Goal: Register for event/course

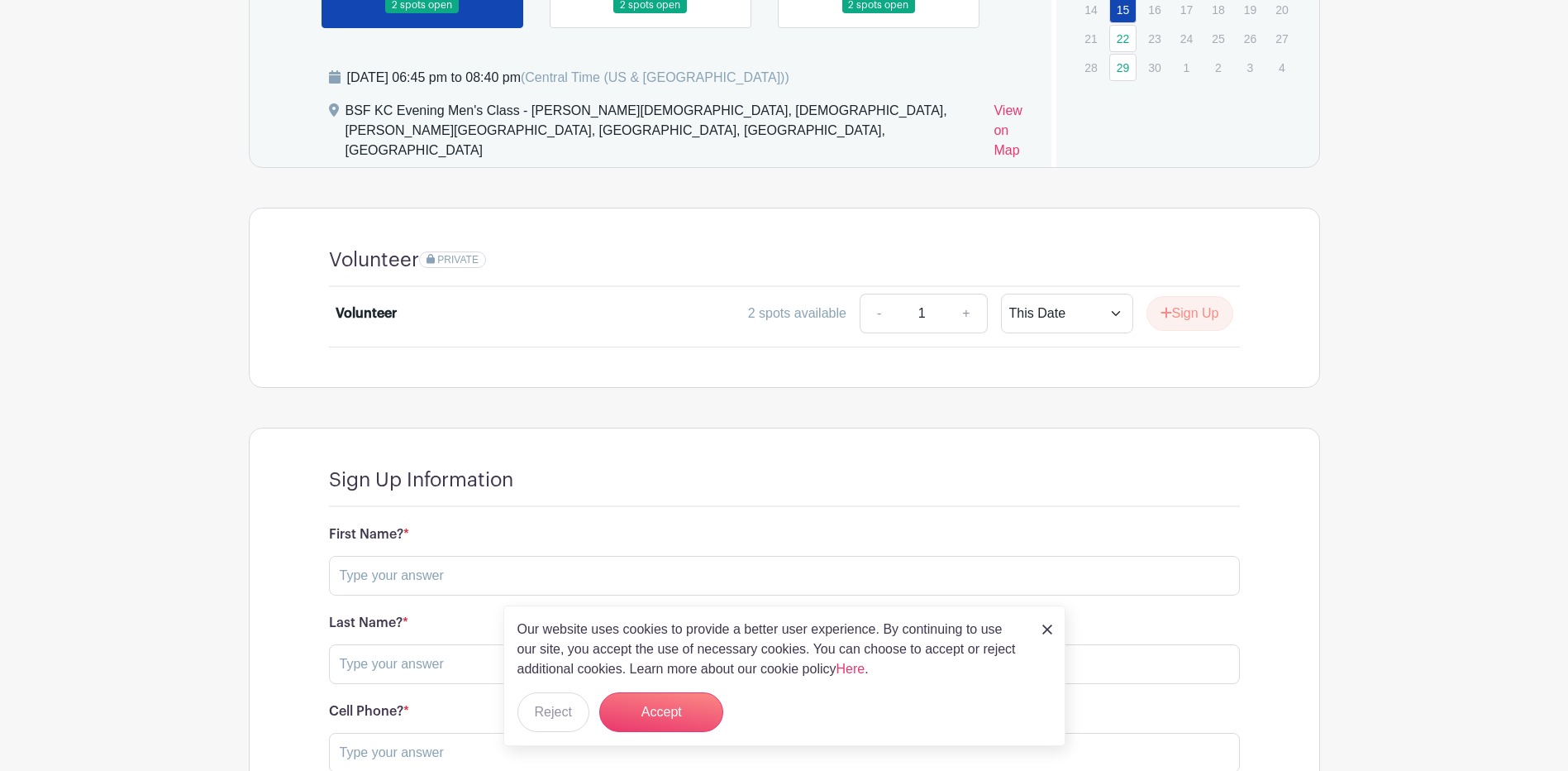
scroll to position [1323, 0]
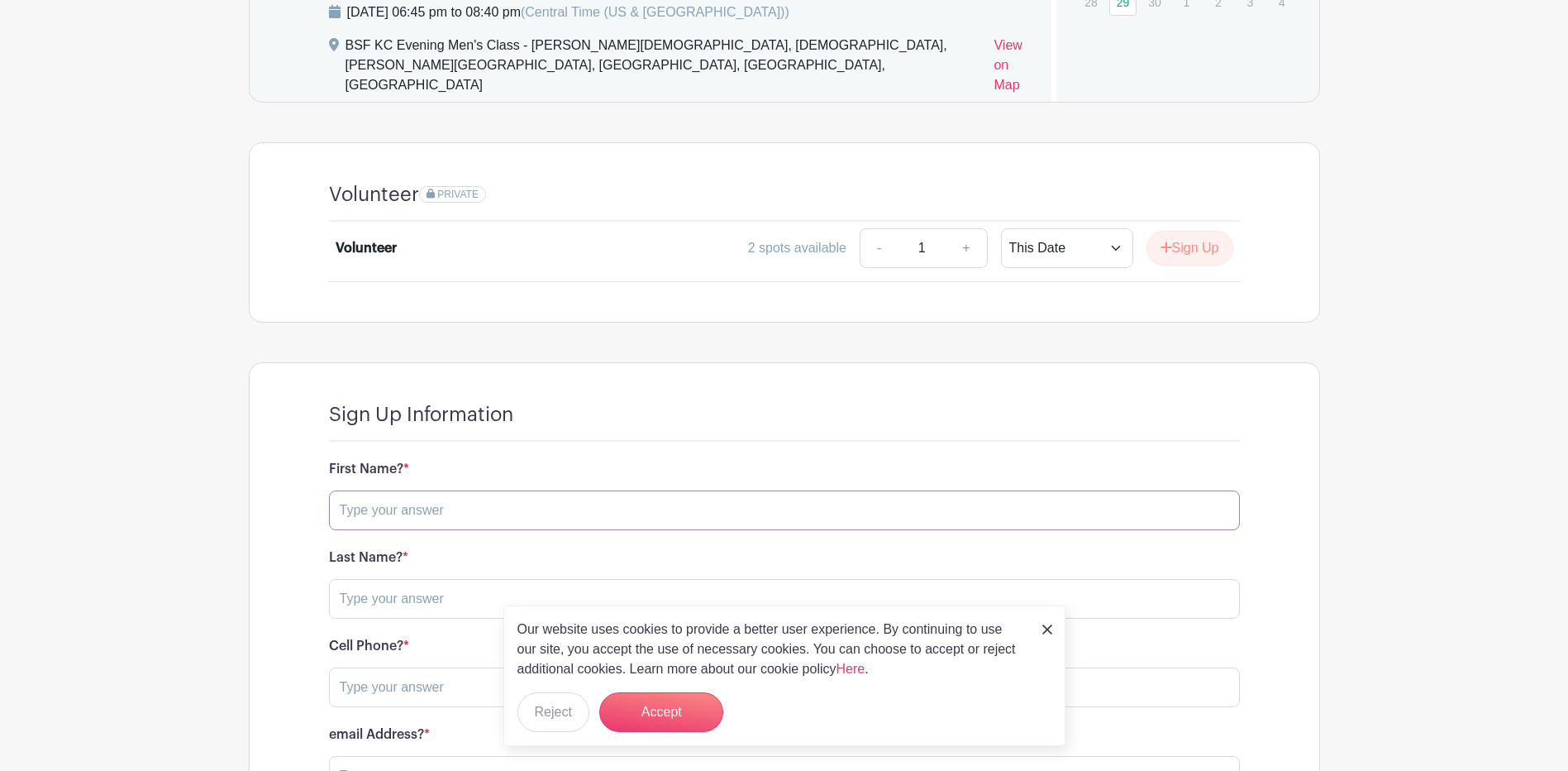
click at [367, 496] on input "text" at bounding box center [784, 511] width 911 height 39
type input "Tim"
type input "New"
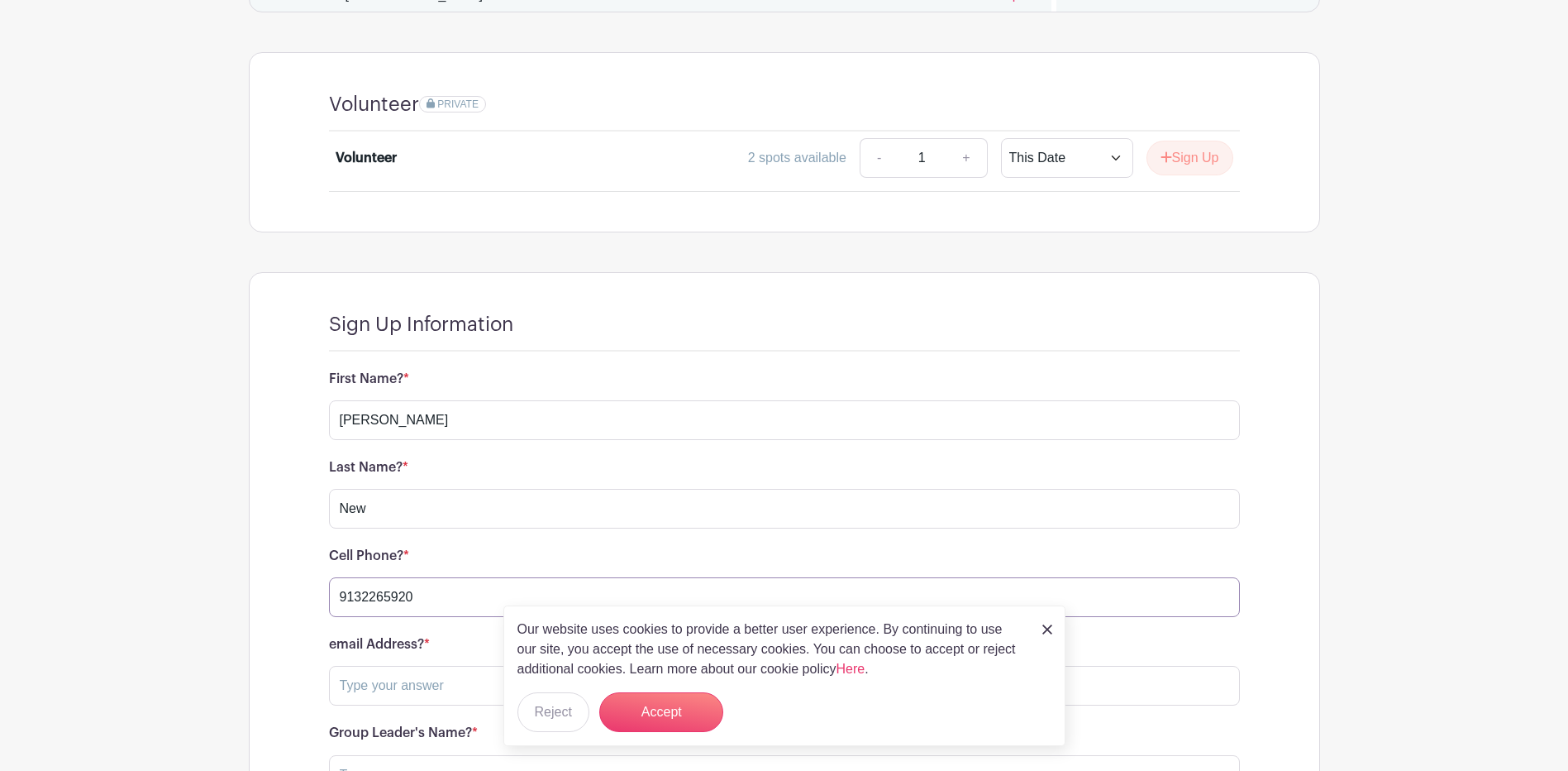
type input "9132265920"
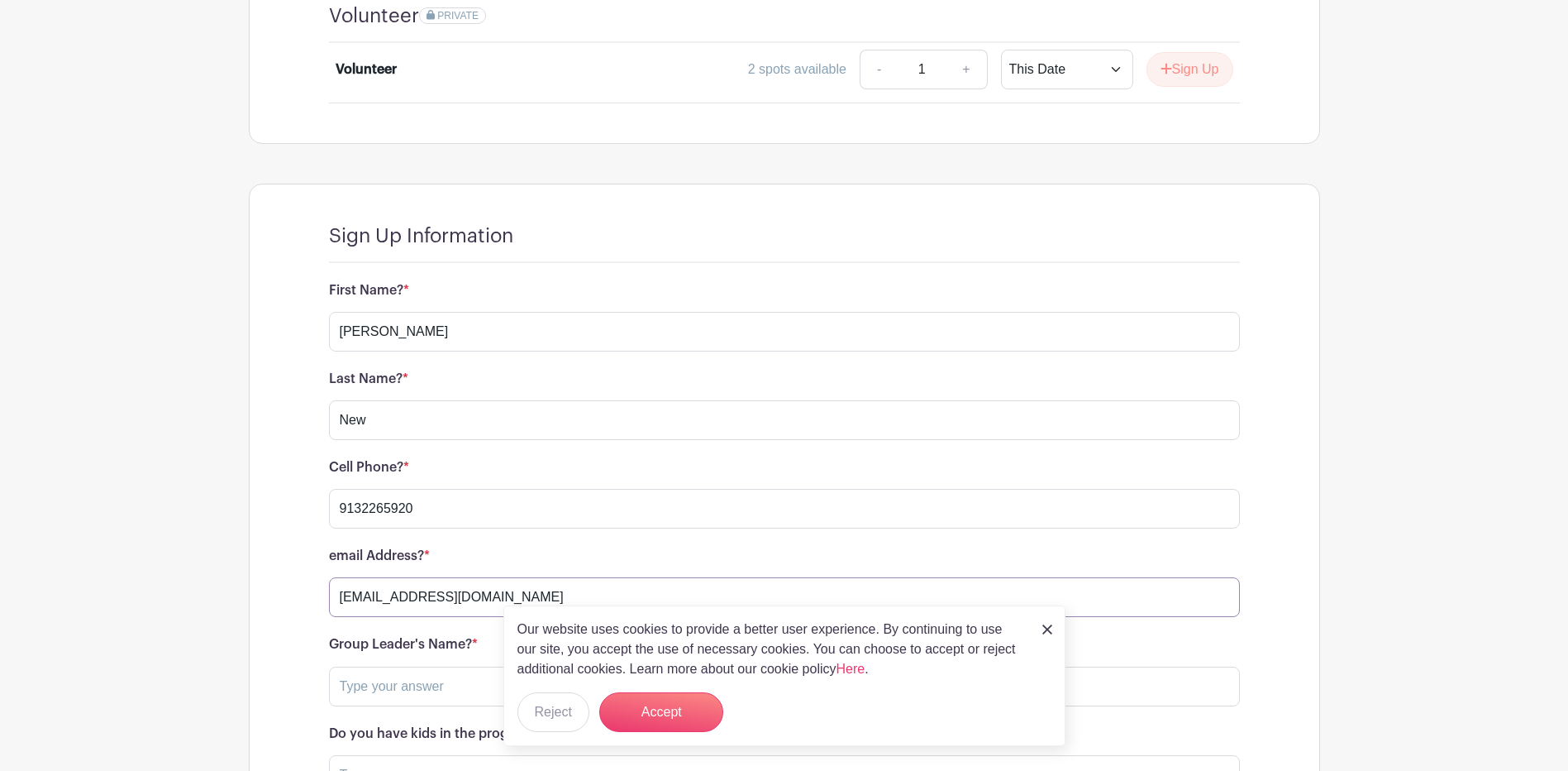
type input "timnew@onsitelogic.com"
type input "Scott Fehr"
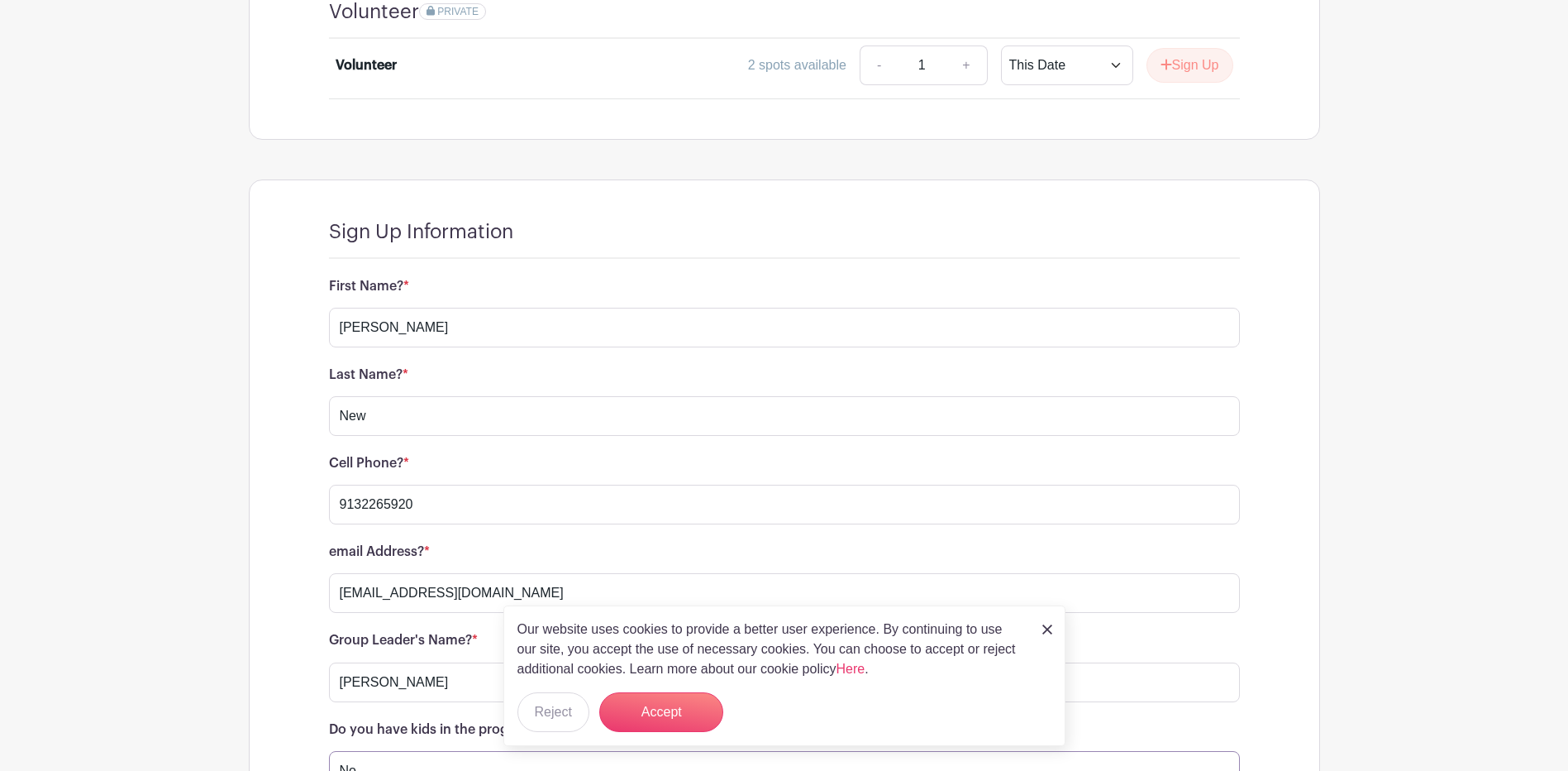
type input "No"
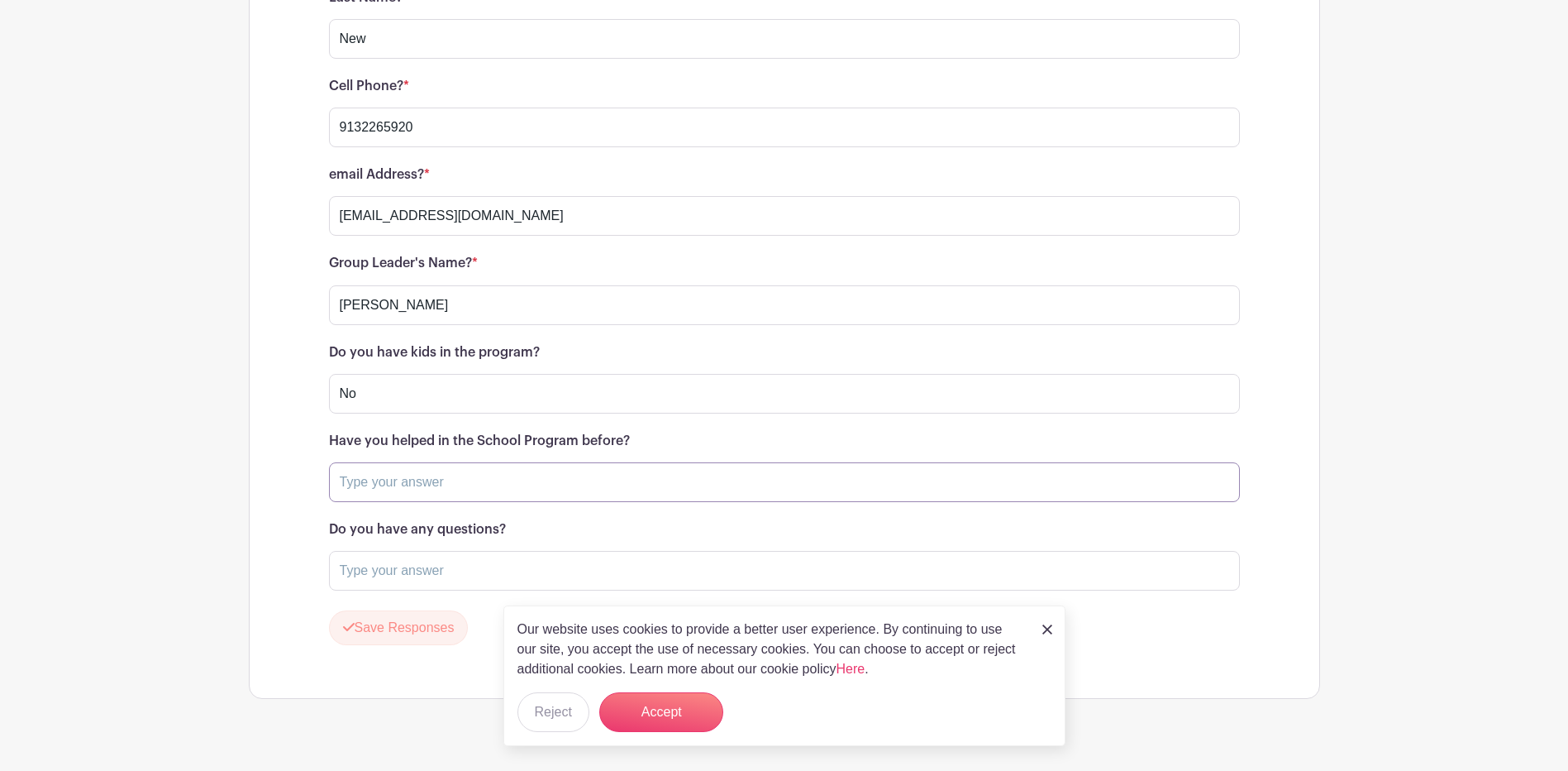
scroll to position [1895, 0]
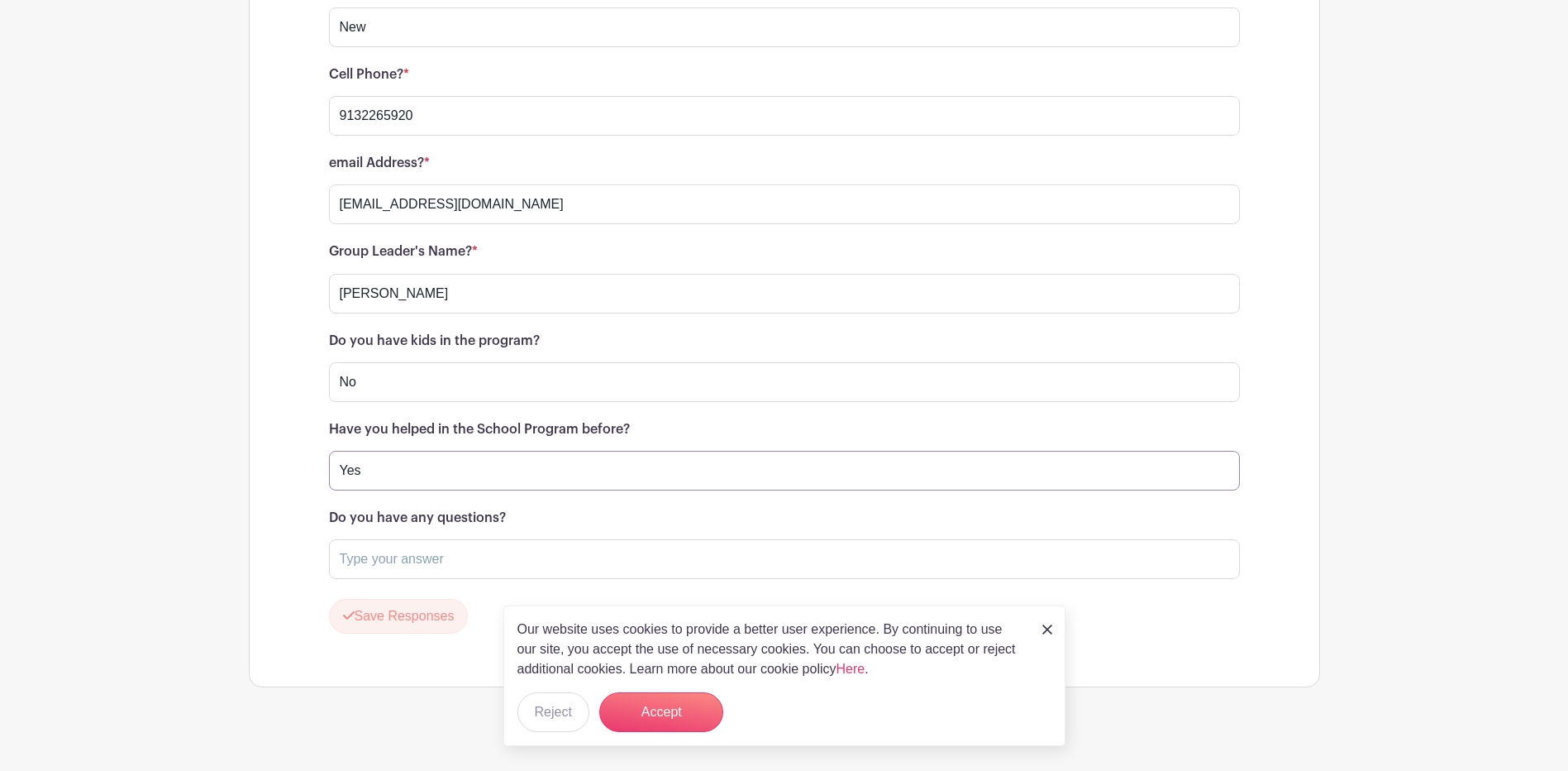
type input "Yes"
type input "Nope"
click at [676, 700] on button "Accept" at bounding box center [662, 712] width 124 height 39
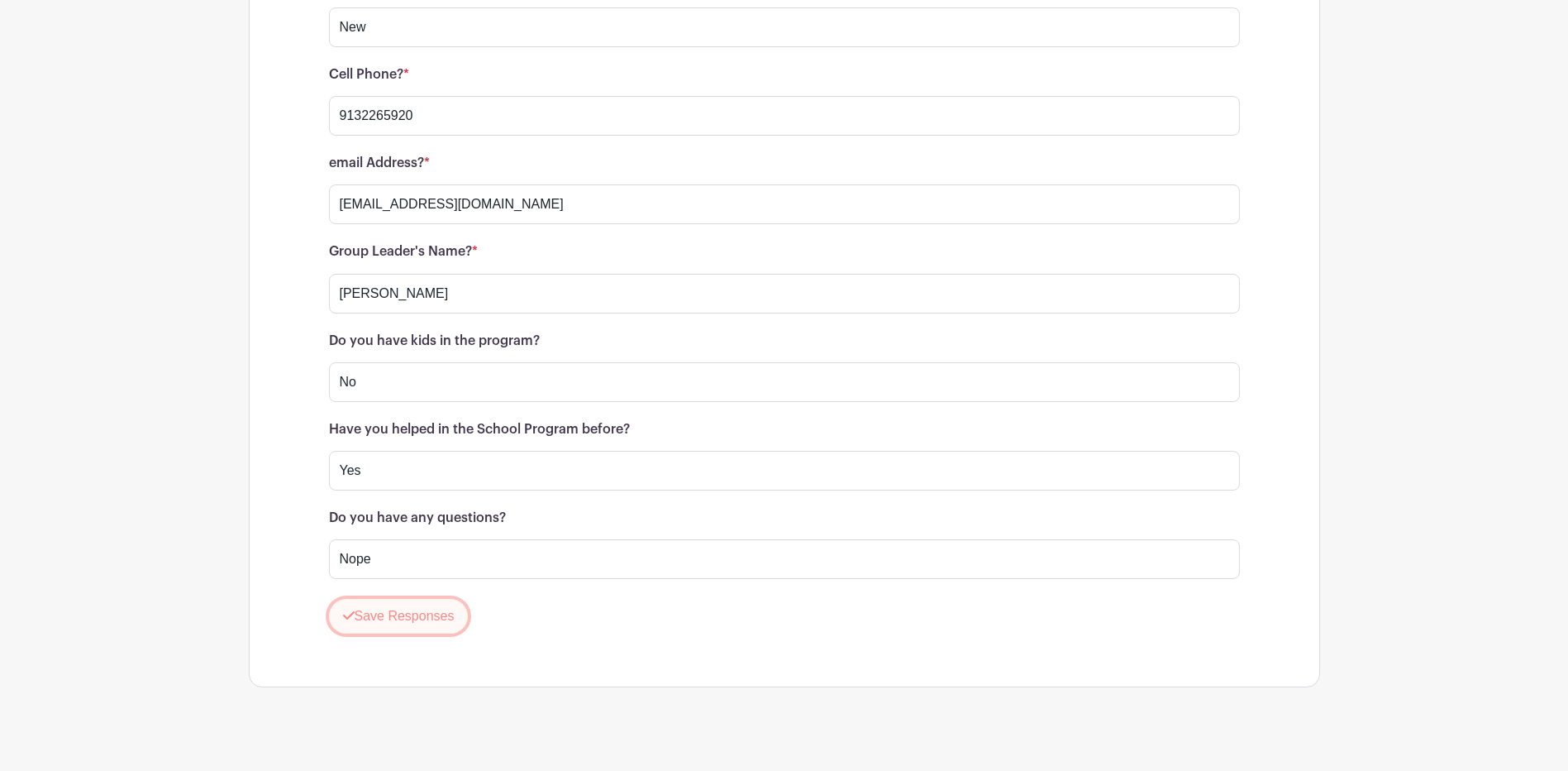
click at [401, 599] on button "Save Responses" at bounding box center [399, 616] width 140 height 35
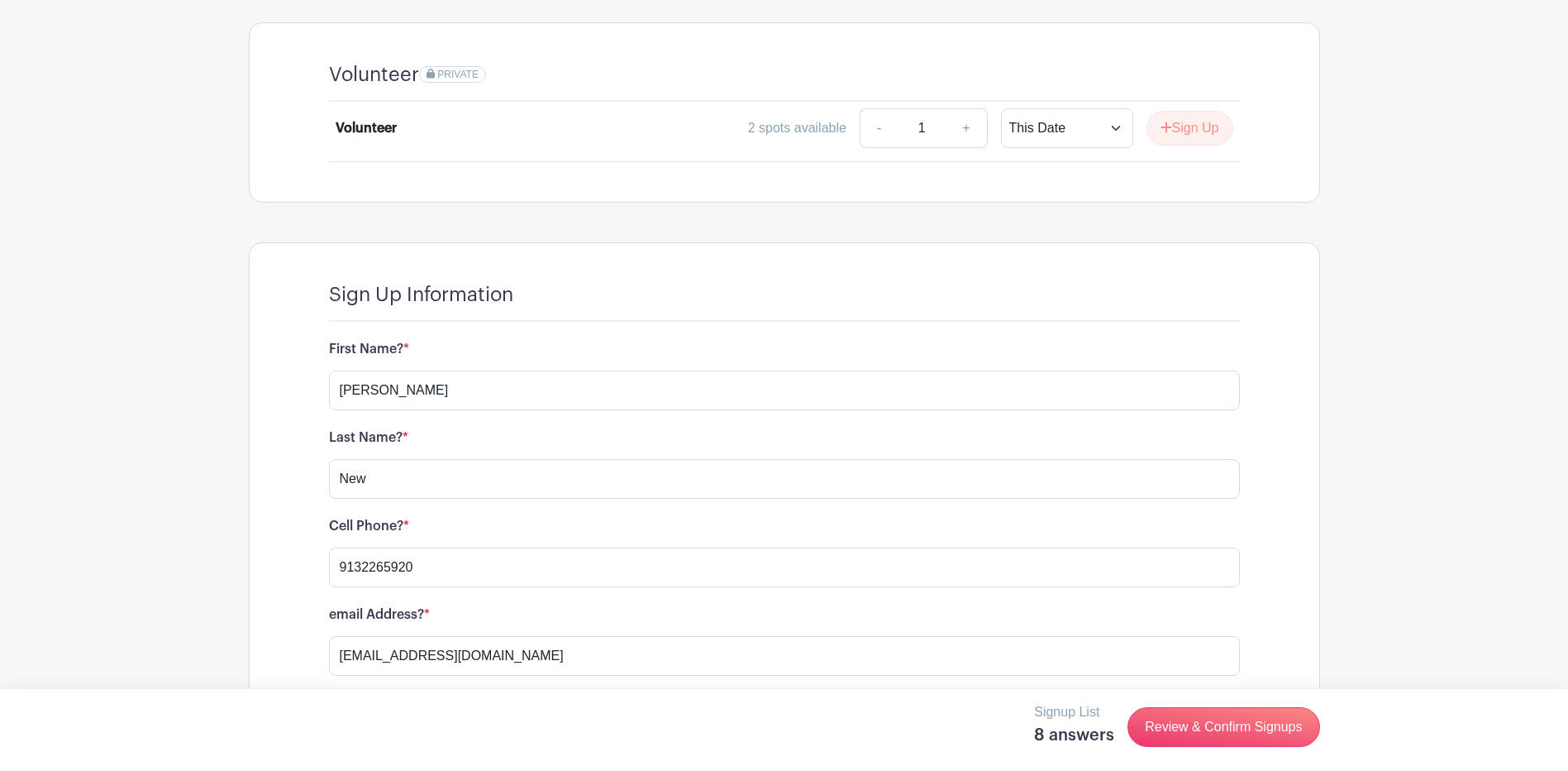
scroll to position [1516, 0]
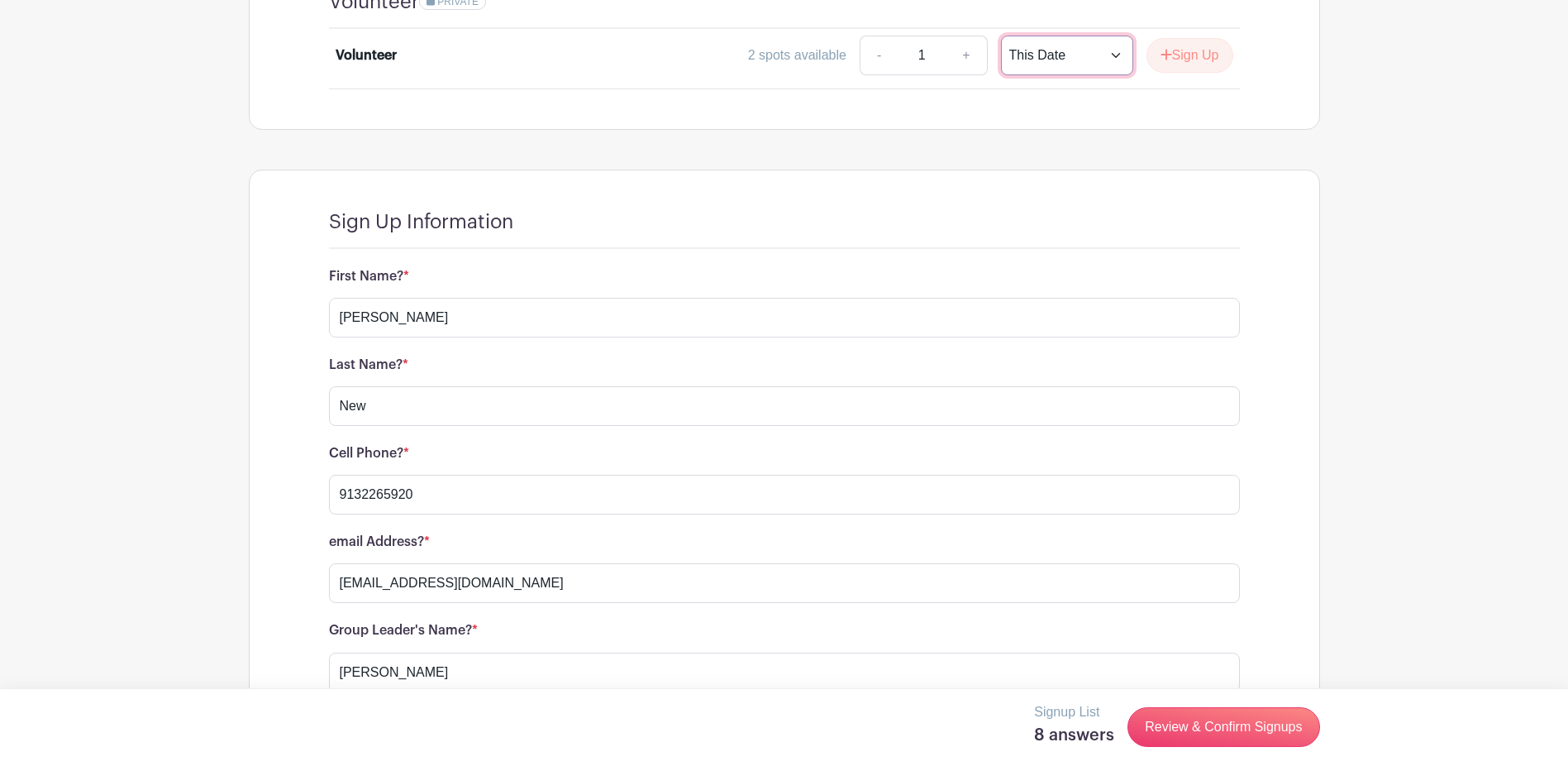
click at [1115, 37] on select "This Date Select Dates" at bounding box center [1067, 55] width 133 height 39
click at [1106, 36] on select "This Date Select Dates" at bounding box center [1067, 55] width 133 height 39
select select "select_dates"
click at [1001, 36] on select "This Date Select Dates" at bounding box center [1067, 55] width 133 height 39
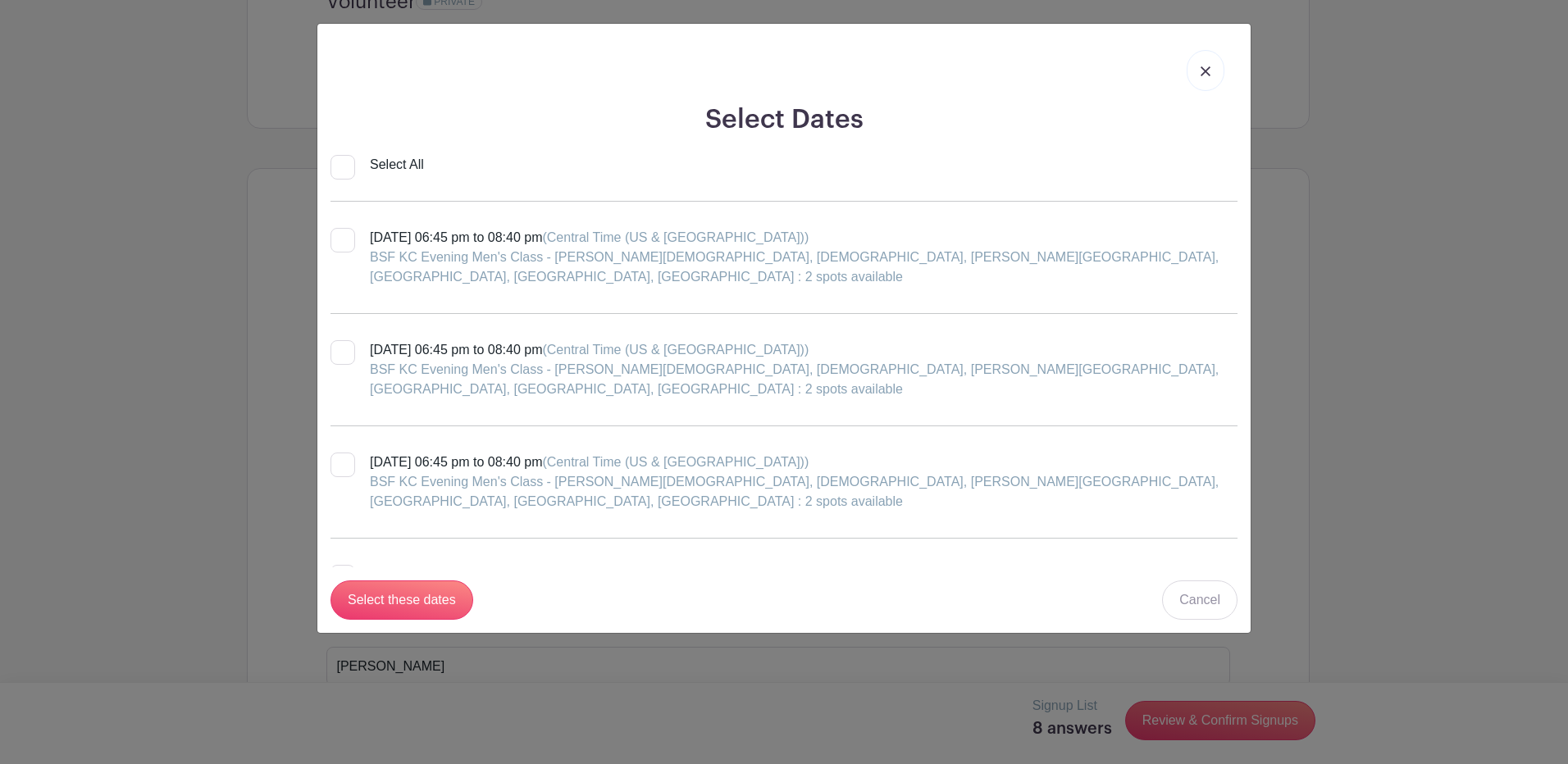
click at [338, 242] on div at bounding box center [342, 240] width 24 height 24
click at [338, 239] on input "Monday, September 15, 2025 at 06:45 pm to 08:40 pm (Central Time (US & Canada))…" at bounding box center [335, 233] width 10 height 10
checkbox input "true"
click at [1208, 601] on link "Cancel" at bounding box center [1199, 600] width 76 height 39
click at [1208, 66] on img at bounding box center [1205, 71] width 10 height 10
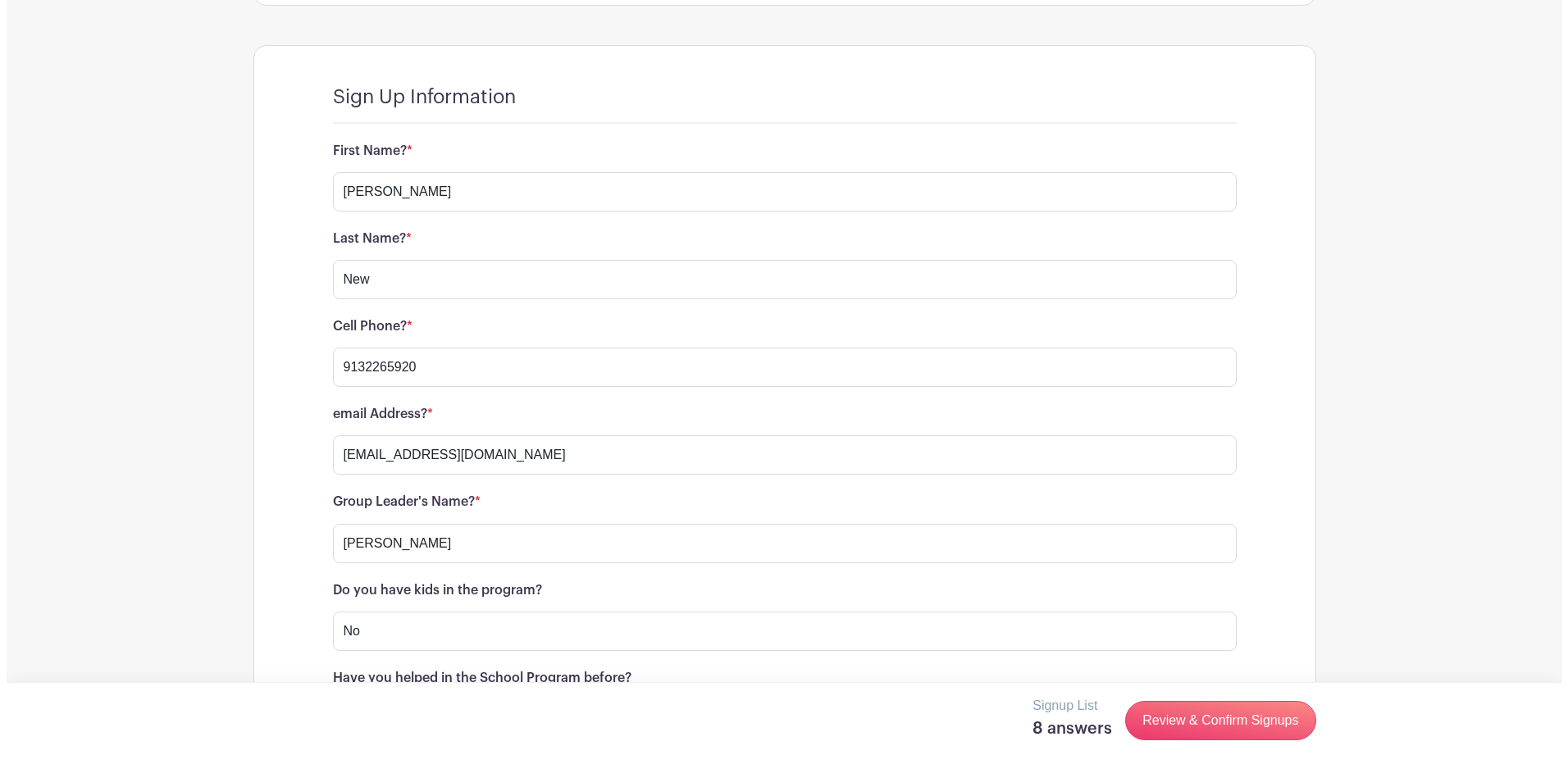
scroll to position [1830, 0]
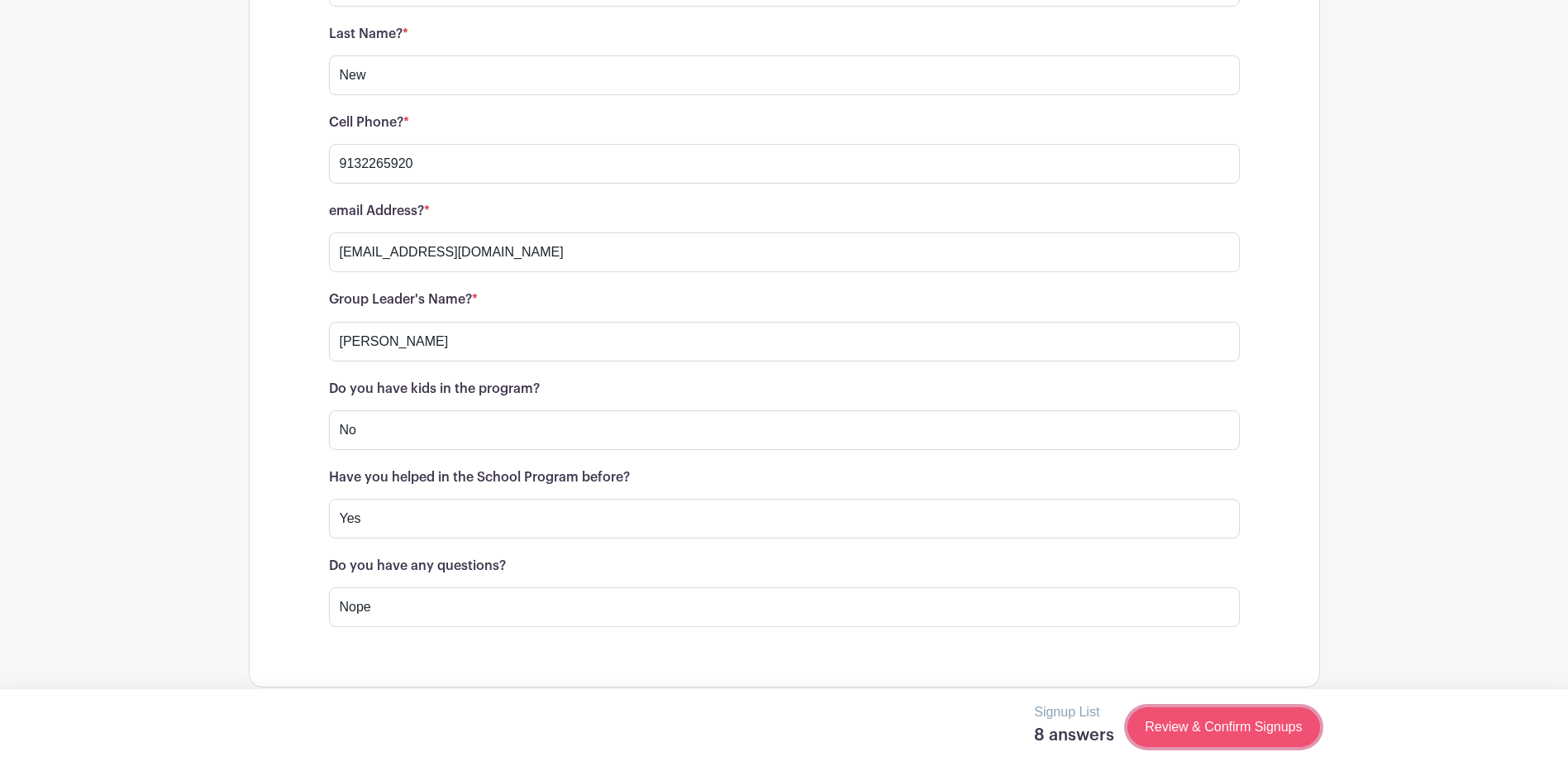
click at [1214, 727] on link "Review & Confirm Signups" at bounding box center [1224, 727] width 192 height 39
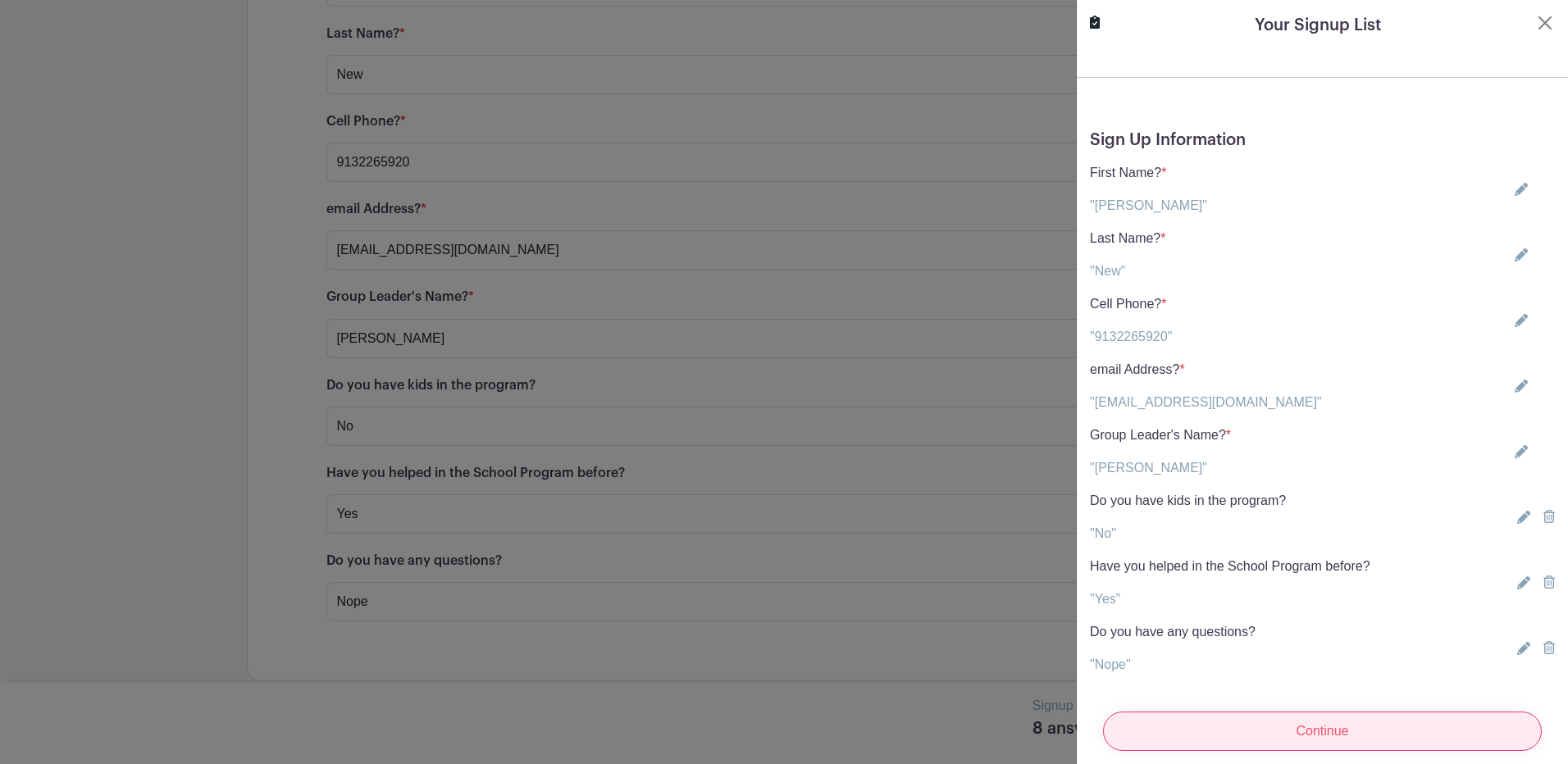
click at [1324, 723] on input "Continue" at bounding box center [1322, 730] width 439 height 39
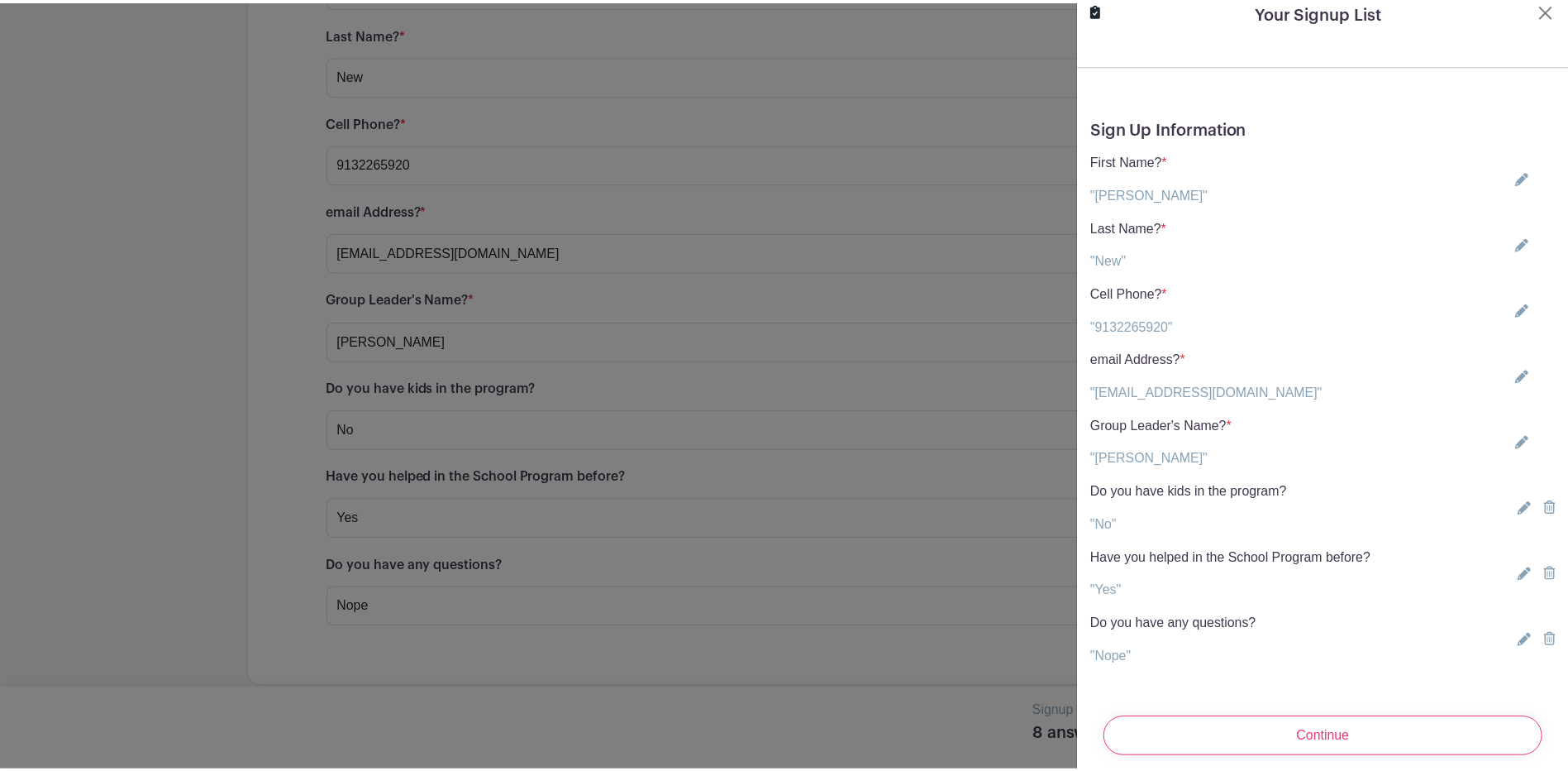
scroll to position [0, 0]
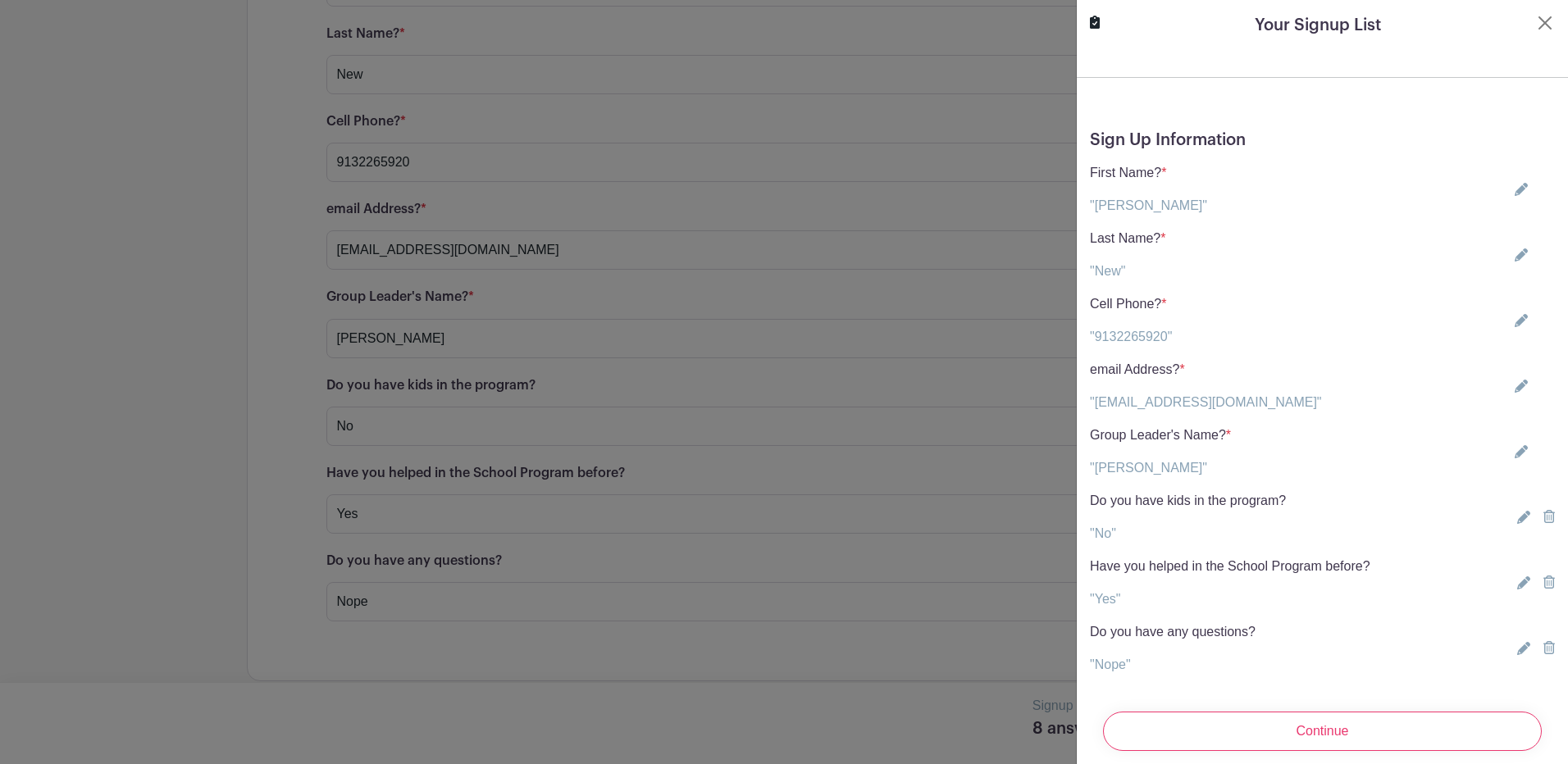
drag, startPoint x: 309, startPoint y: 127, endPoint x: 268, endPoint y: 140, distance: 43.0
click at [312, 124] on div at bounding box center [784, 382] width 1568 height 764
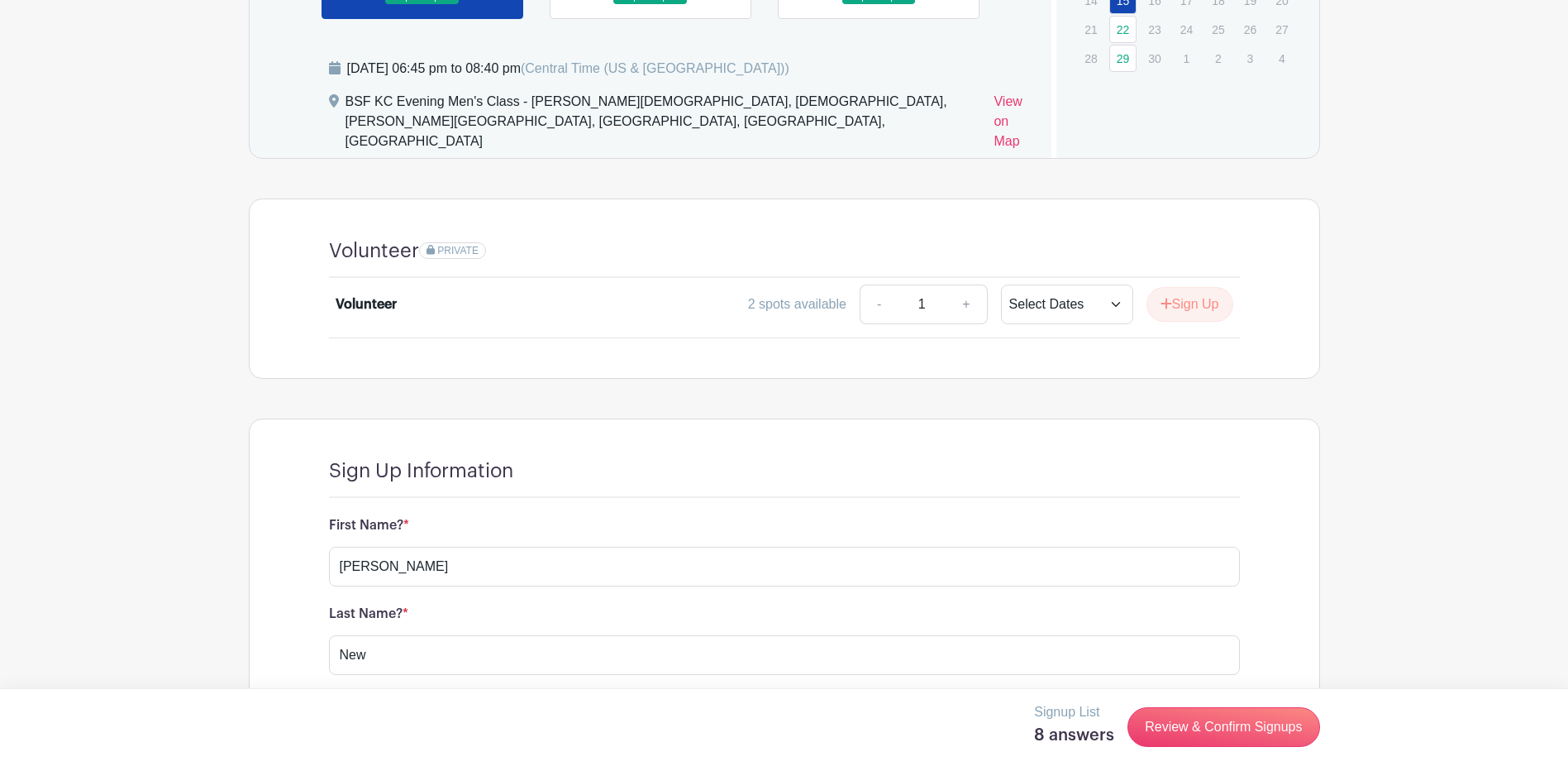
scroll to position [1019, 0]
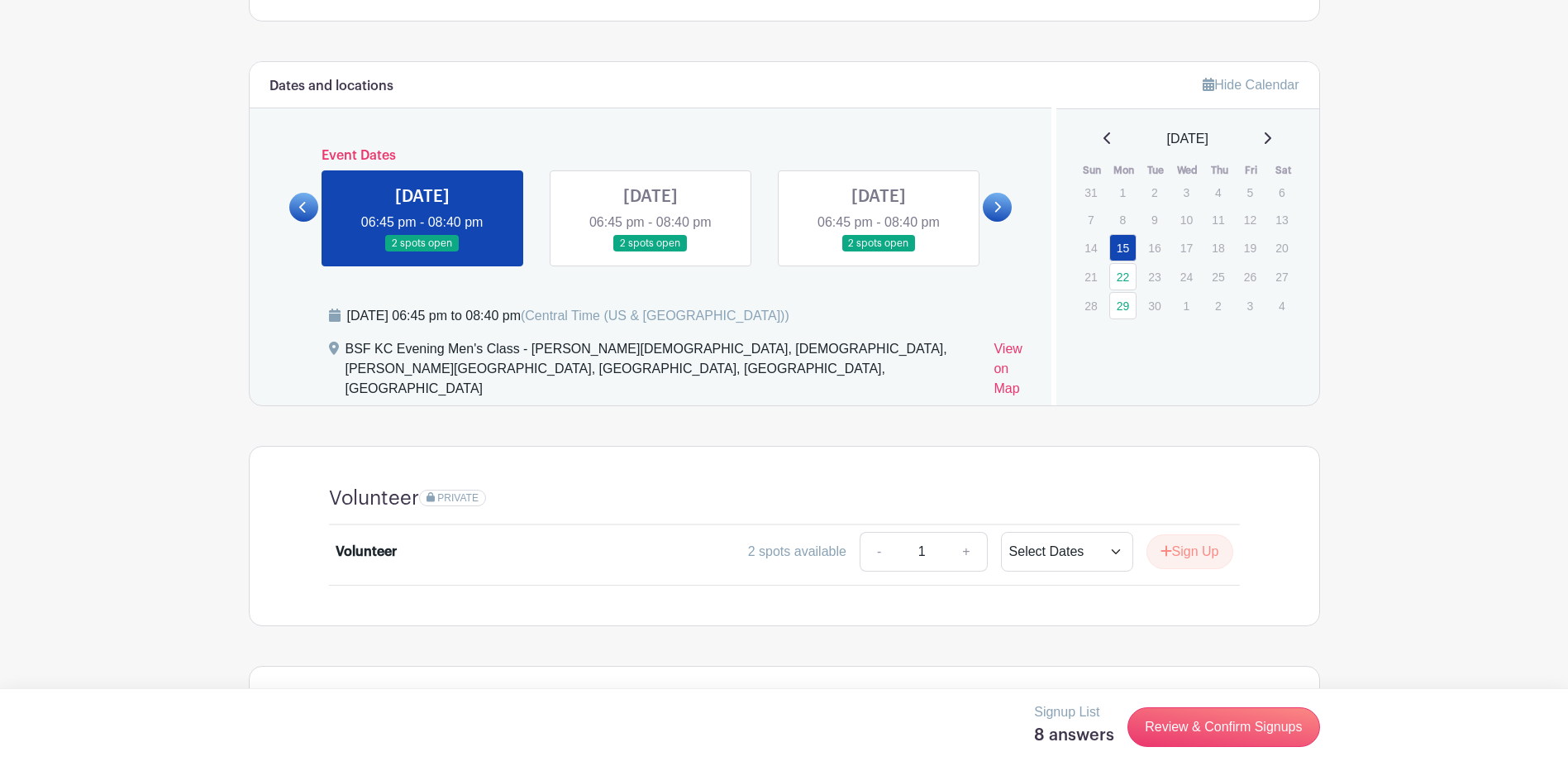
click at [422, 252] on link at bounding box center [422, 252] width 0 height 0
click at [1109, 532] on select "This Date Select Dates" at bounding box center [1067, 552] width 133 height 39
click at [1026, 532] on select "This Date Select Dates" at bounding box center [1067, 552] width 133 height 39
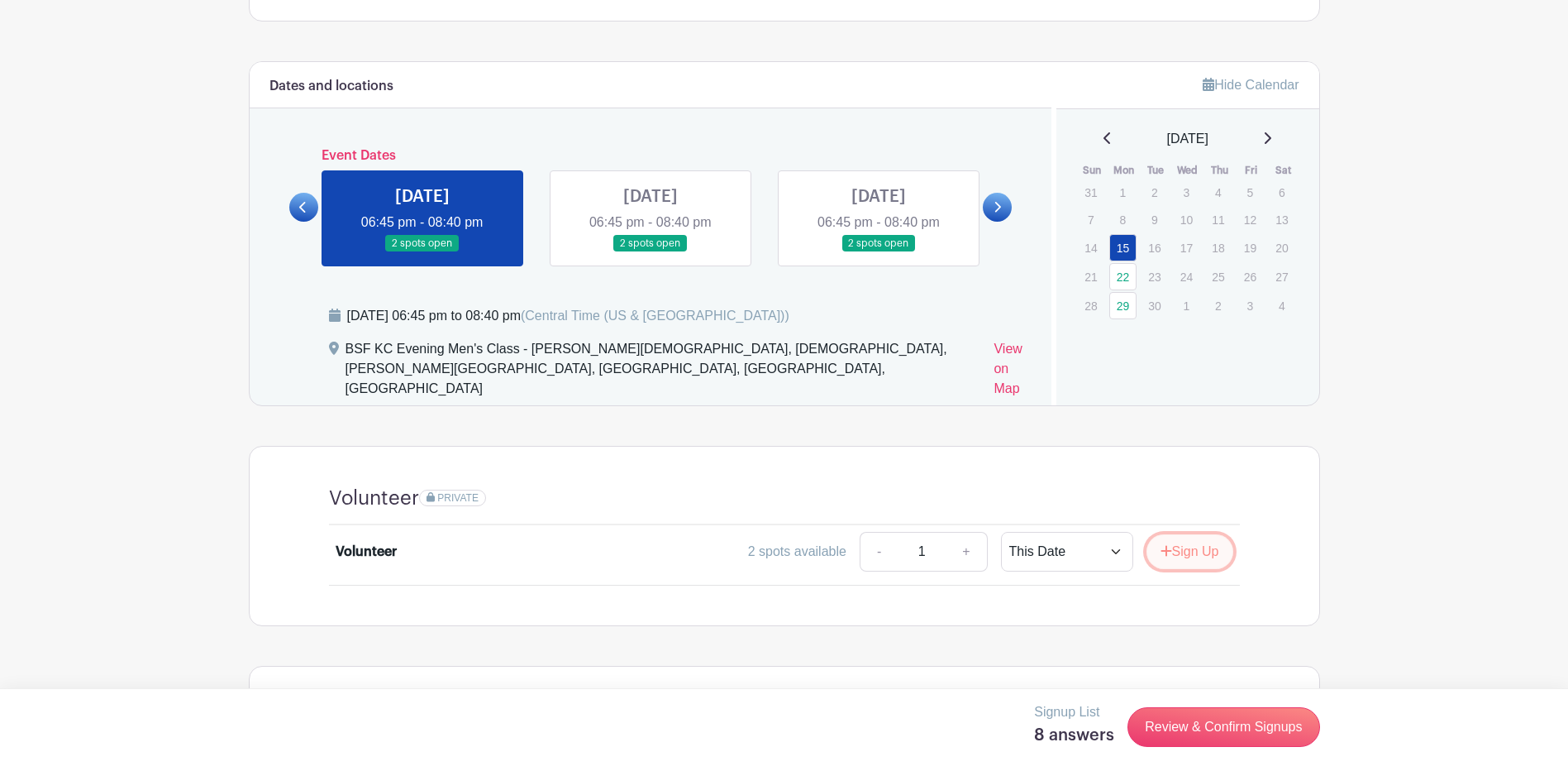
click at [1184, 534] on button "Sign Up" at bounding box center [1190, 551] width 86 height 35
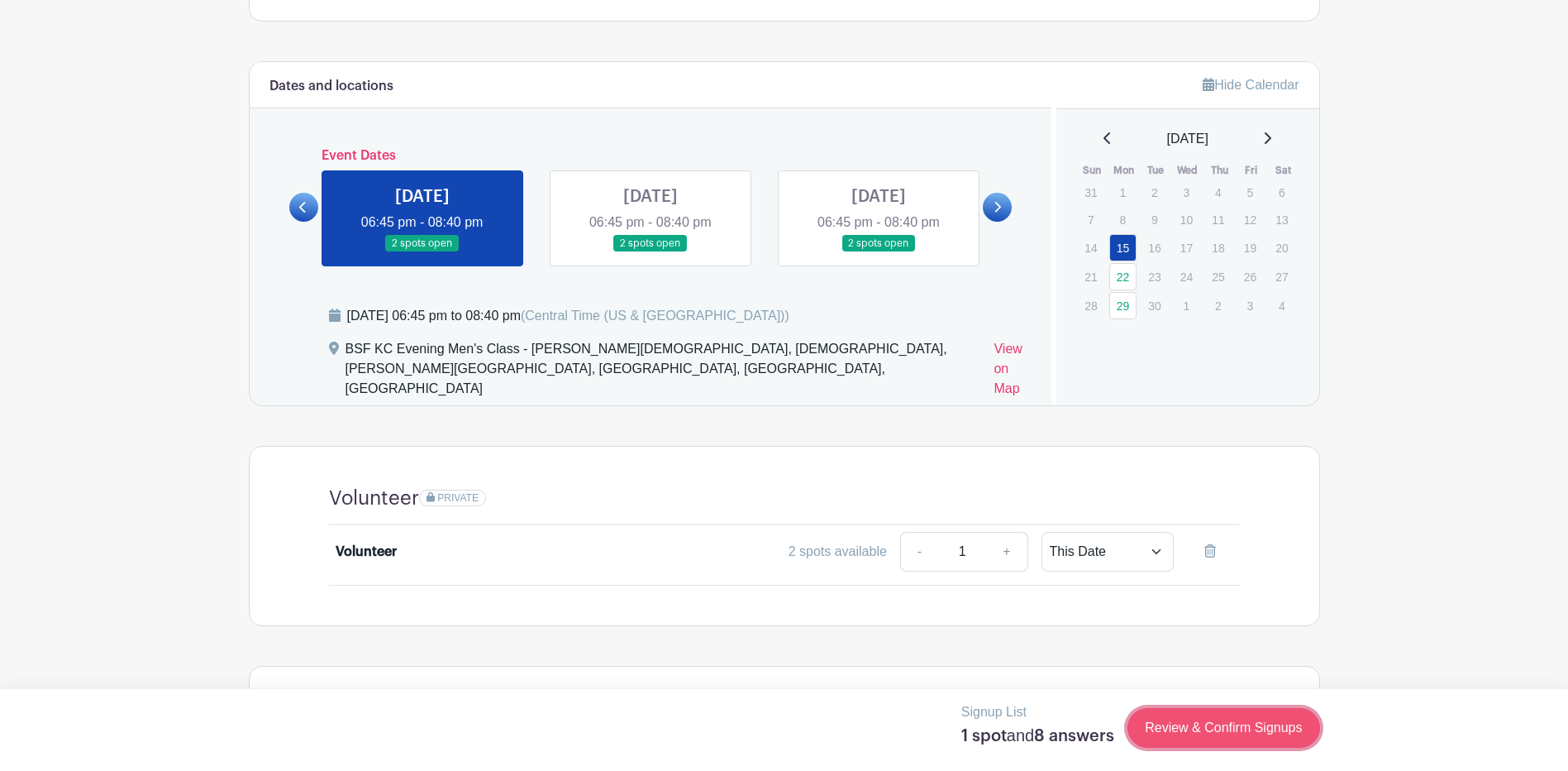
click at [1215, 731] on link "Review & Confirm Signups" at bounding box center [1224, 728] width 192 height 39
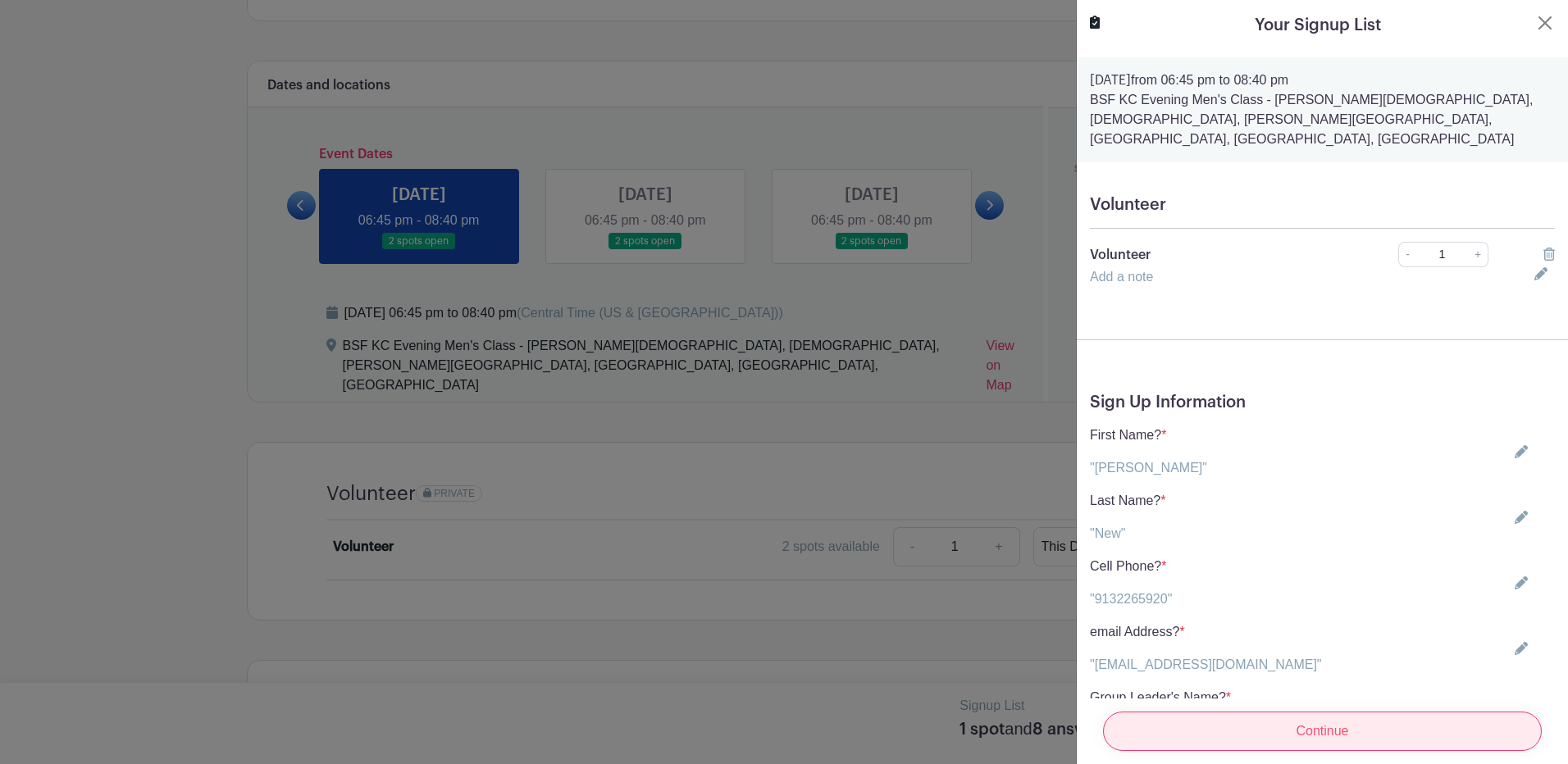
click at [1300, 716] on input "Continue" at bounding box center [1322, 730] width 439 height 39
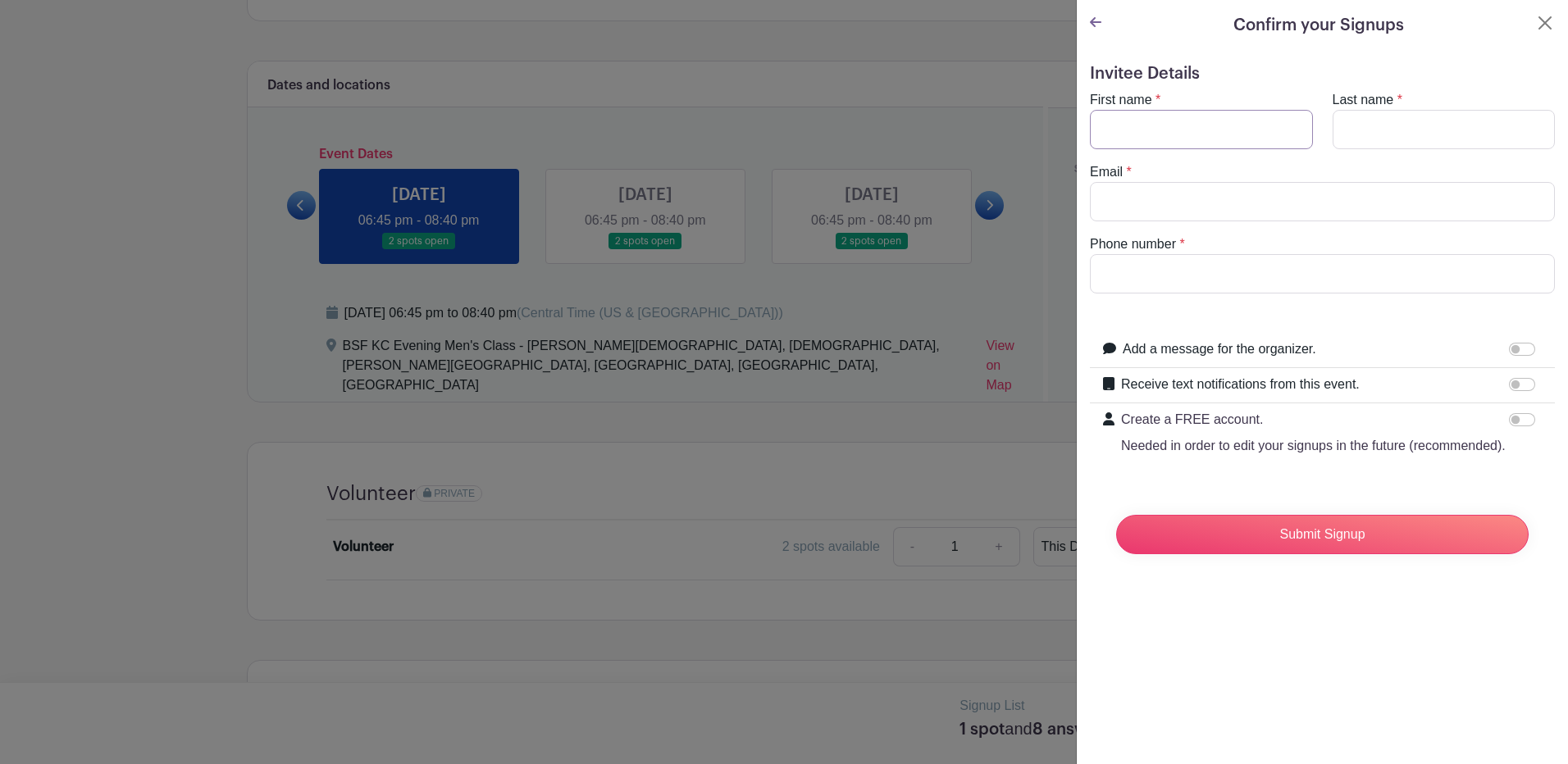
click at [1112, 134] on input "First name" at bounding box center [1201, 130] width 223 height 39
type input "Tim"
type input "New"
click at [1511, 383] on input "Receive text notifications from this event." at bounding box center [1521, 384] width 26 height 13
checkbox input "true"
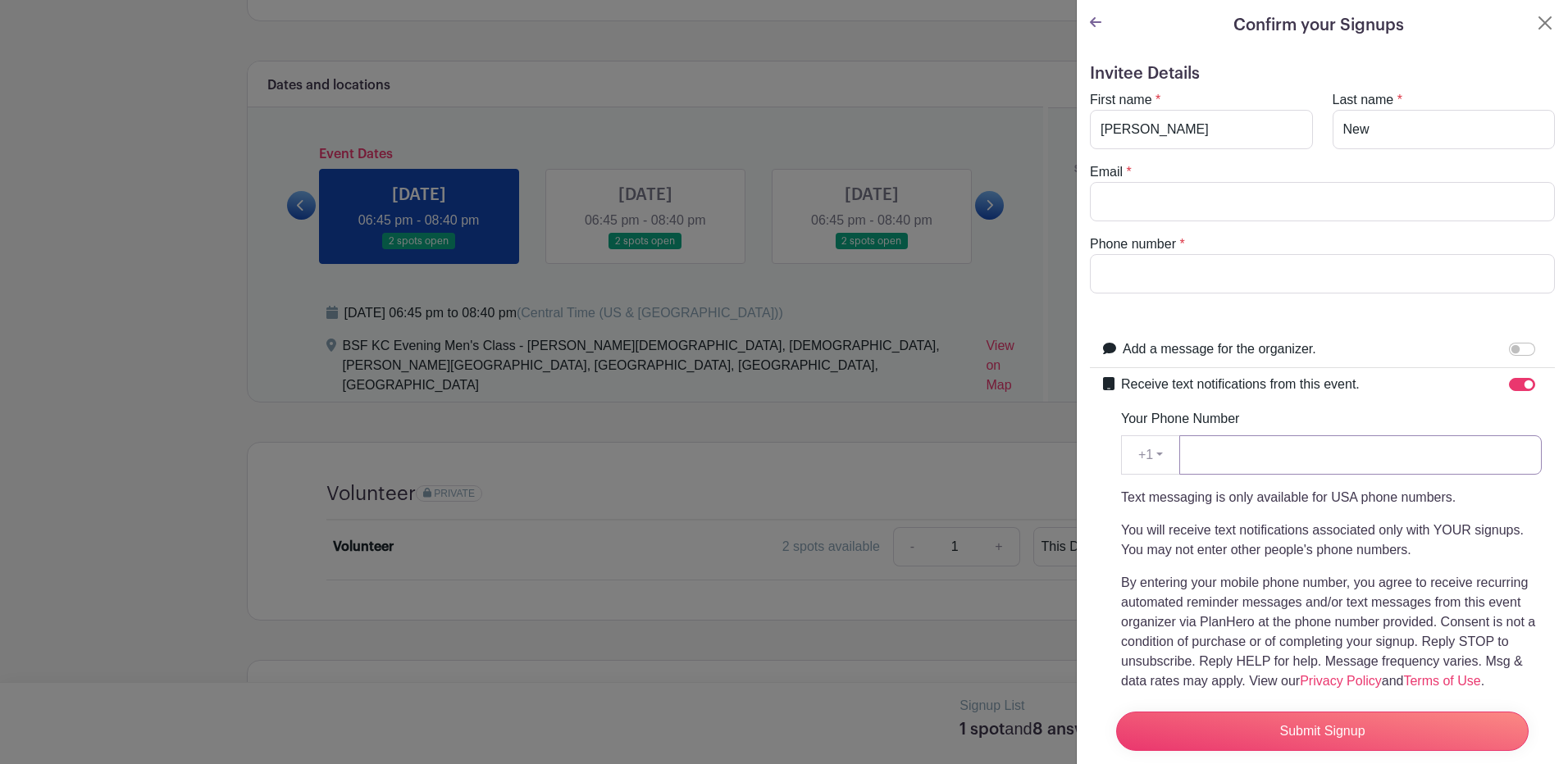
click at [1198, 457] on input "Your Phone Number" at bounding box center [1360, 455] width 363 height 39
type input "9132265920"
type input "timnew@onsitelogic.com"
type input "9132265920"
click at [1347, 304] on form "Invitee Details First name * Tim Last name * New Email * timnew@onsitelogic.com…" at bounding box center [1322, 470] width 465 height 812
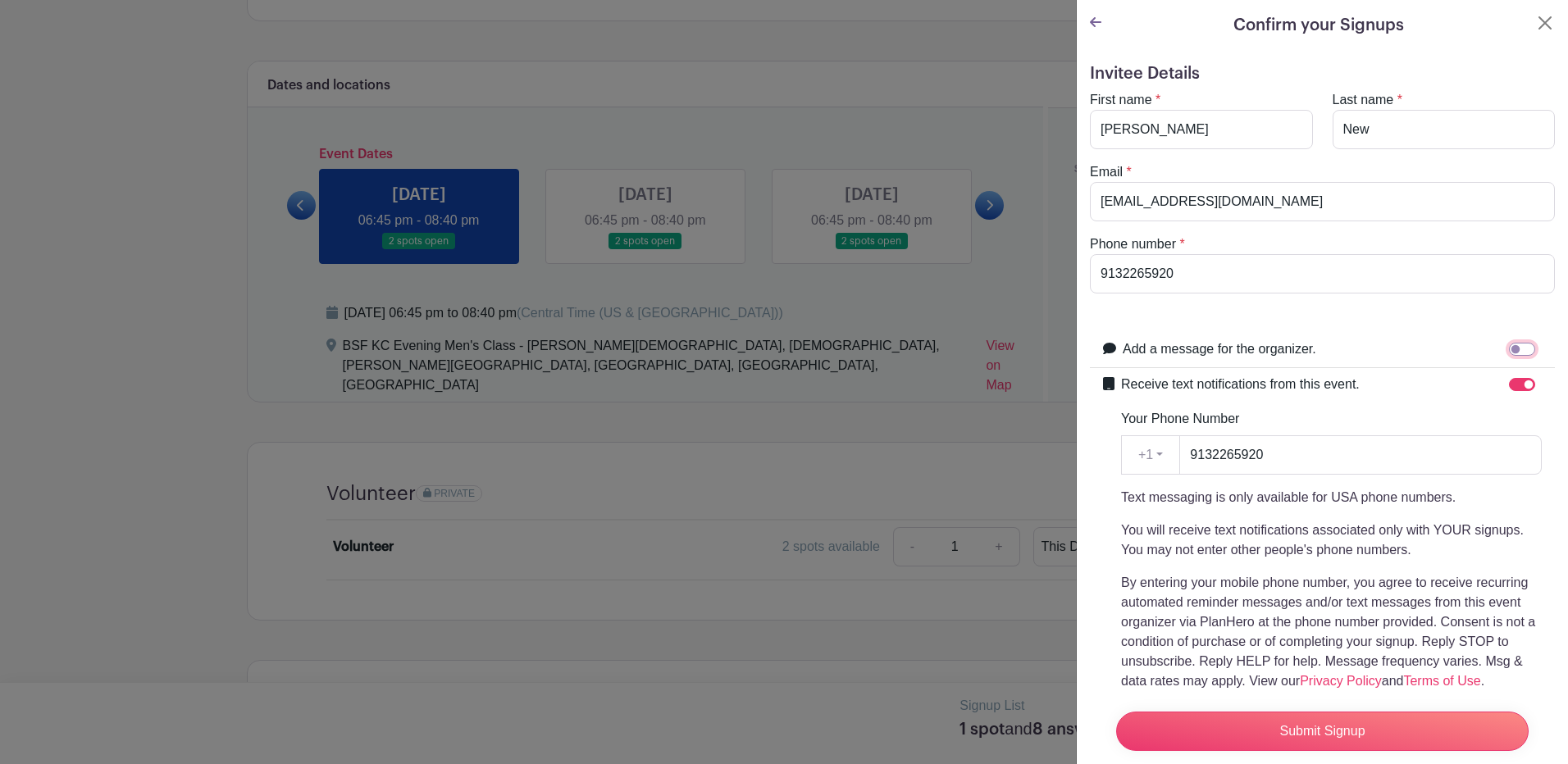
click at [1508, 349] on input "Add a message for the organizer." at bounding box center [1521, 349] width 26 height 13
checkbox input "true"
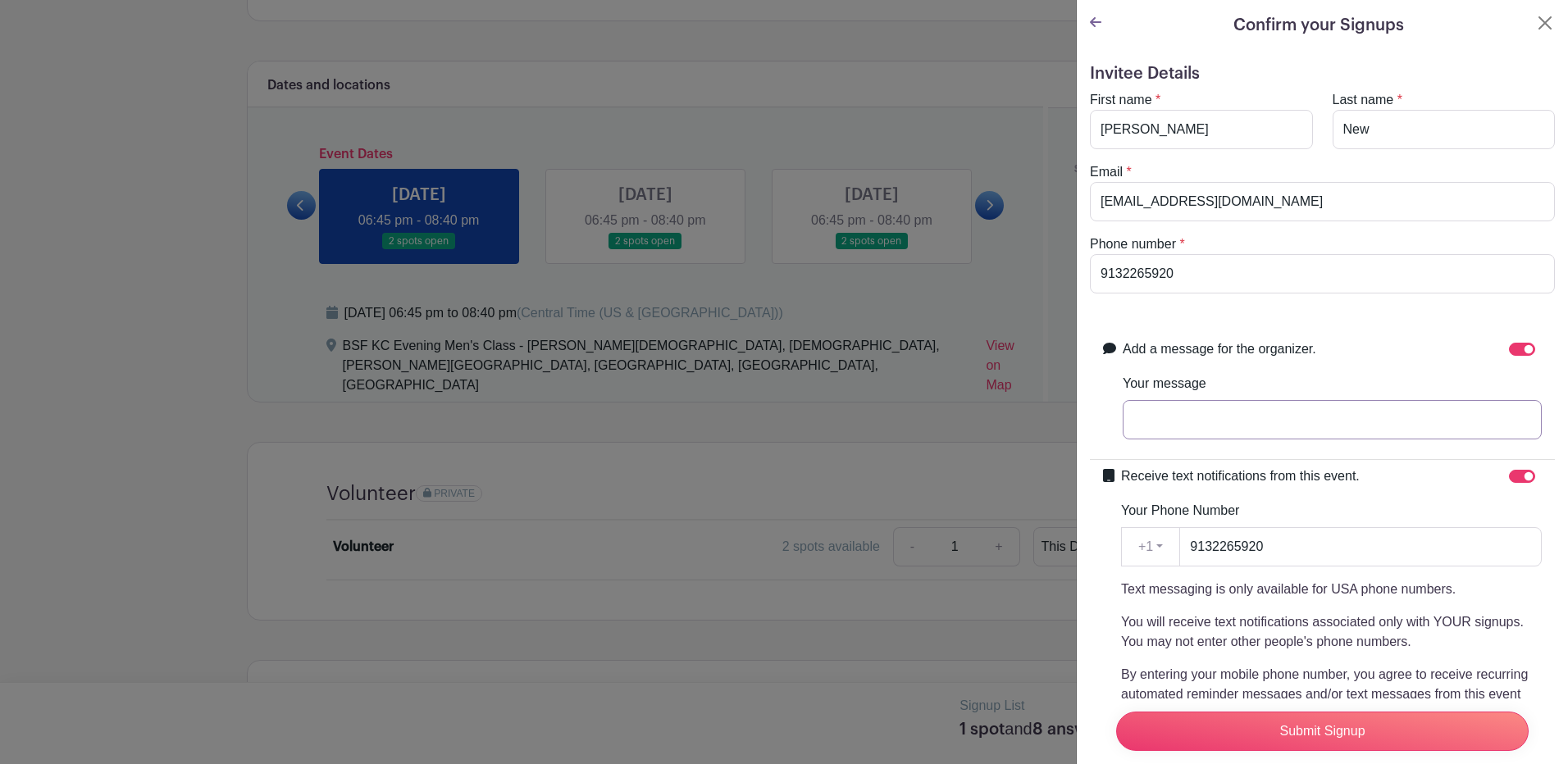
click at [1140, 411] on input "Your message" at bounding box center [1331, 419] width 419 height 39
type input "This works"
click at [1382, 336] on div "Add a message for the organizer. Your message This works" at bounding box center [1322, 396] width 465 height 127
click at [1308, 724] on input "Submit Signup" at bounding box center [1322, 730] width 412 height 39
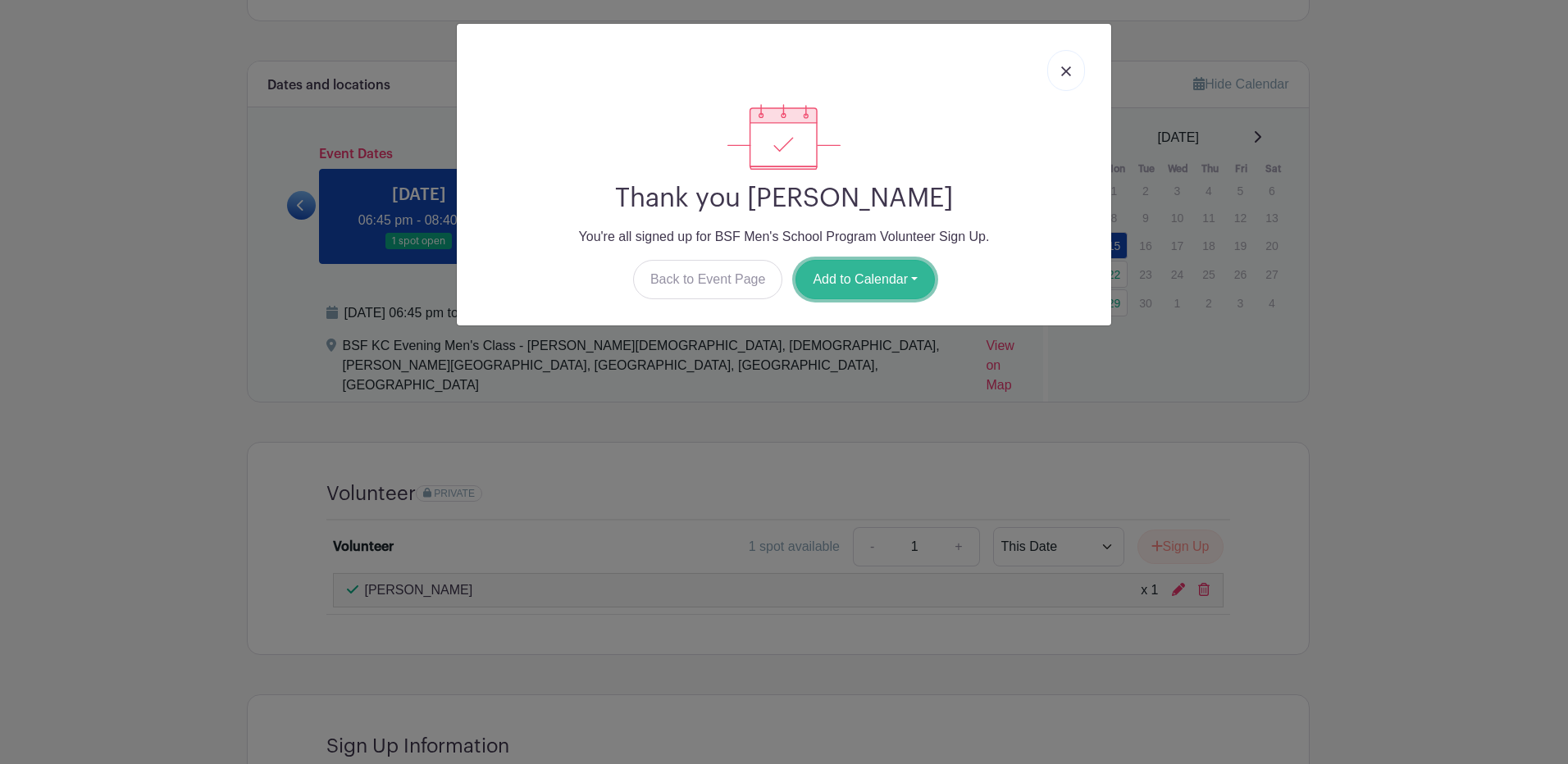
click at [888, 275] on button "Add to Calendar" at bounding box center [865, 280] width 140 height 39
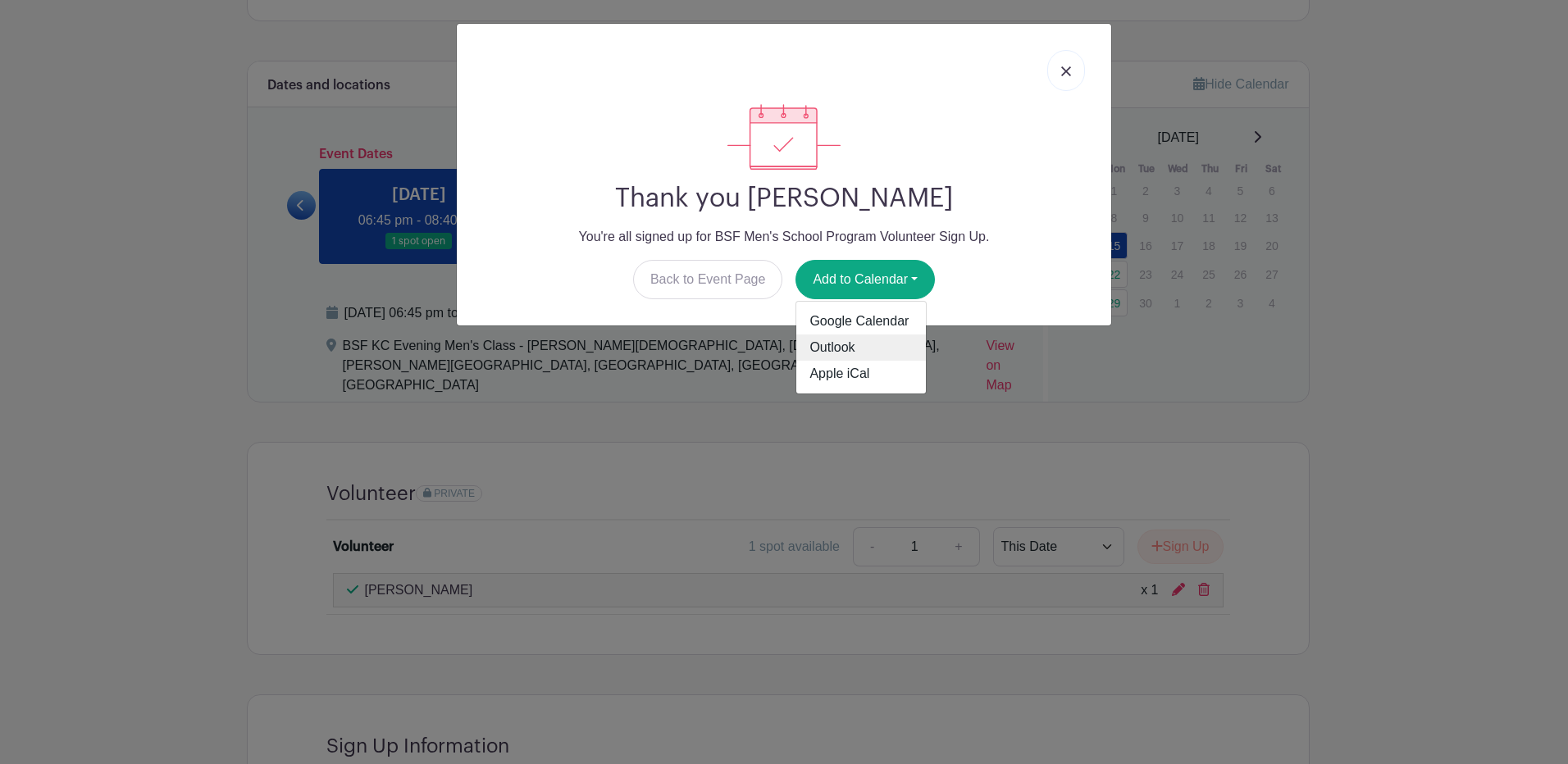
click at [829, 344] on link "Outlook" at bounding box center [860, 348] width 130 height 26
click at [705, 278] on link "Back to Event Page" at bounding box center [708, 280] width 150 height 39
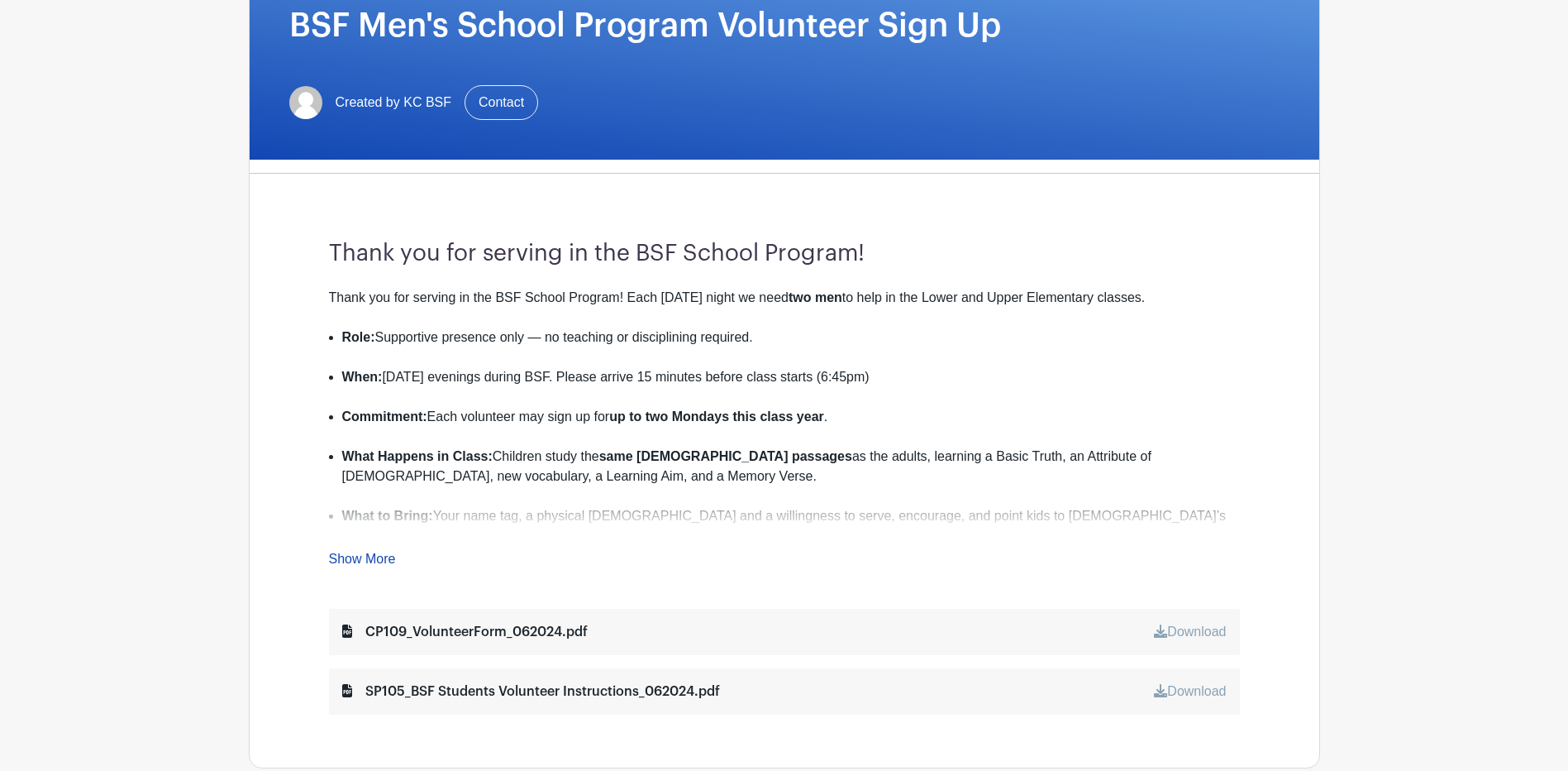
scroll to position [496, 0]
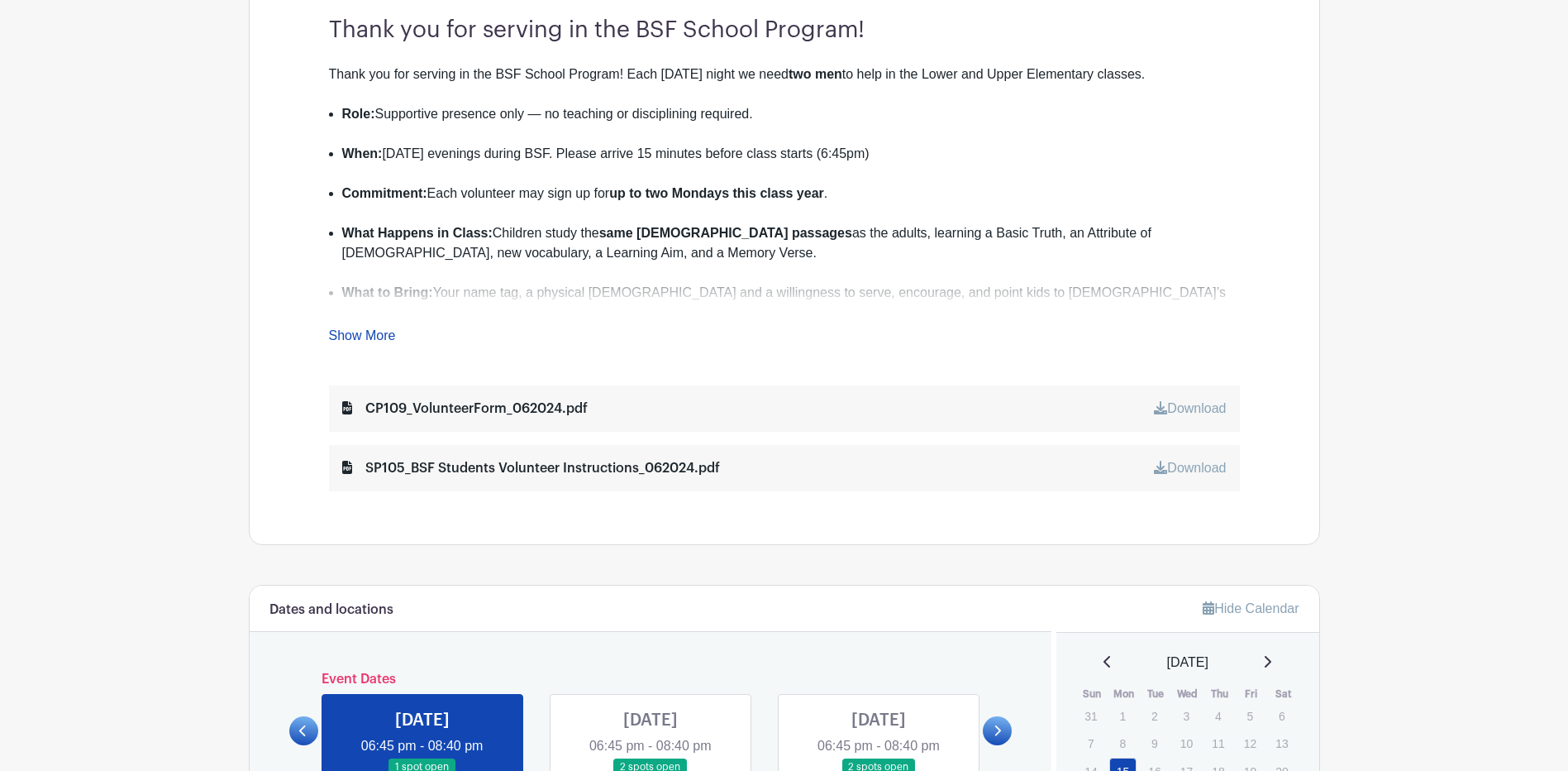
click at [803, 250] on li "What Happens in Class: Children study the same Bible passages as the adults, le…" at bounding box center [791, 252] width 898 height 59
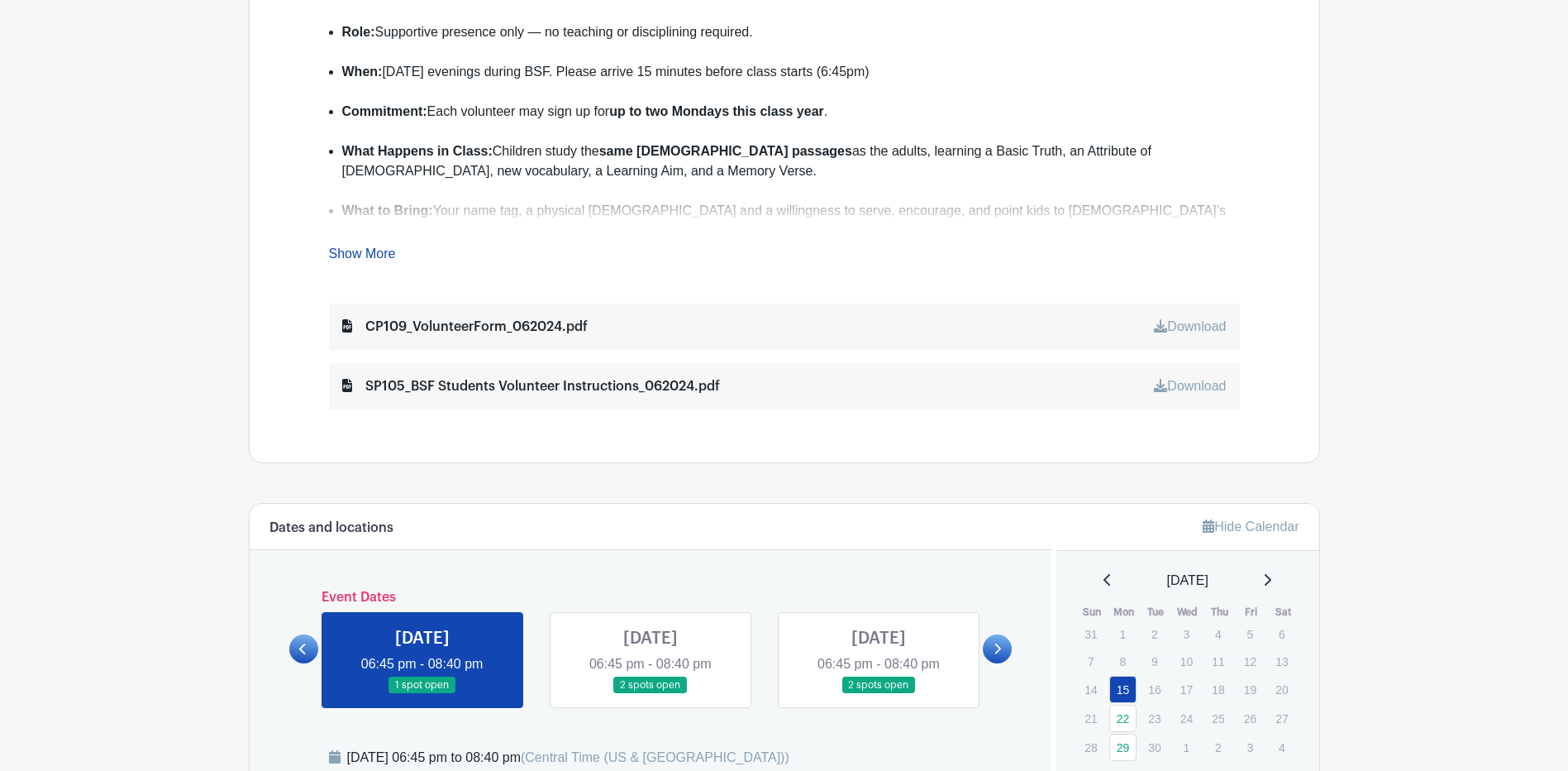
scroll to position [579, 0]
click at [373, 250] on link "Show More" at bounding box center [362, 256] width 67 height 21
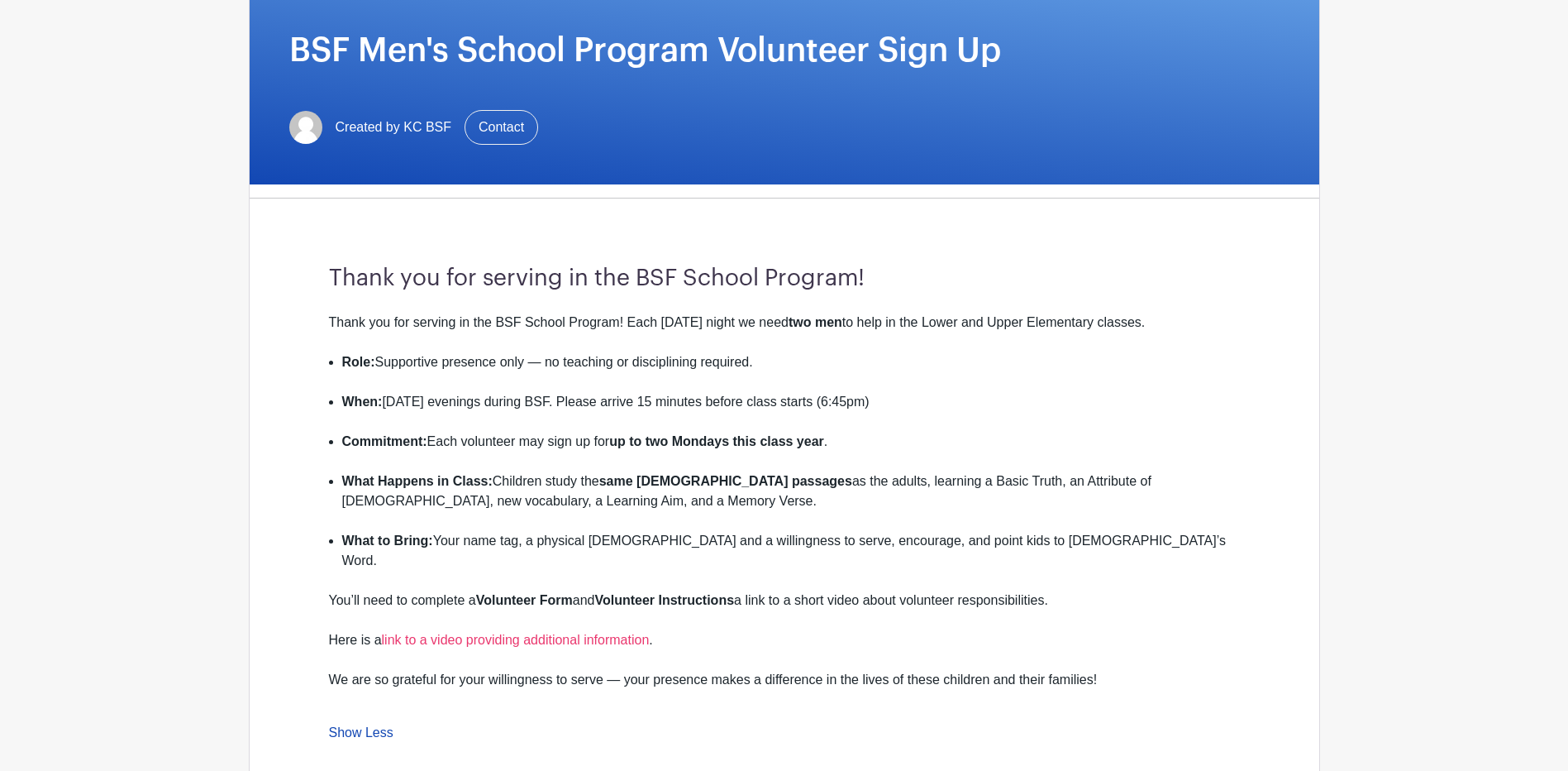
scroll to position [0, 0]
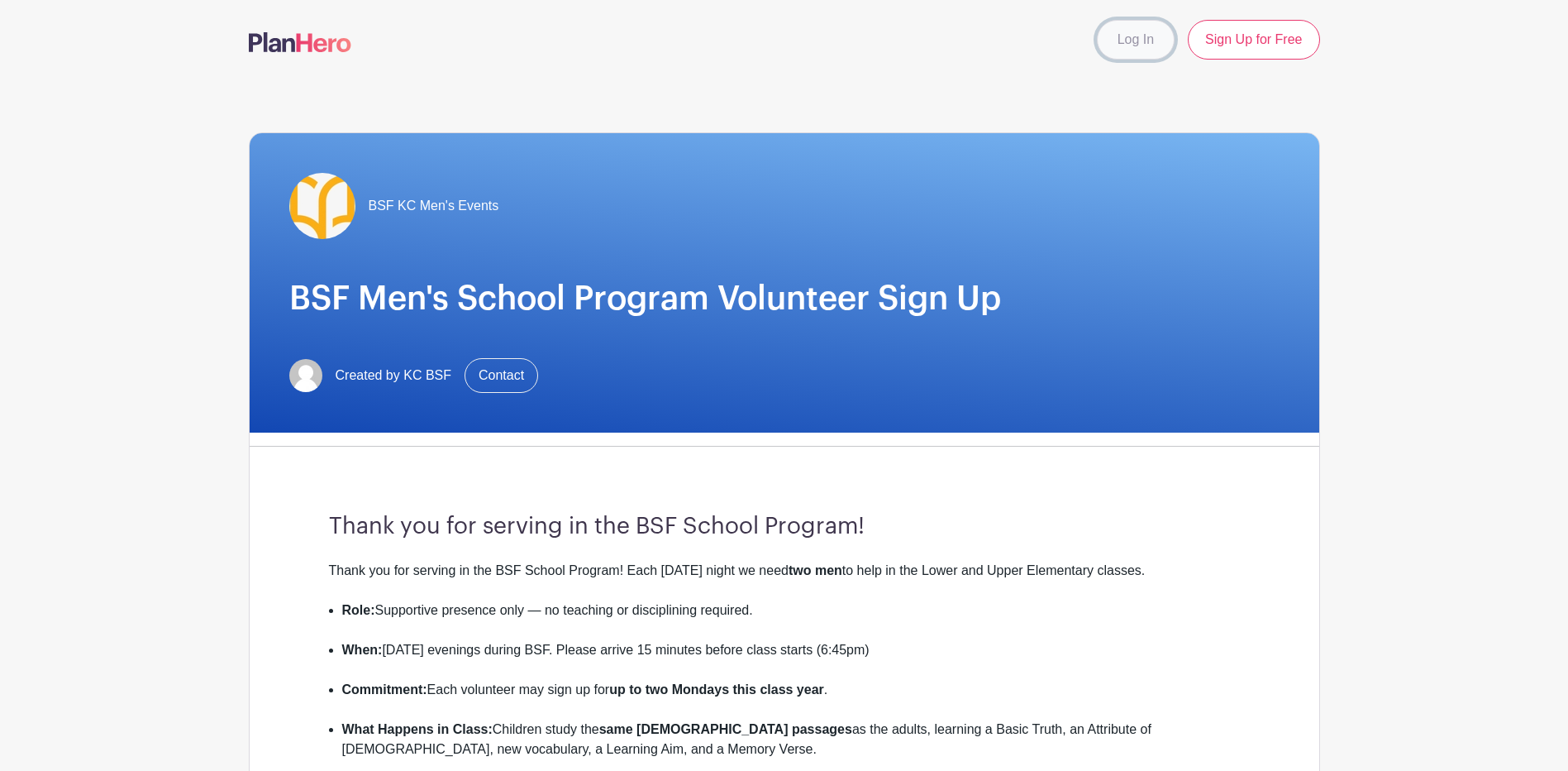
click at [1129, 33] on link "Log In" at bounding box center [1136, 39] width 78 height 39
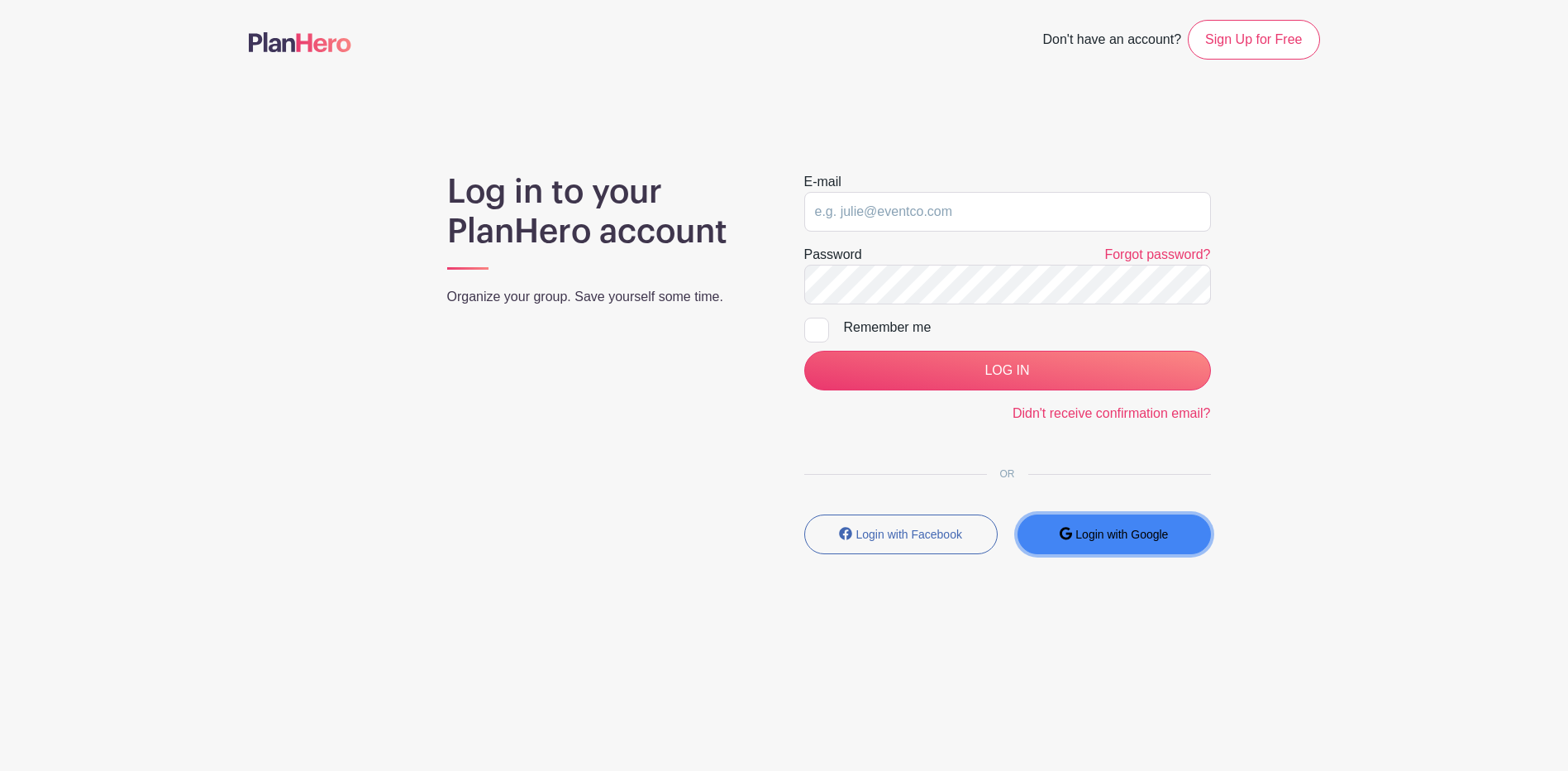
click at [1151, 539] on small "Login with Google" at bounding box center [1121, 534] width 93 height 13
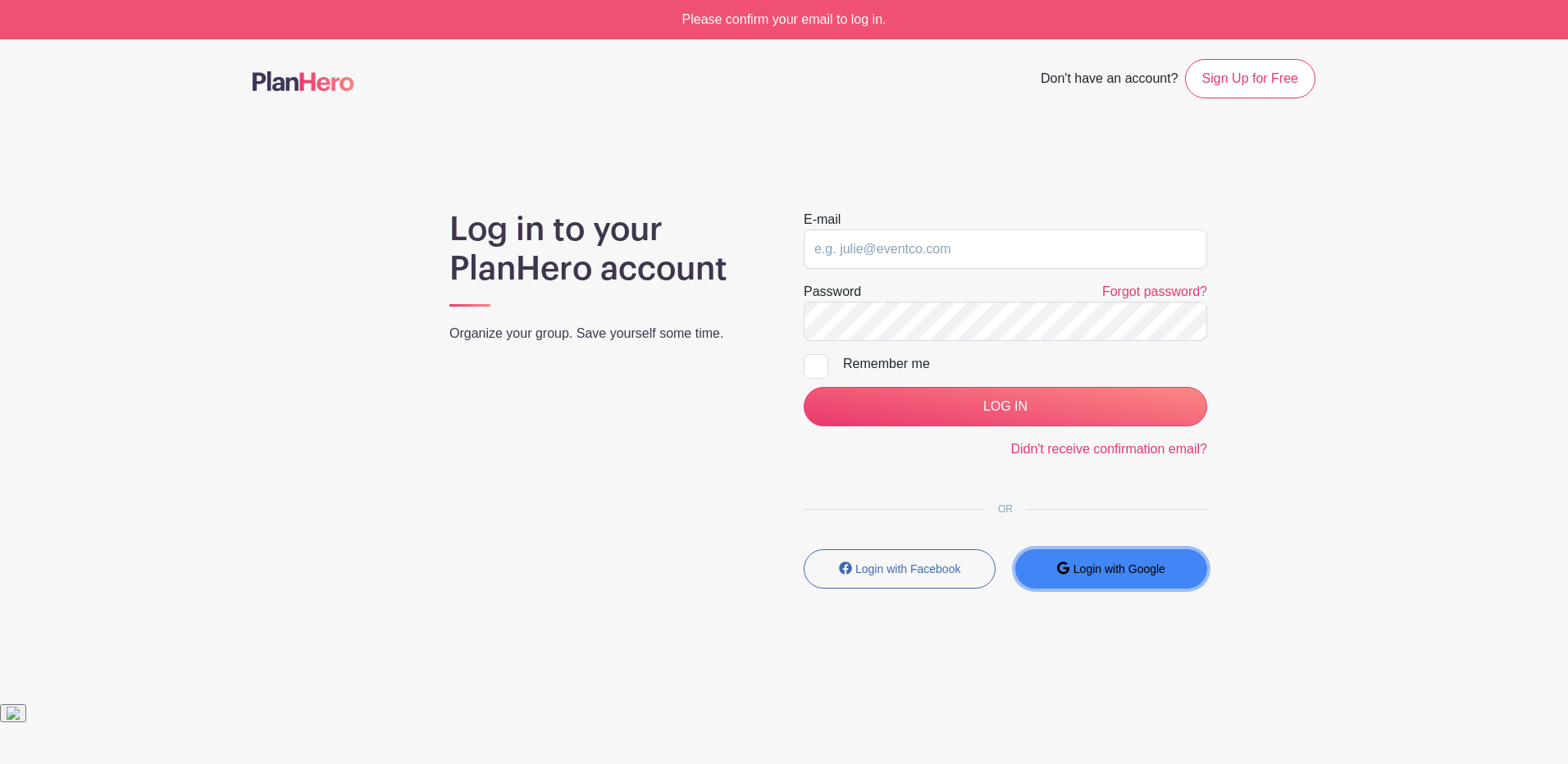
click at [1103, 567] on small "Login with Google" at bounding box center [1119, 568] width 92 height 13
click at [833, 254] on input "email" at bounding box center [1005, 249] width 404 height 39
type input "timnew@onsitelogic.com"
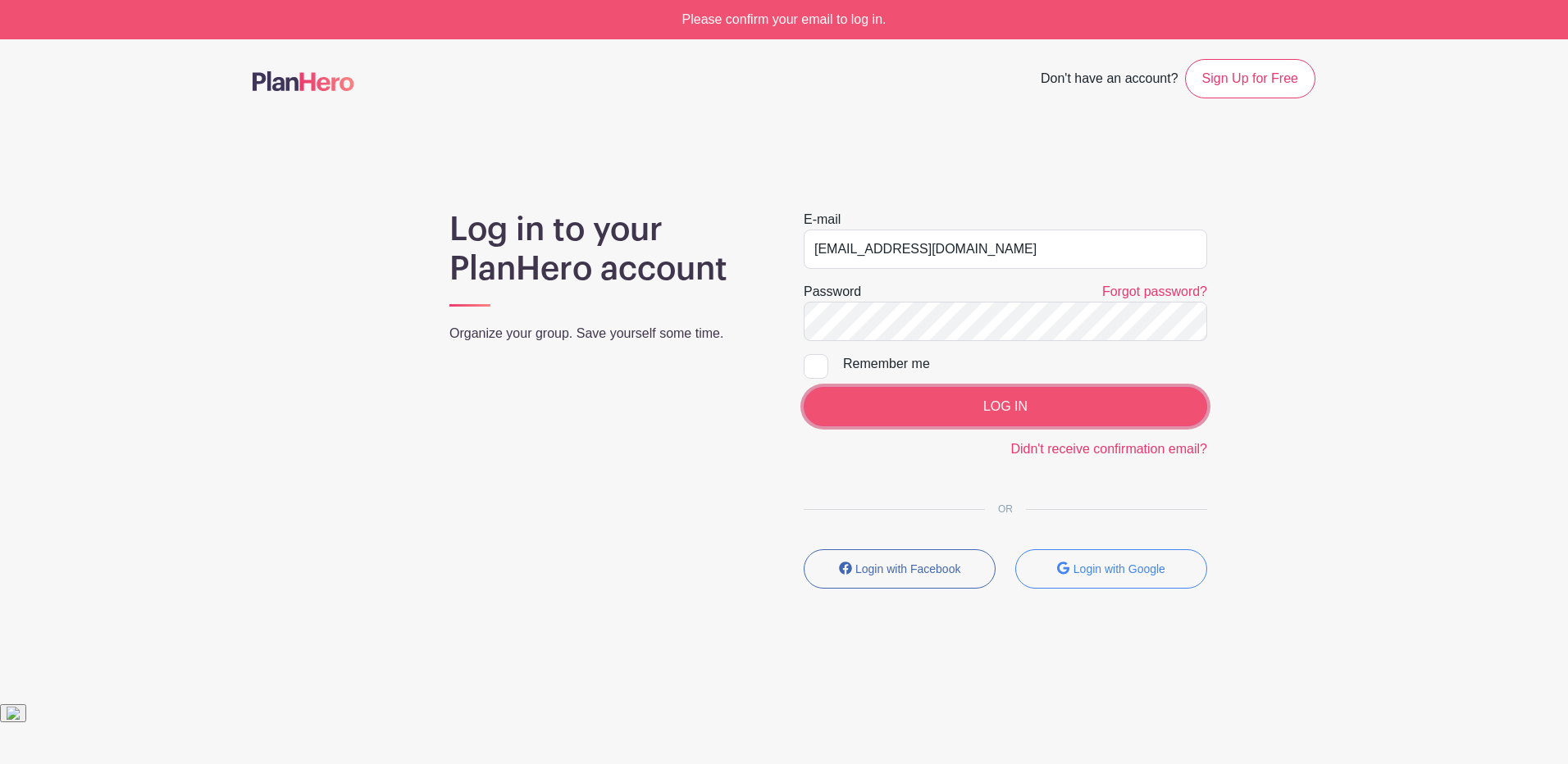
click at [1010, 403] on input "LOG IN" at bounding box center [1005, 406] width 404 height 39
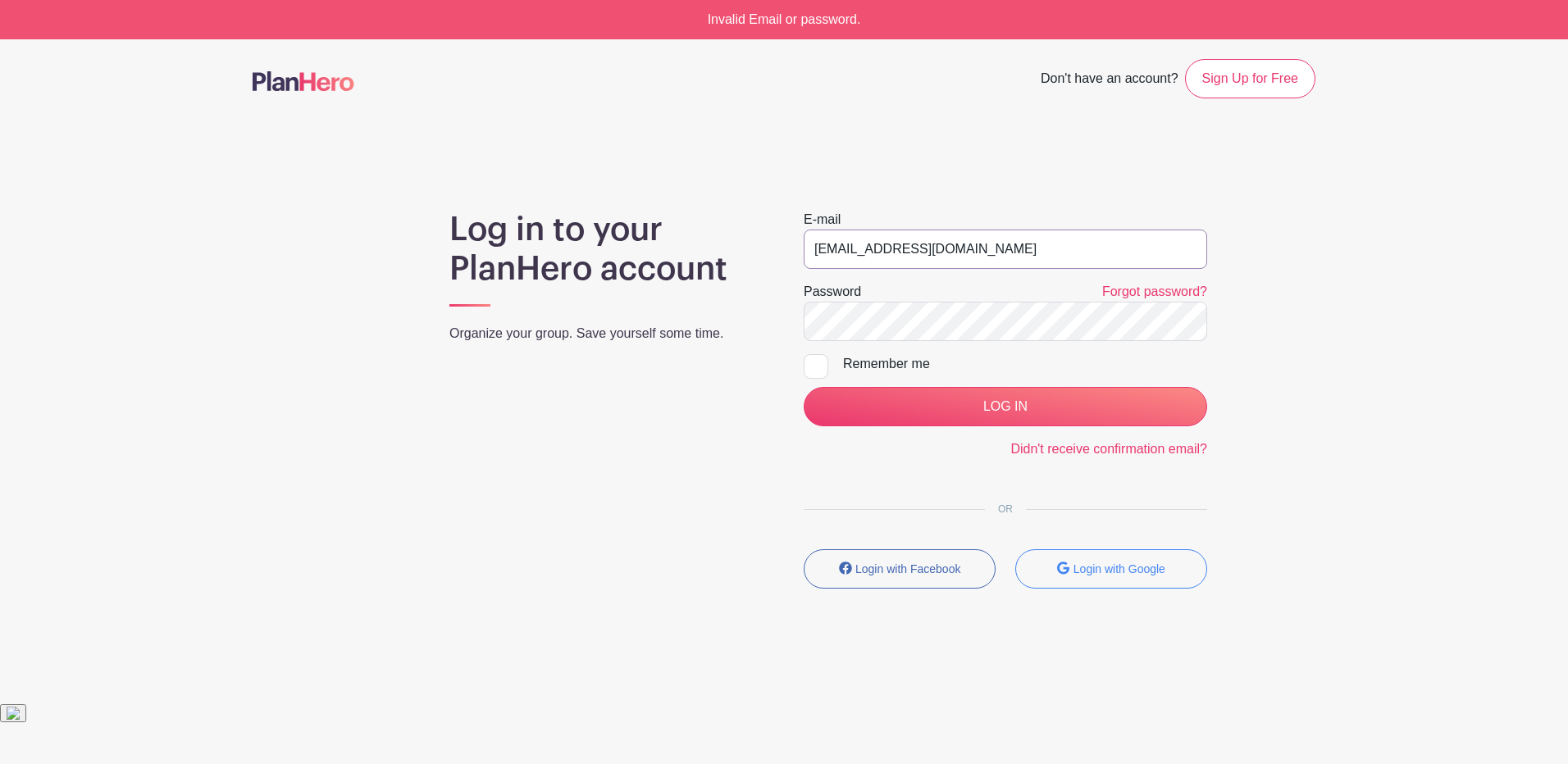
drag, startPoint x: 993, startPoint y: 243, endPoint x: 948, endPoint y: 237, distance: 45.4
click at [951, 239] on input "[EMAIL_ADDRESS][DOMAIN_NAME]" at bounding box center [1005, 249] width 404 height 39
click at [640, 240] on h1 "Log in to your PlanHero account" at bounding box center [607, 249] width 315 height 78
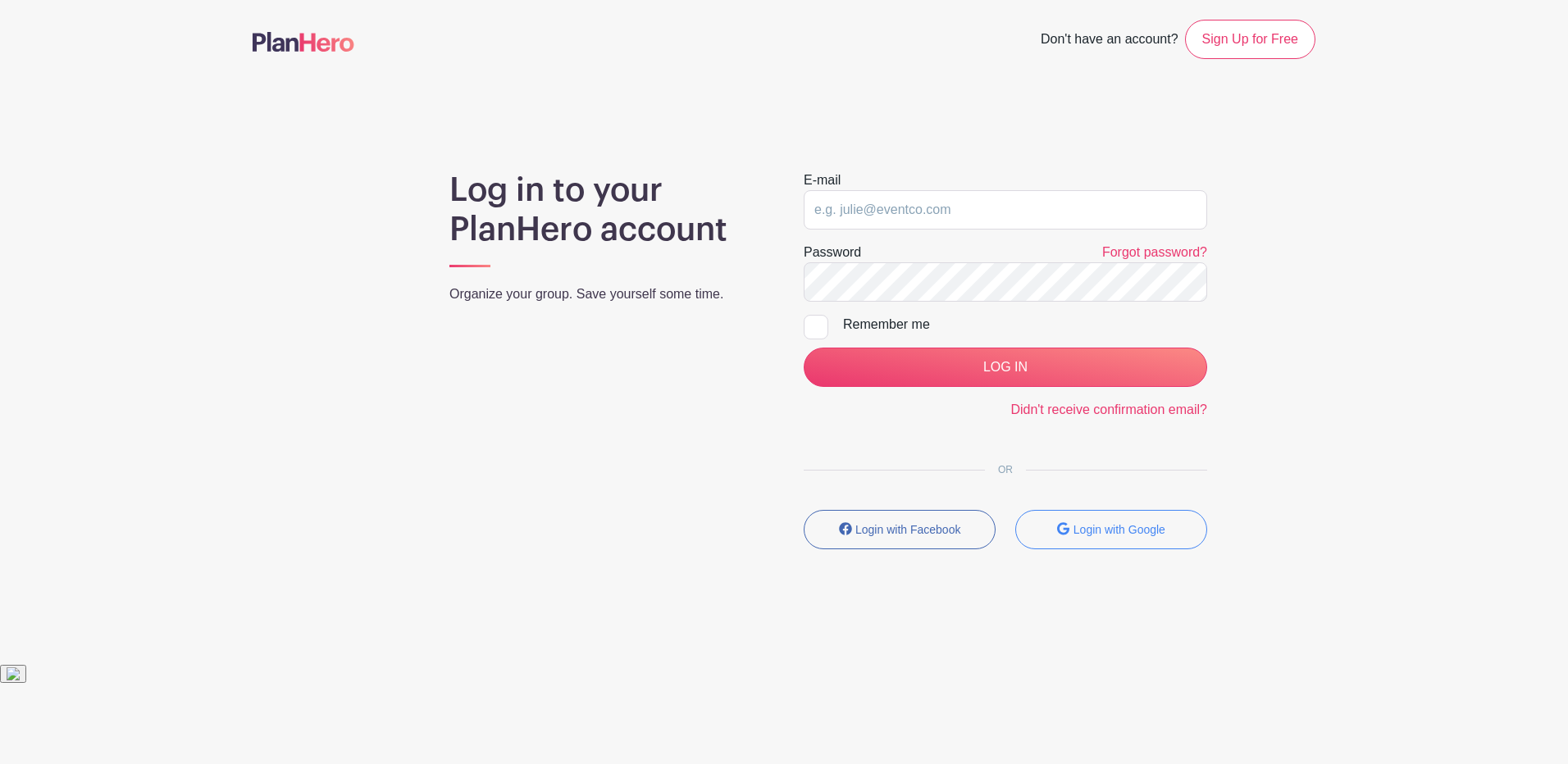
drag, startPoint x: 944, startPoint y: 82, endPoint x: 945, endPoint y: 74, distance: 8.1
click at [944, 78] on main "Don't have an account? Sign Up for Free Log in to your PlanHero account Organiz…" at bounding box center [784, 332] width 1568 height 664
click at [1112, 535] on small "Login with Google" at bounding box center [1119, 529] width 92 height 13
click at [1113, 521] on button "Login with Google" at bounding box center [1111, 529] width 192 height 39
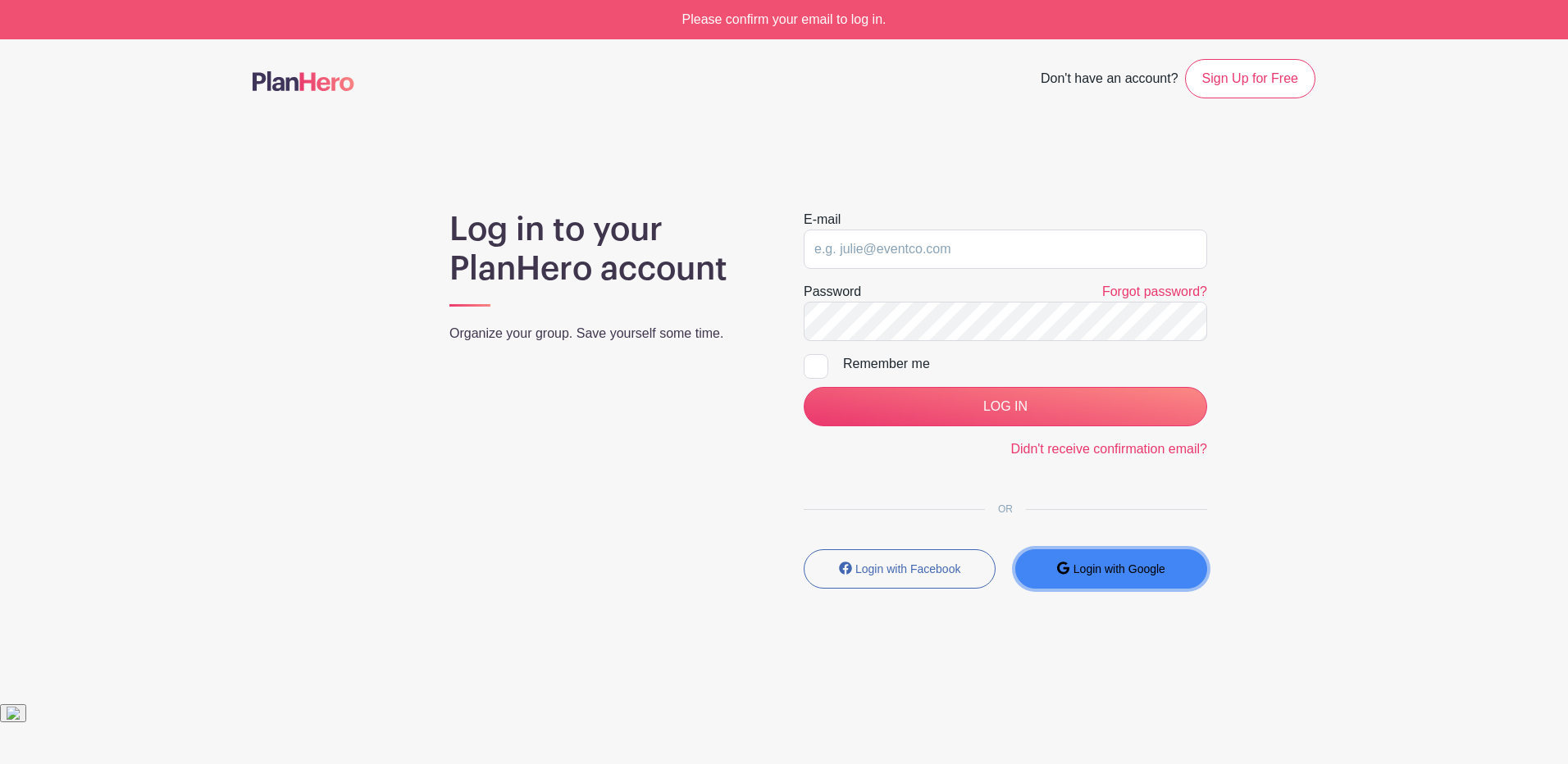
click at [1120, 568] on small "Login with Google" at bounding box center [1119, 568] width 92 height 13
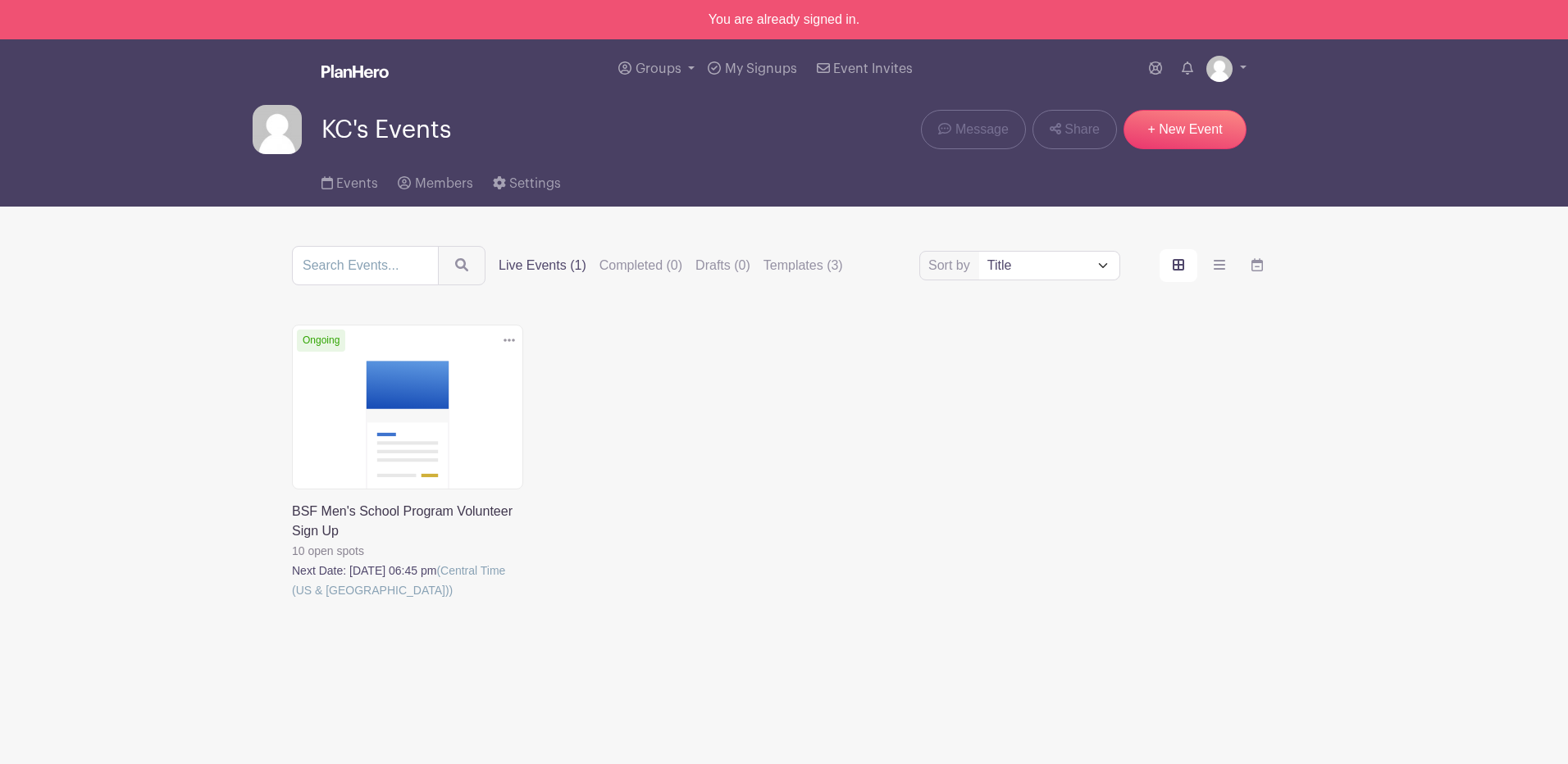
click at [715, 376] on div "Delete Event Are you sure you want to delete this Event? Yes, Delete No, Cancel…" at bounding box center [784, 484] width 1004 height 321
click at [292, 600] on link at bounding box center [292, 600] width 0 height 0
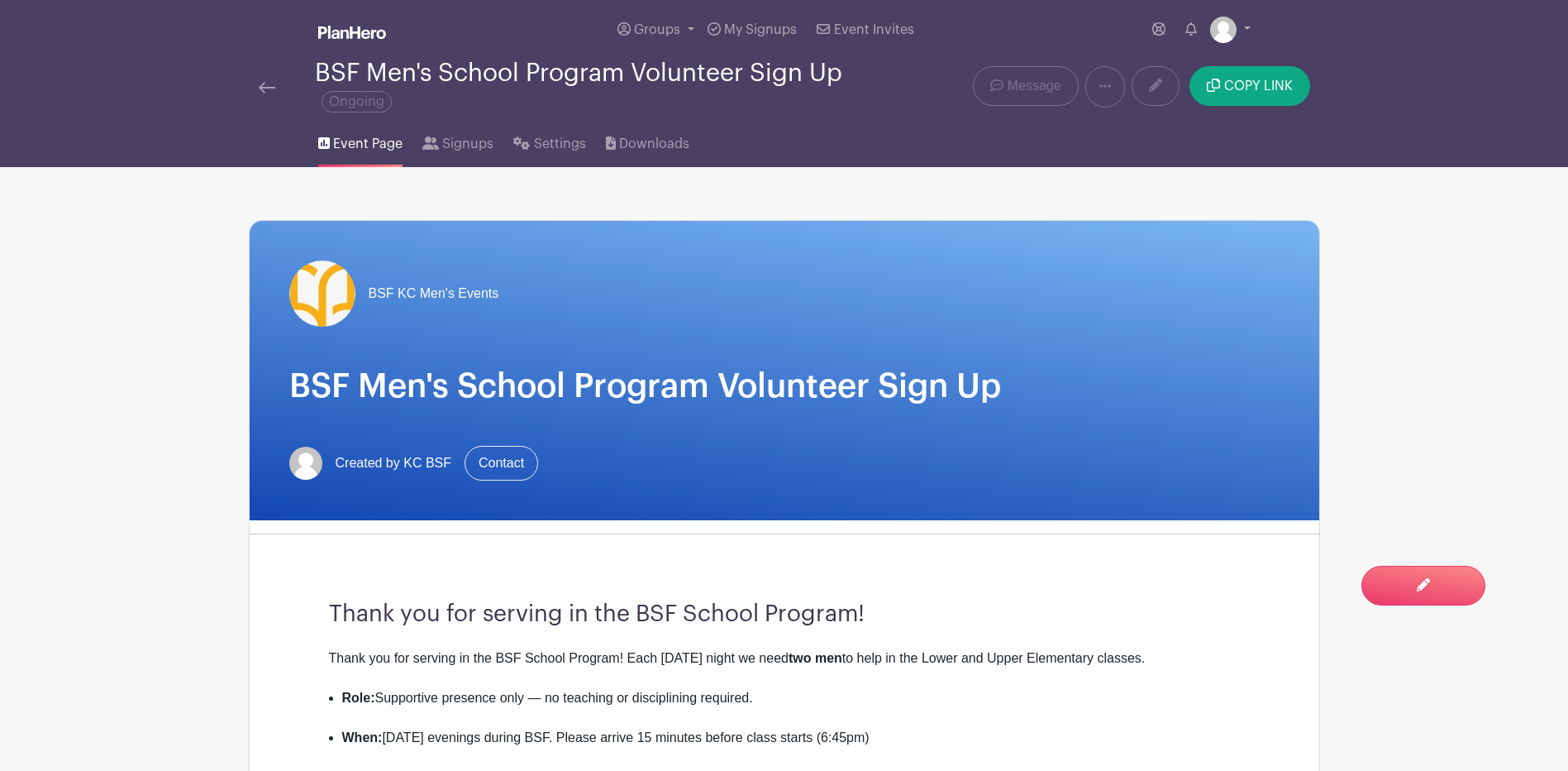
scroll to position [331, 0]
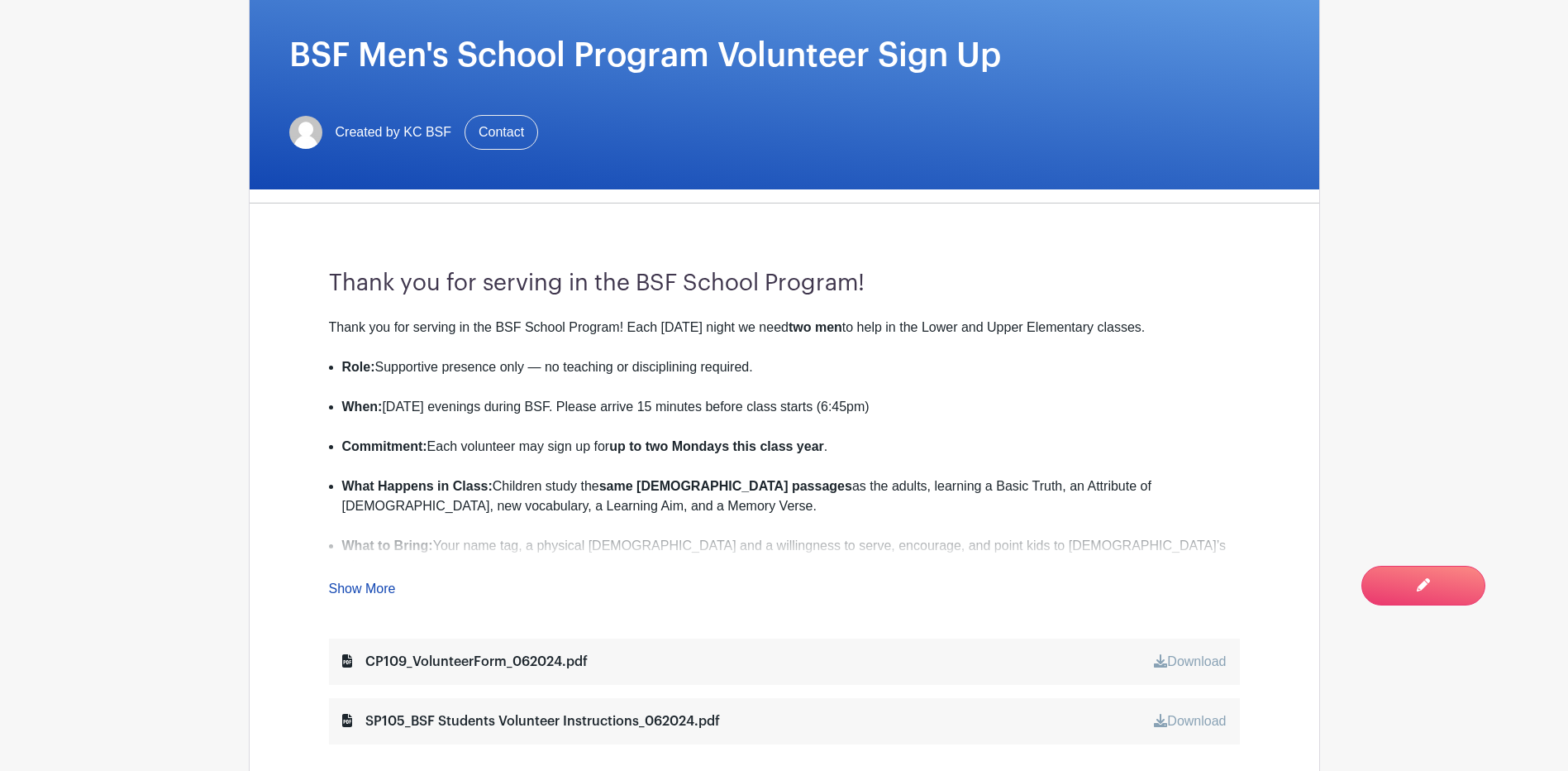
click at [369, 589] on link "Show More" at bounding box center [362, 591] width 67 height 21
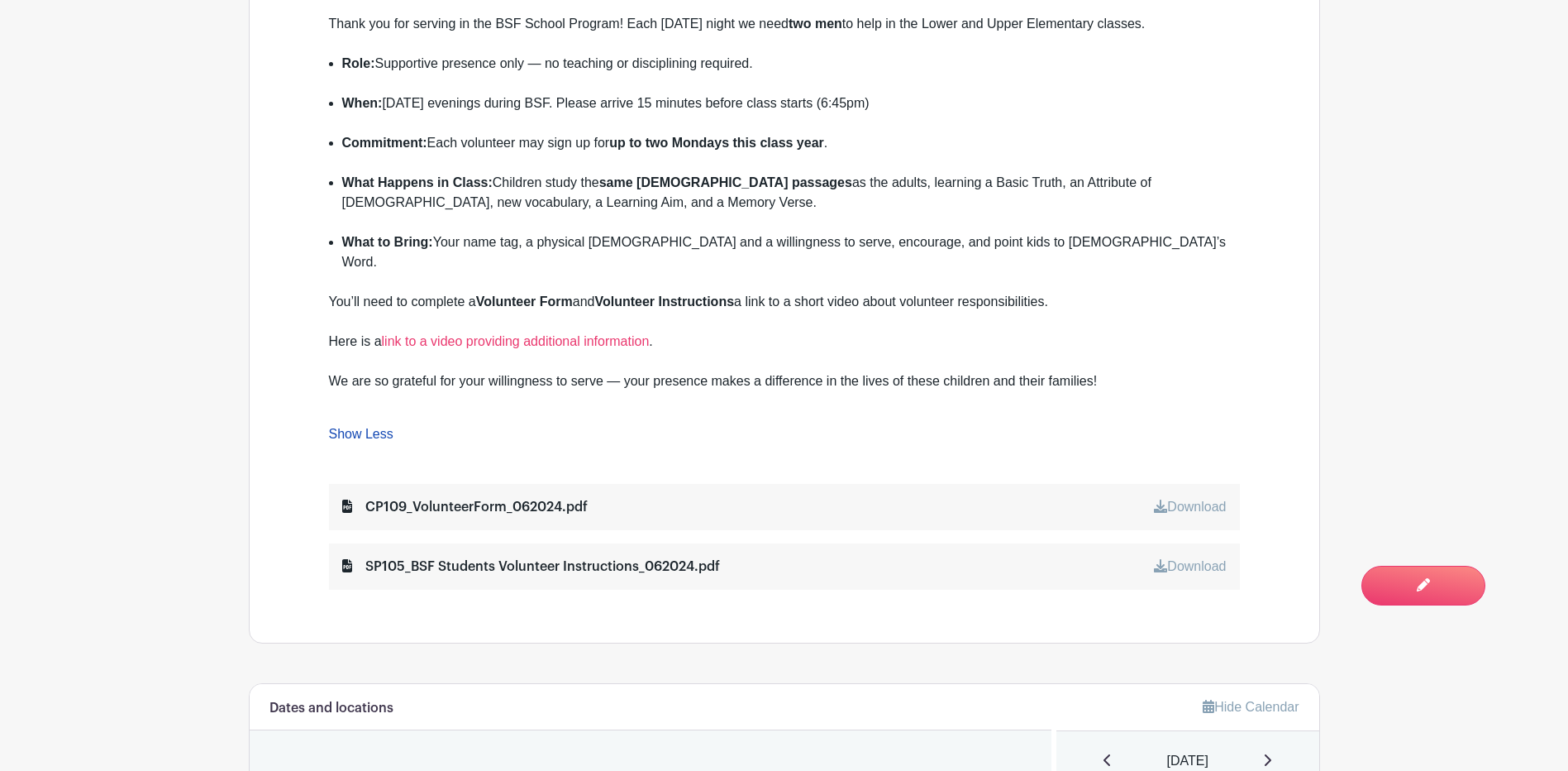
scroll to position [662, 0]
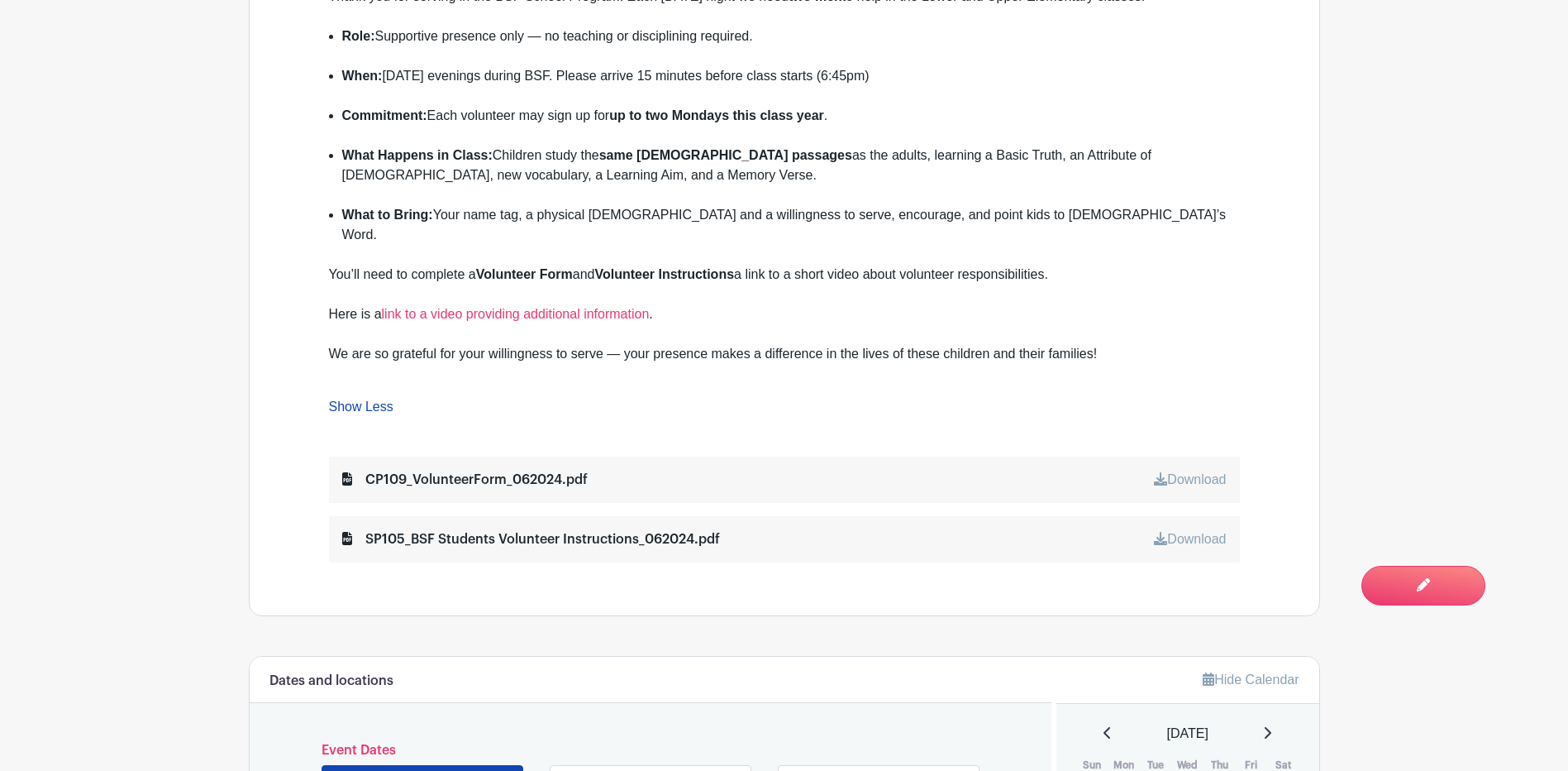
click at [1094, 344] on div "We are so grateful for your willingness to serve — your presence makes a differ…" at bounding box center [784, 364] width 911 height 39
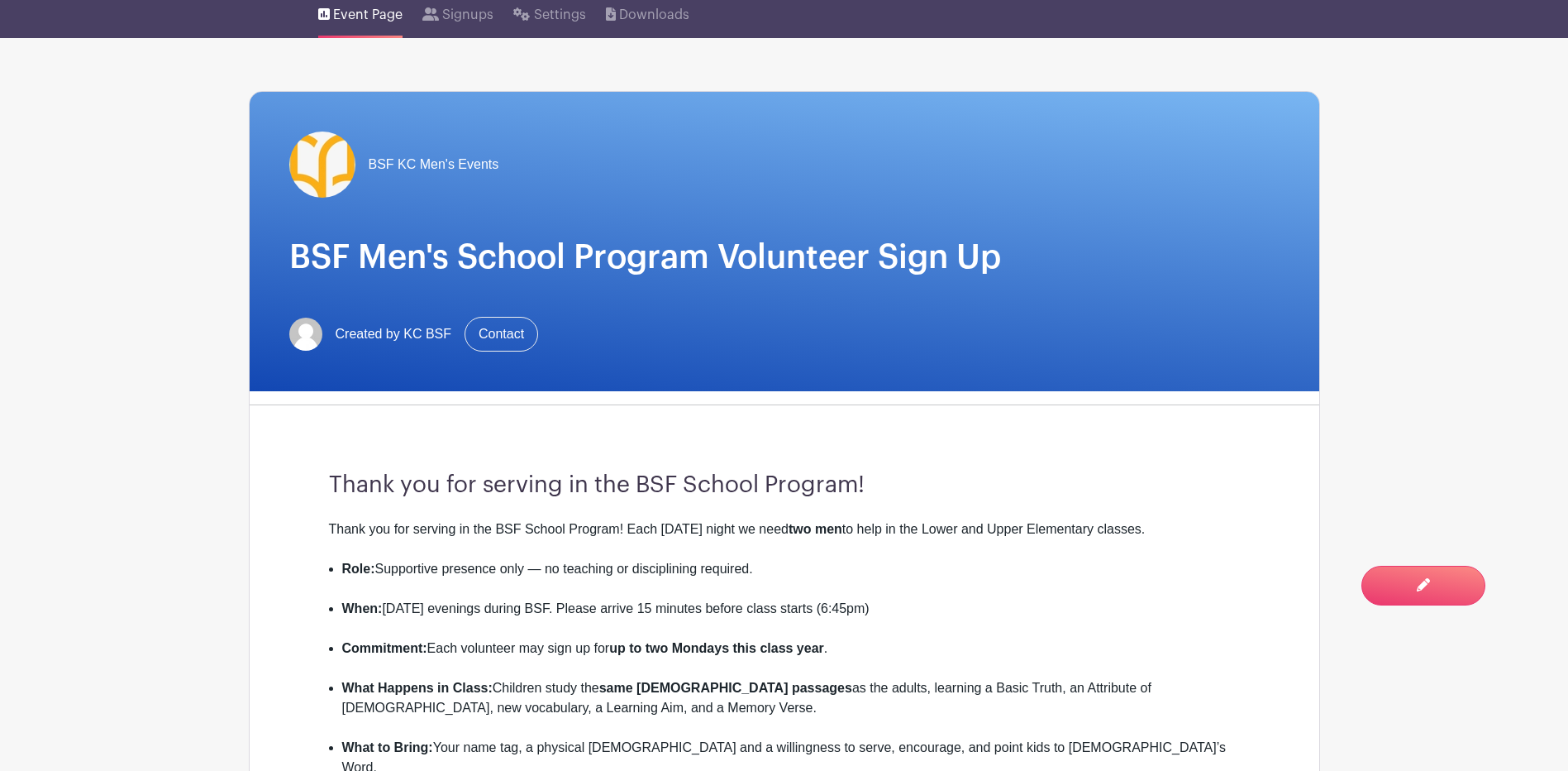
scroll to position [0, 0]
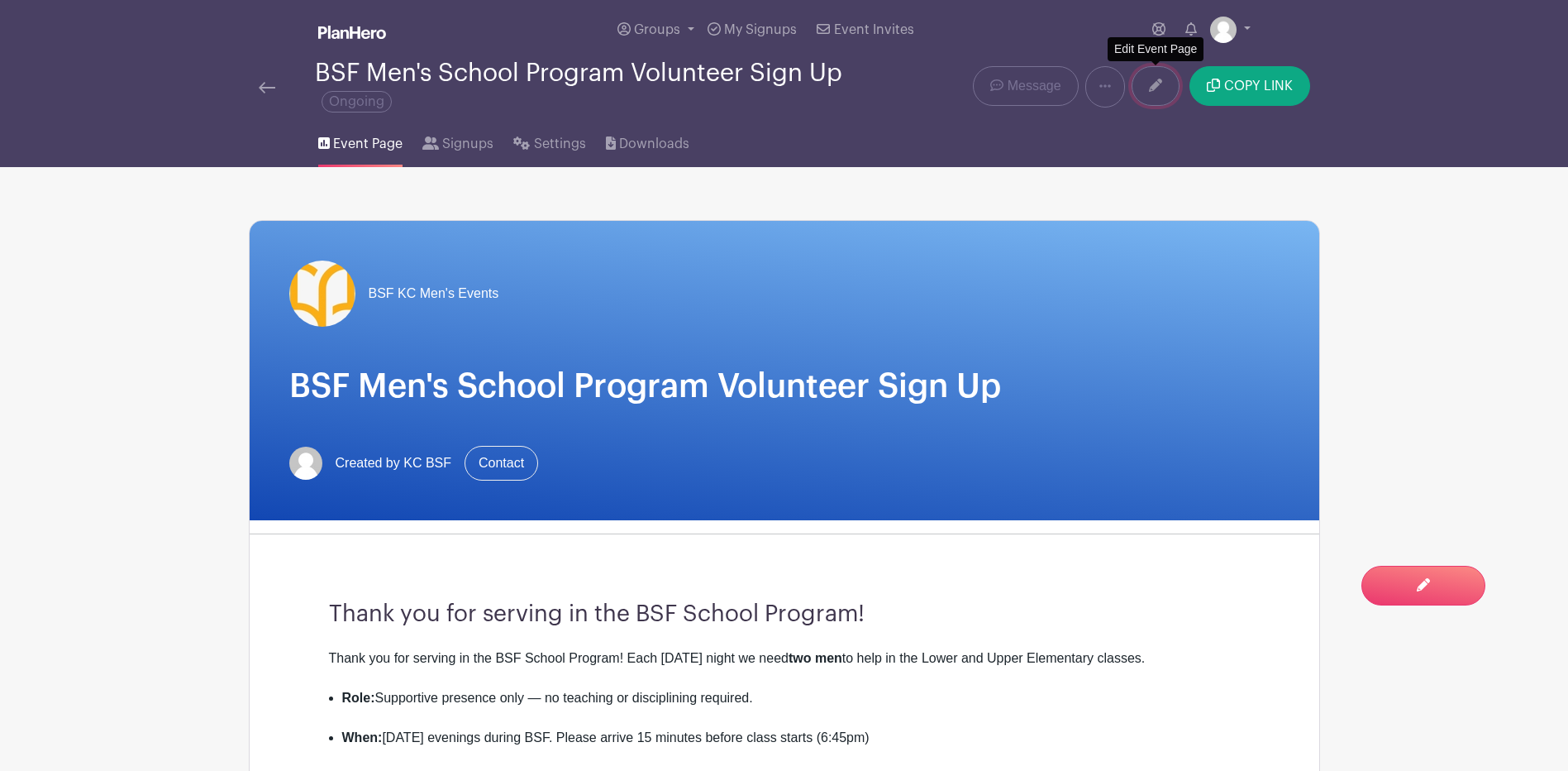
click at [1165, 86] on link at bounding box center [1155, 86] width 48 height 39
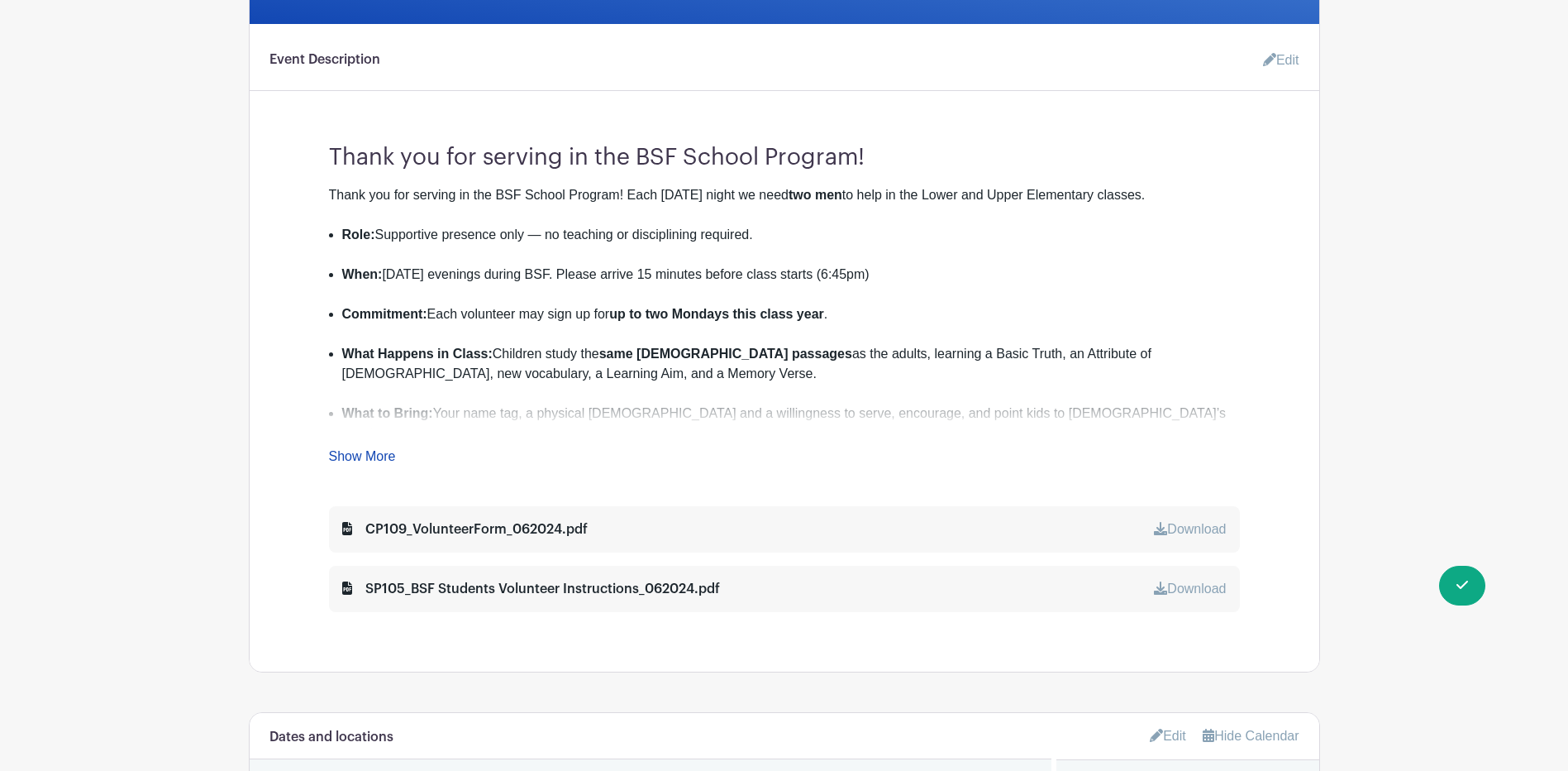
scroll to position [496, 0]
click at [353, 449] on link "Show More" at bounding box center [362, 458] width 67 height 21
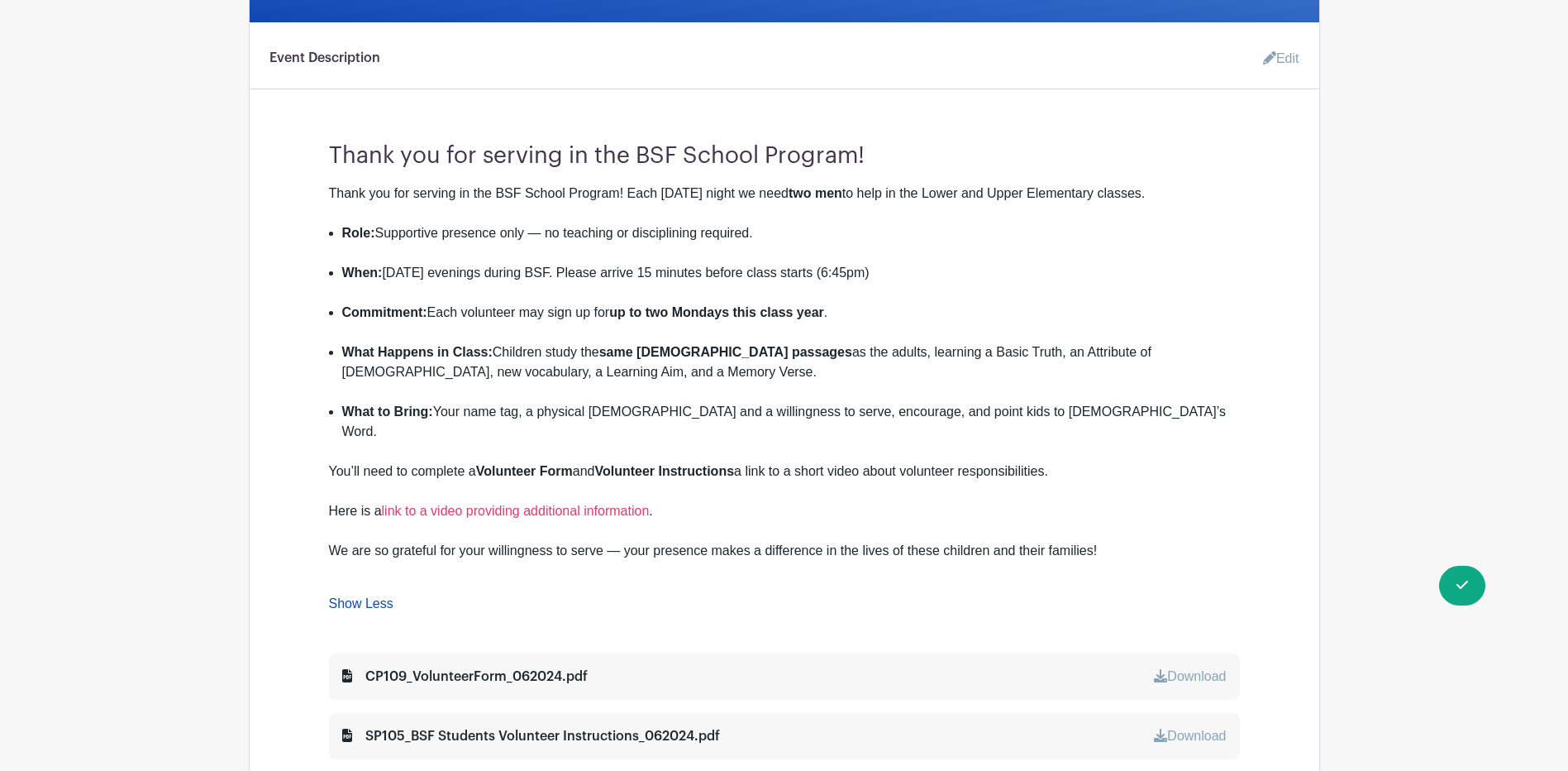
click at [1114, 541] on div "We are so grateful for your willingness to serve — your presence makes a differ…" at bounding box center [784, 560] width 911 height 39
click at [1095, 541] on div "We are so grateful for your willingness to serve — your presence makes a differ…" at bounding box center [784, 560] width 911 height 39
click at [1101, 541] on div "We are so grateful for your willingness to serve — your presence makes a differ…" at bounding box center [784, 560] width 911 height 39
click at [1100, 541] on div "We are so grateful for your willingness to serve — your presence makes a differ…" at bounding box center [784, 560] width 911 height 39
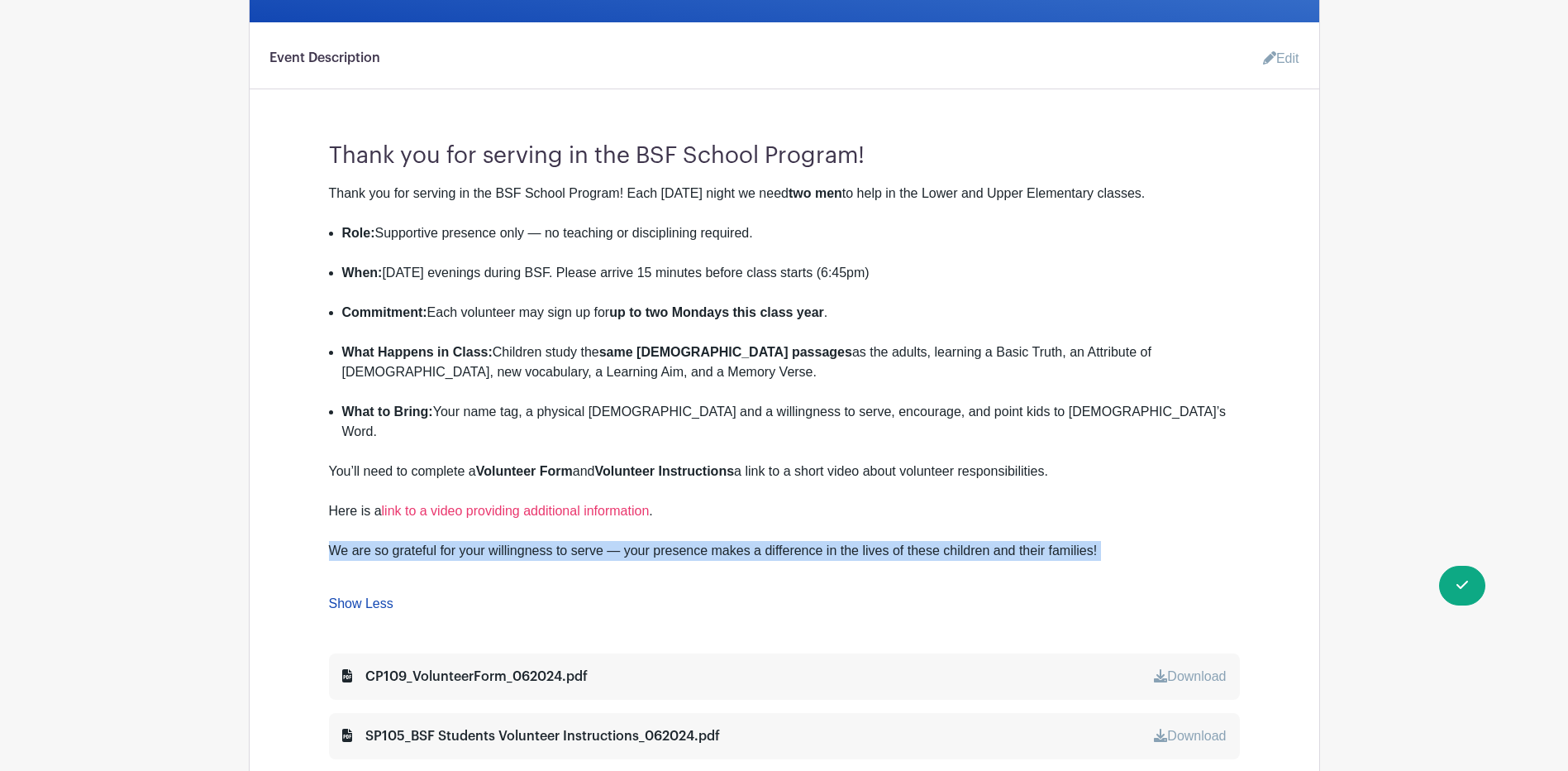
click at [1100, 541] on div "We are so grateful for your willingness to serve — your presence makes a differ…" at bounding box center [784, 560] width 911 height 39
click at [1272, 55] on icon at bounding box center [1270, 58] width 13 height 13
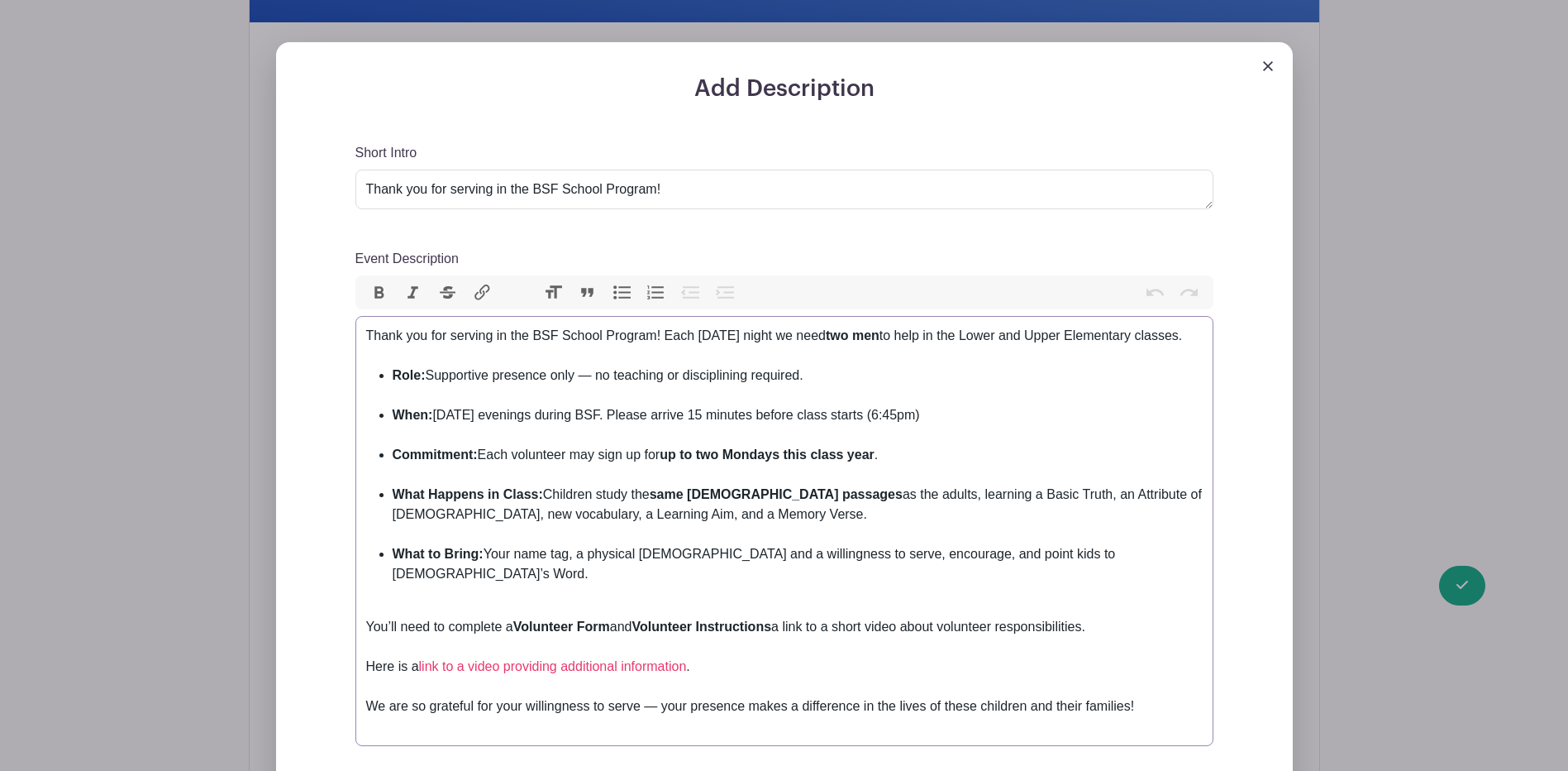
click at [1167, 697] on div "We are so grateful for your willingness to serve — your presence makes a differ…" at bounding box center [785, 716] width 837 height 39
paste trix-editor "[EMAIL_ADDRESS][DOMAIN_NAME]"
type trix-editor "<lor>Ipsum dol sit ametcon ad eli SED Doeius Tempori! Utla Etdolo magna al enim…"
click at [604, 724] on div "We are so grateful for your willingness to serve — your presence makes a differ…" at bounding box center [785, 736] width 837 height 79
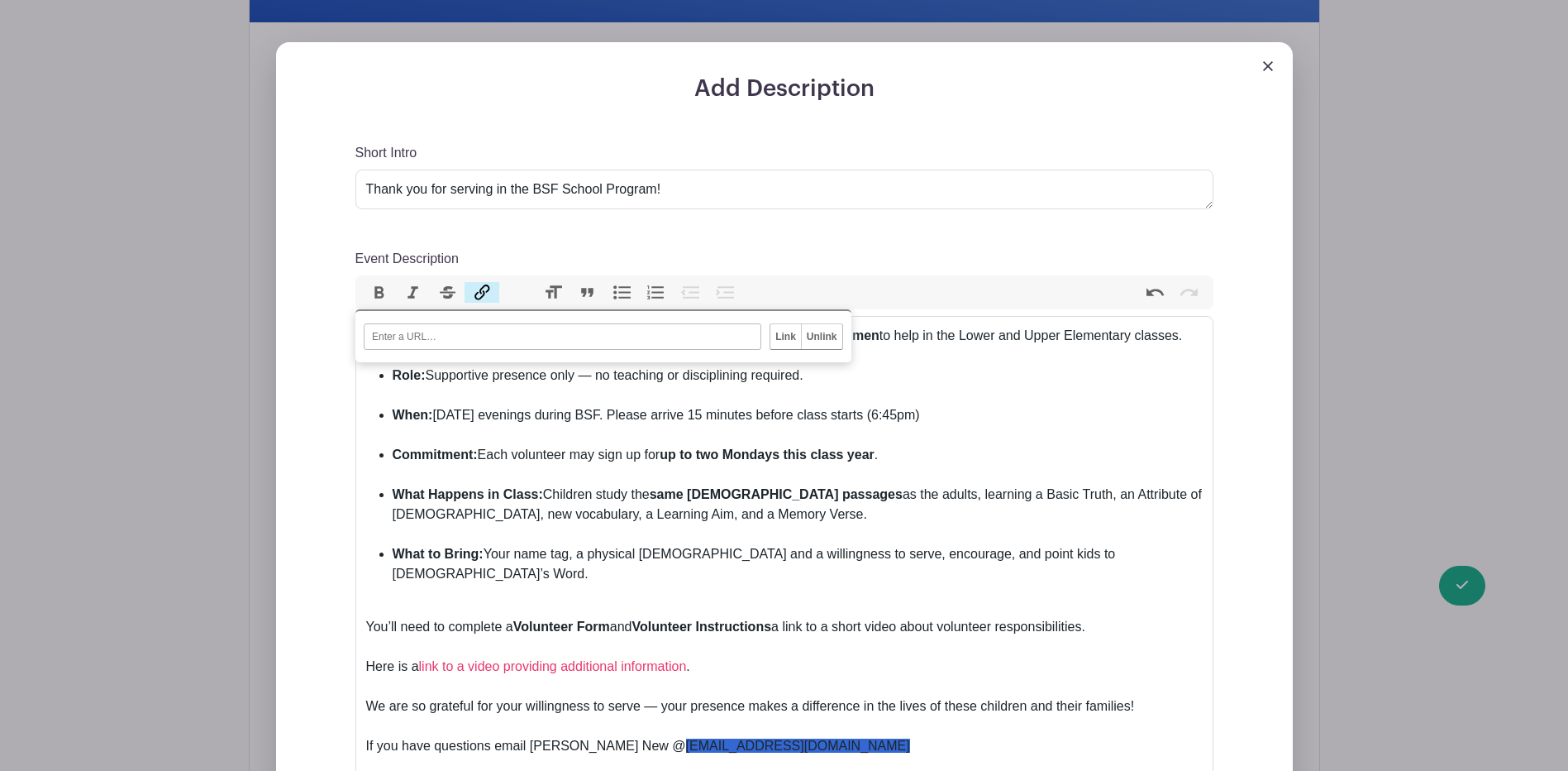
click at [485, 292] on button "Link" at bounding box center [481, 292] width 35 height 22
paste input "[EMAIL_ADDRESS][DOMAIN_NAME]"
type input "mailto:[EMAIL_ADDRESS][DOMAIN_NAME]"
click at [780, 336] on input "Link" at bounding box center [786, 337] width 31 height 24
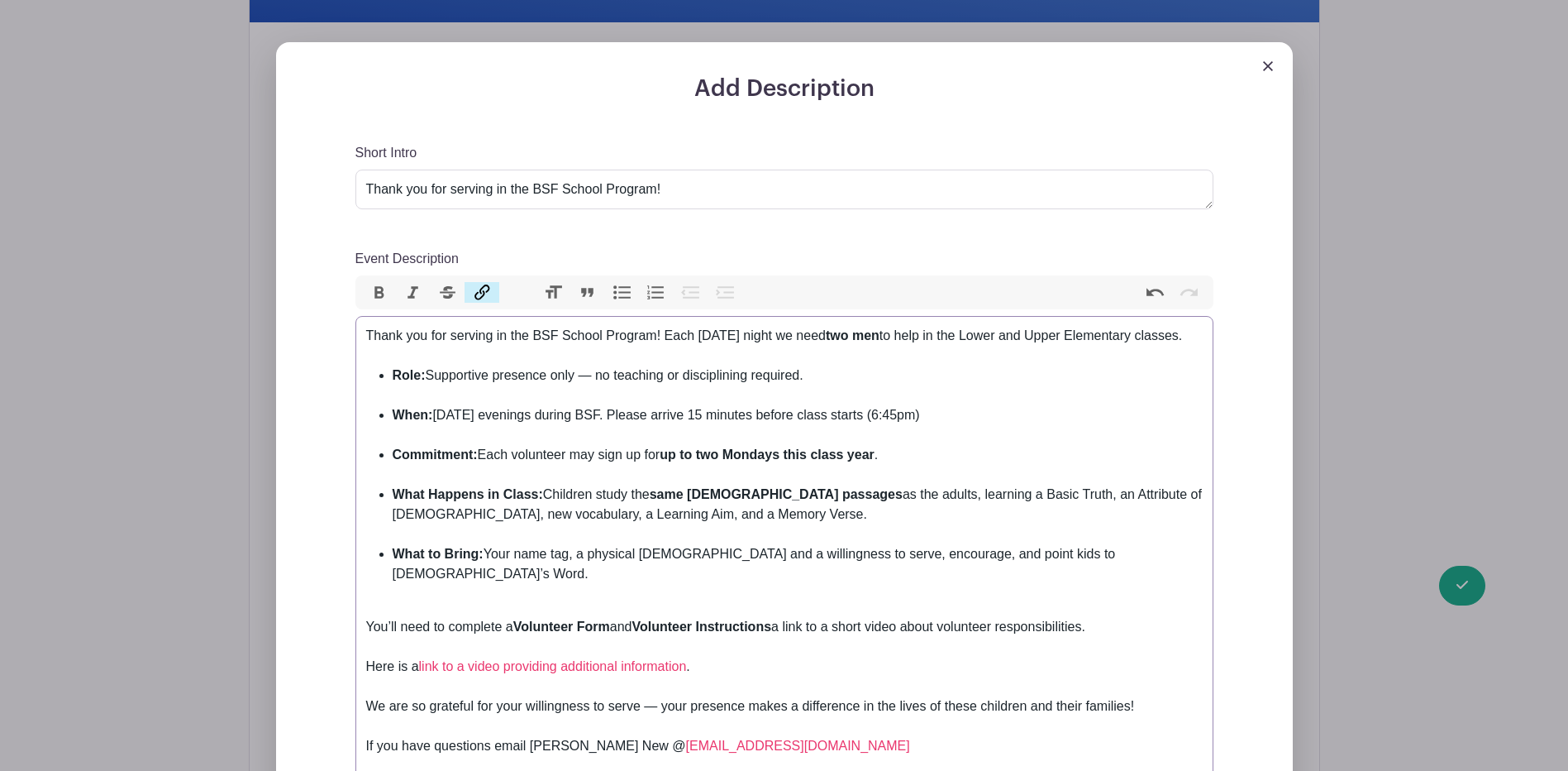
click at [875, 700] on div "We are so grateful for your willingness to serve — your presence makes a differ…" at bounding box center [785, 736] width 837 height 79
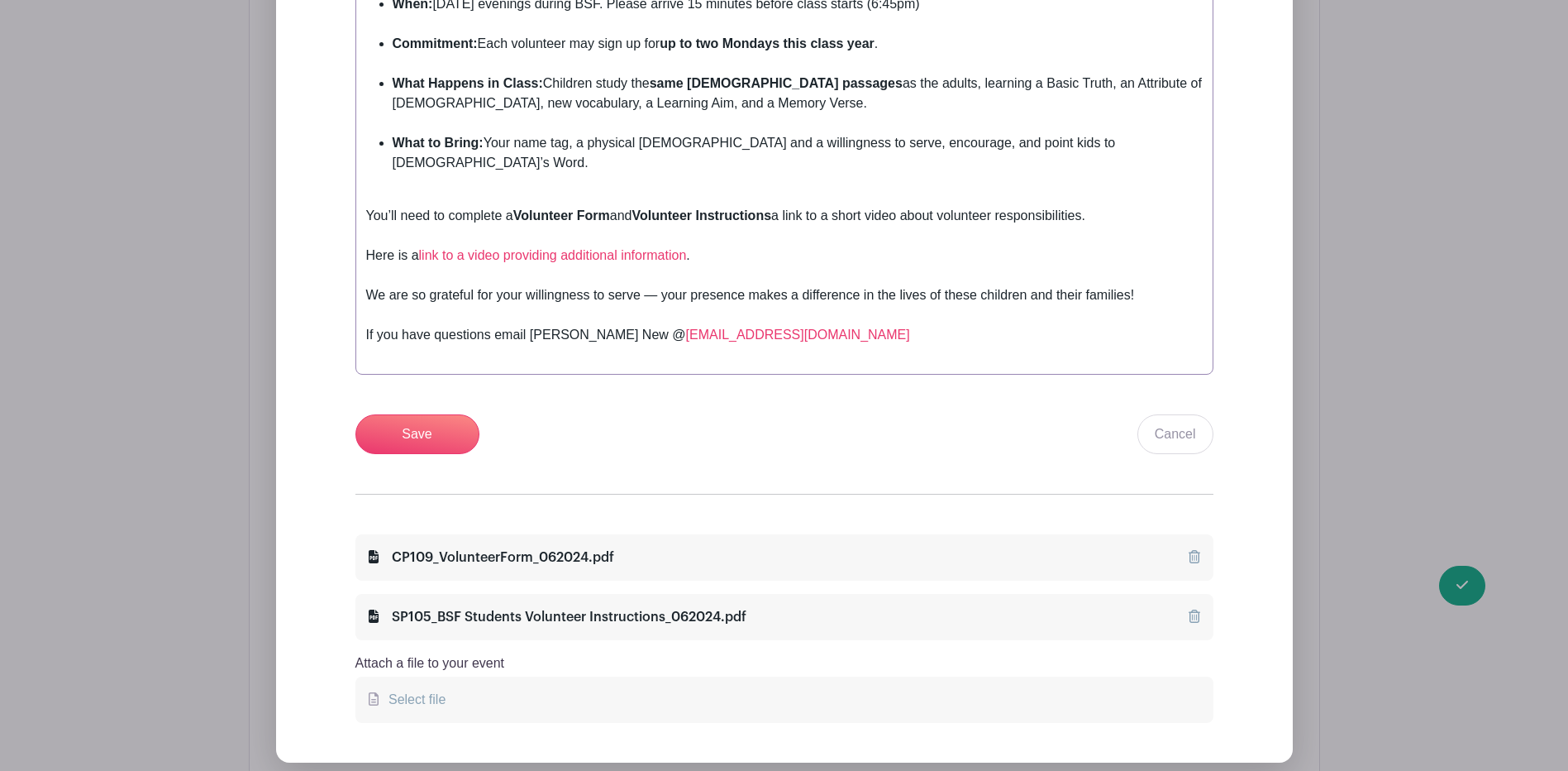
scroll to position [827, 0]
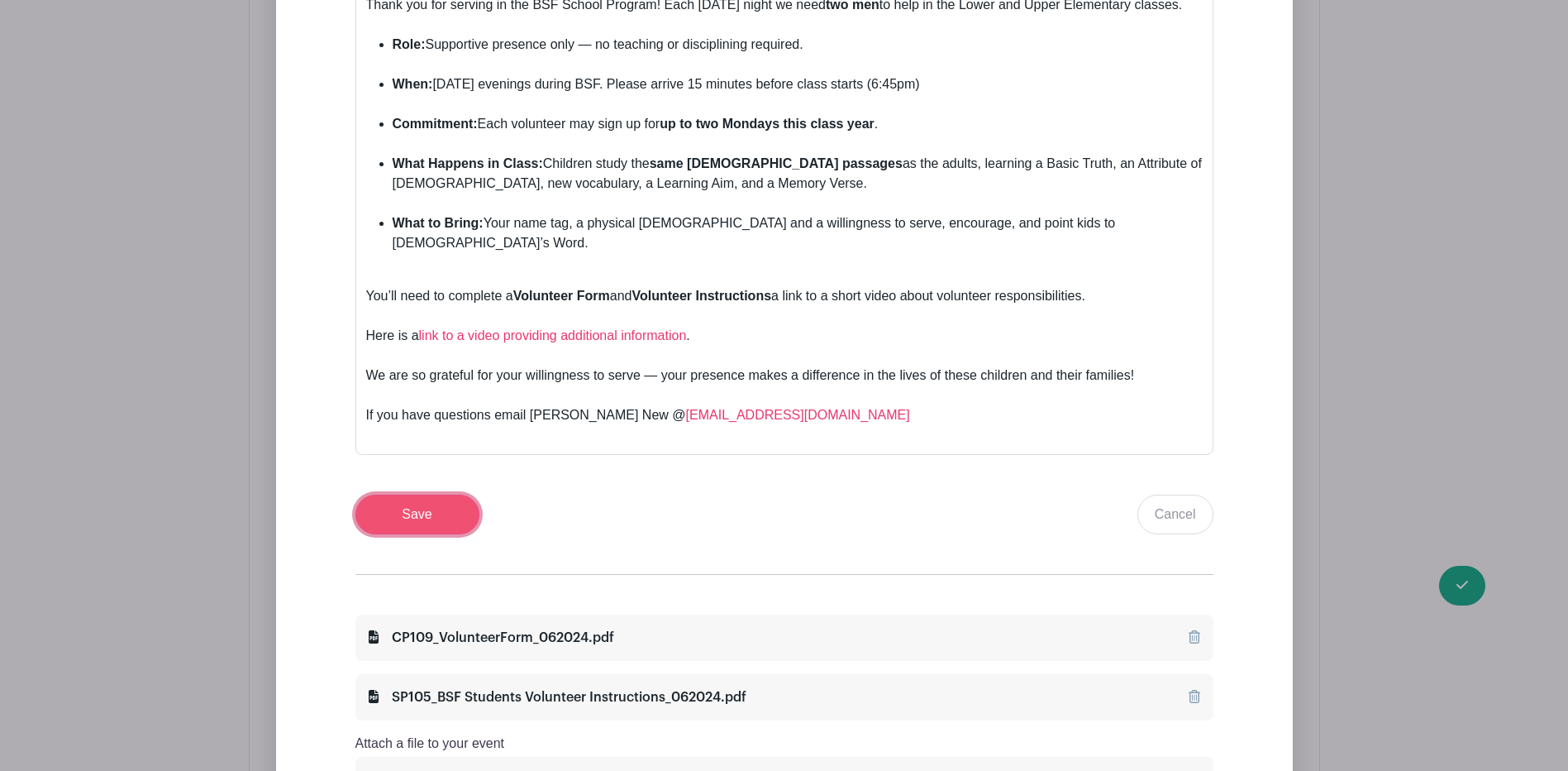
click at [397, 495] on input "Save" at bounding box center [417, 514] width 124 height 39
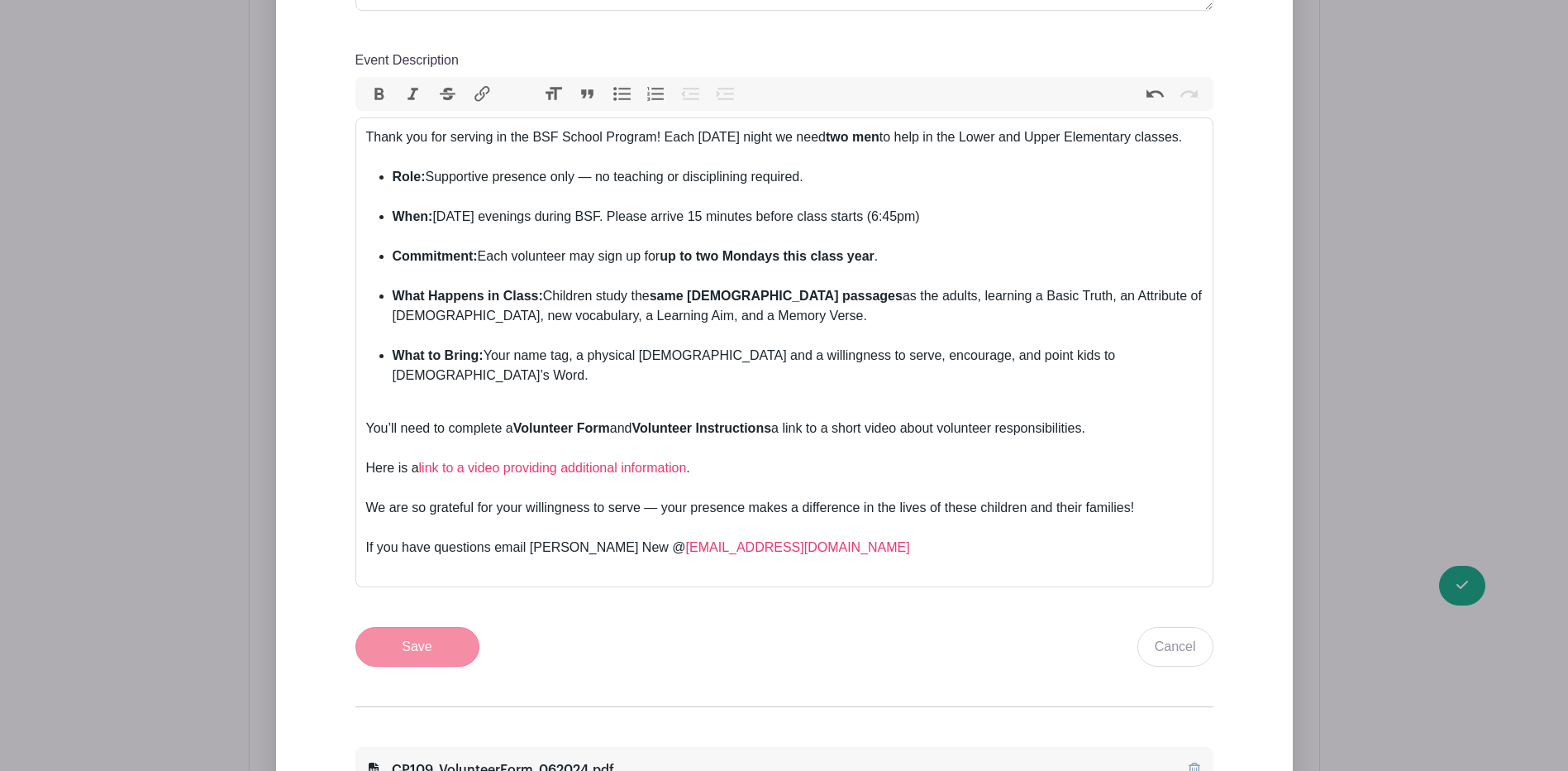
scroll to position [959, 0]
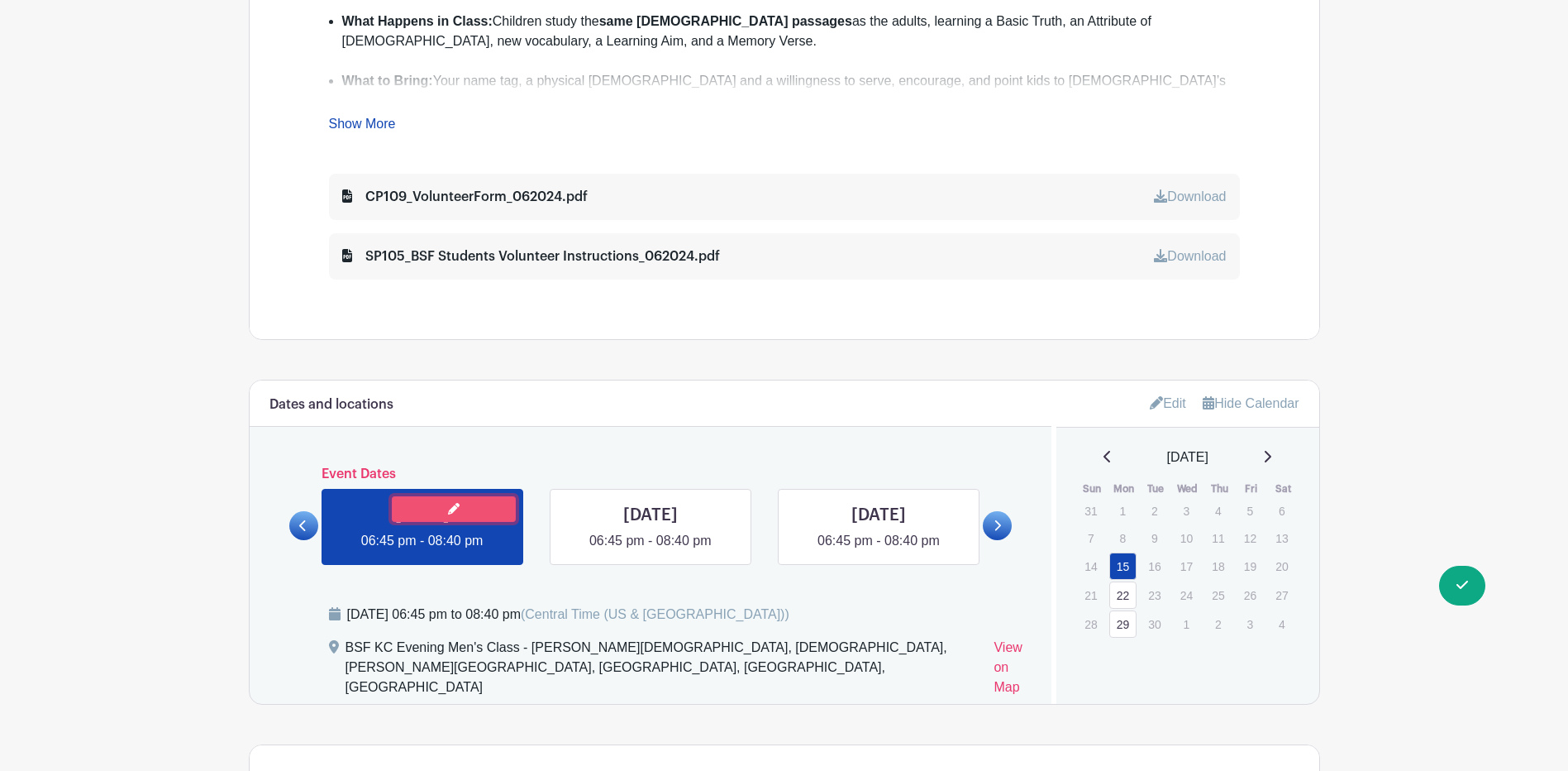
click at [458, 504] on icon at bounding box center [454, 509] width 11 height 11
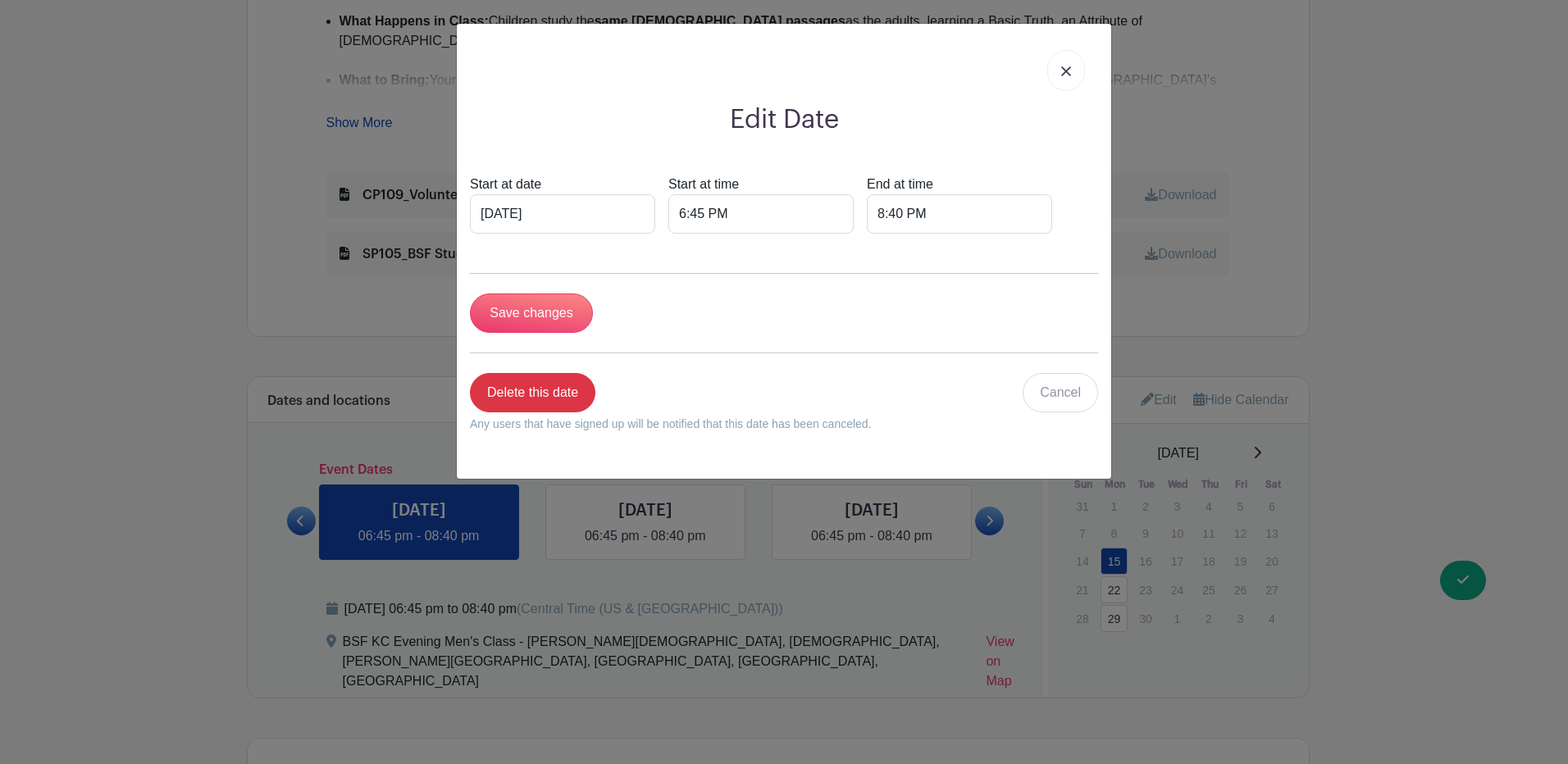
click at [1062, 67] on img at bounding box center [1066, 71] width 10 height 10
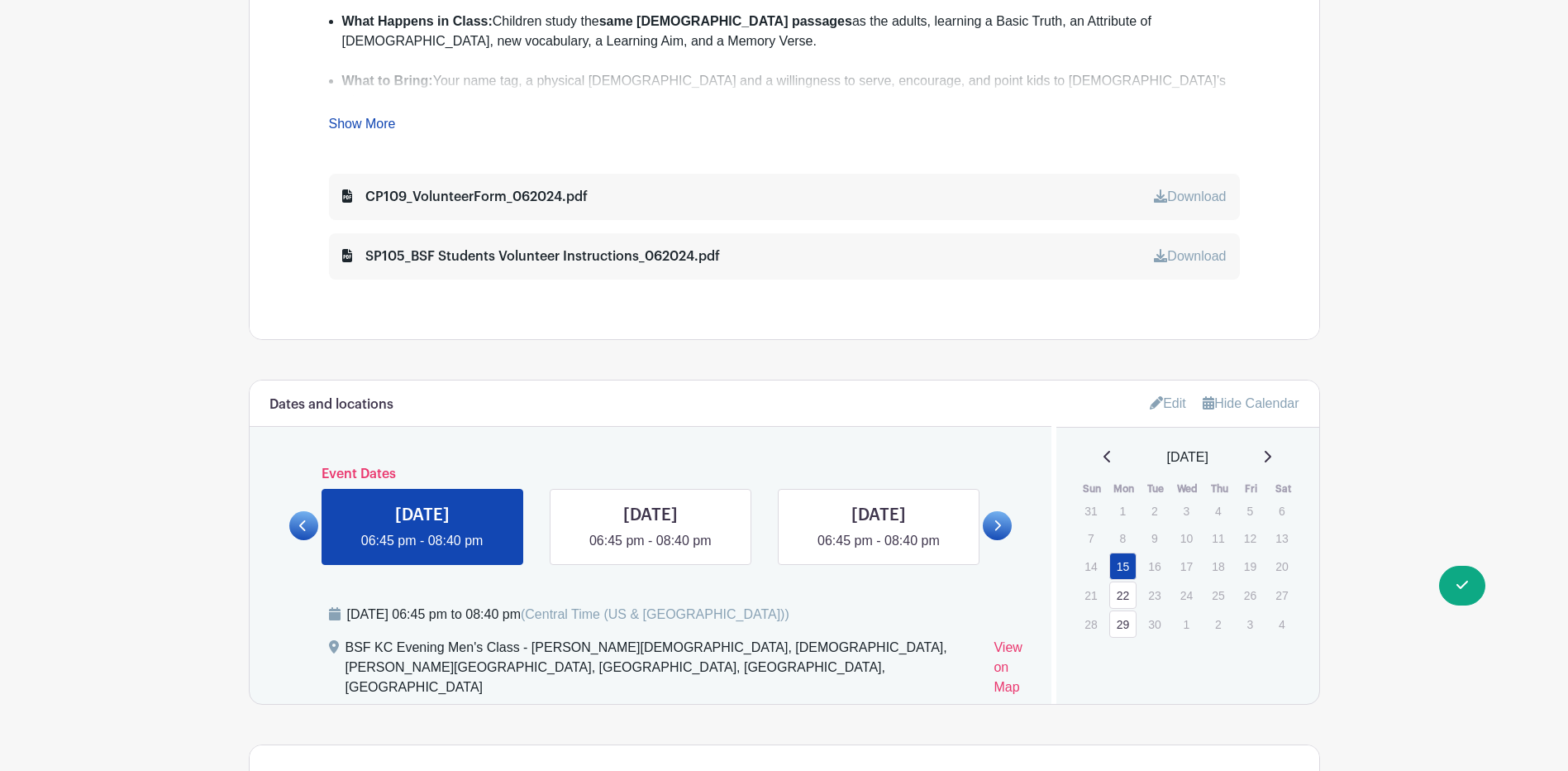
click at [1119, 566] on link "15" at bounding box center [1122, 566] width 27 height 27
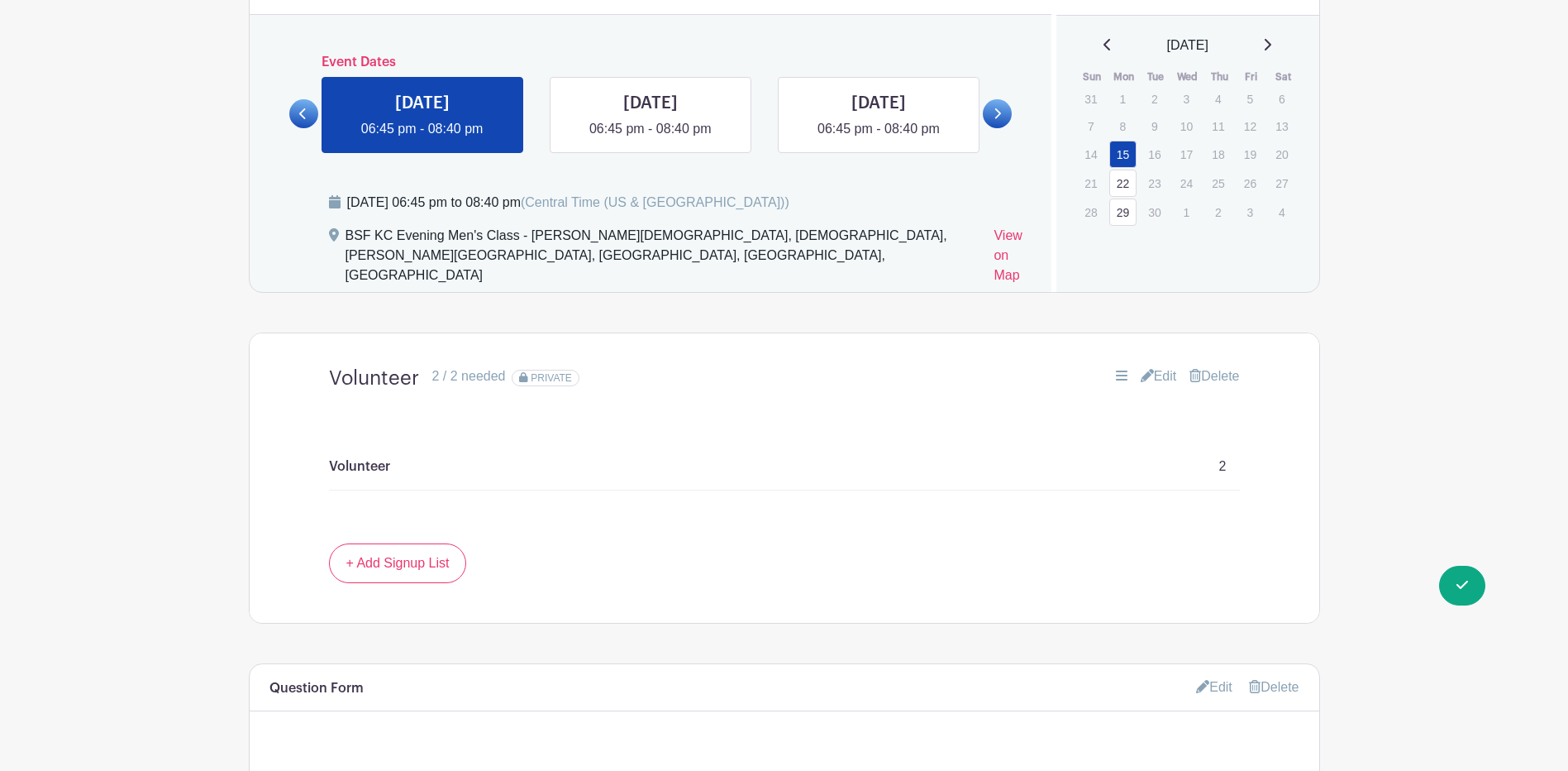
scroll to position [1373, 0]
click at [1159, 365] on link "Edit" at bounding box center [1159, 374] width 37 height 20
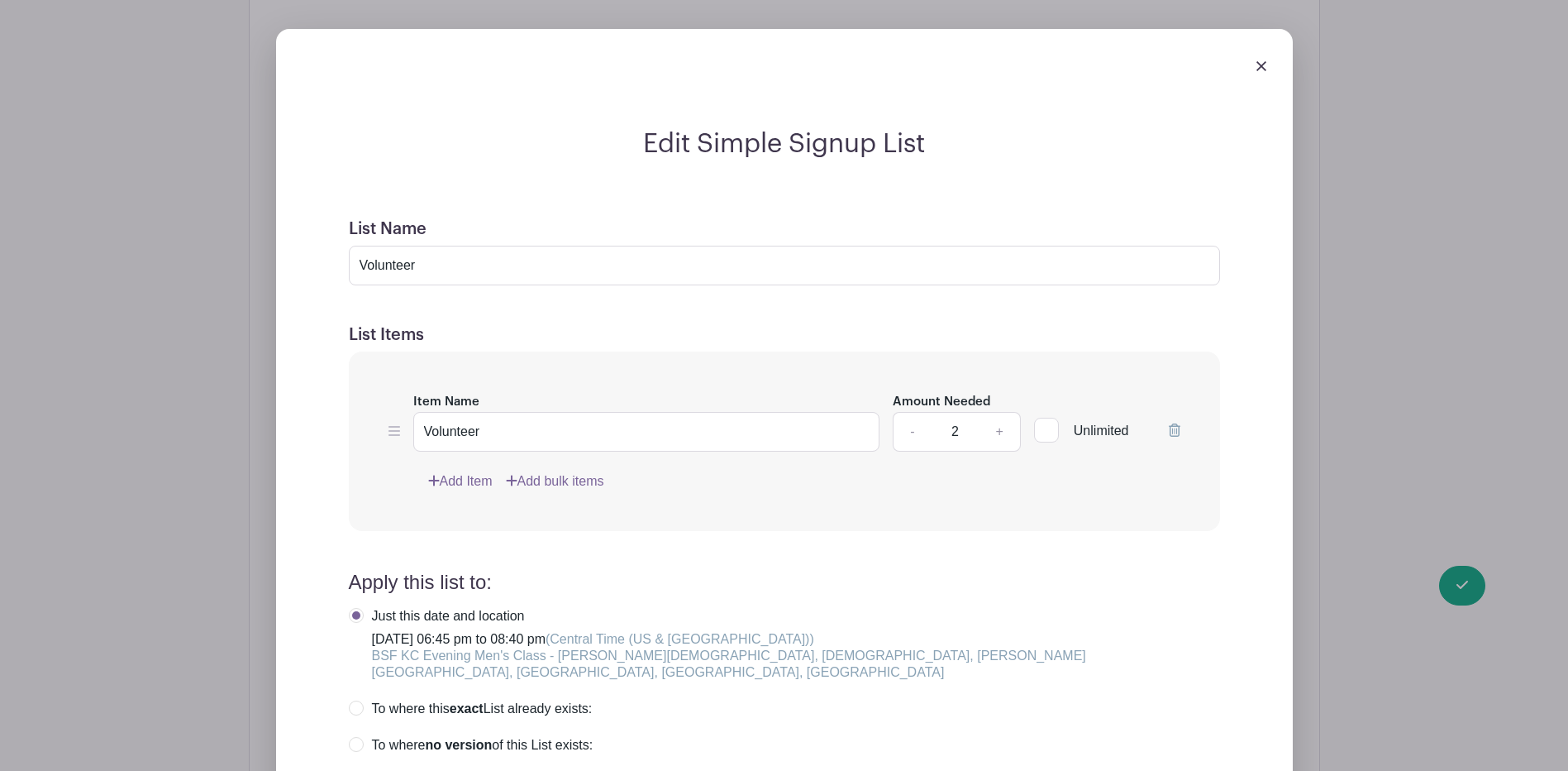
scroll to position [1869, 0]
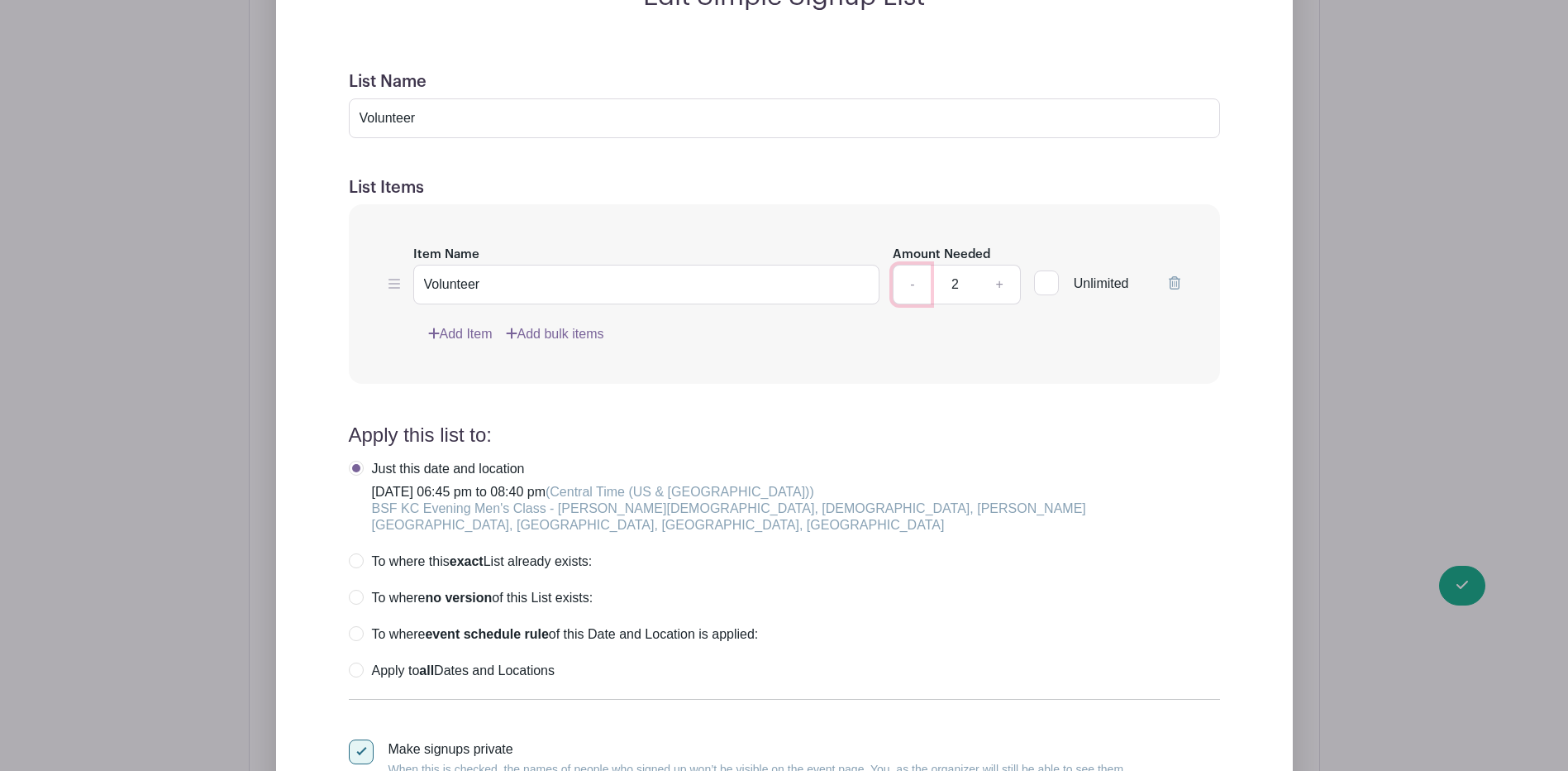
click at [912, 265] on link "-" at bounding box center [912, 284] width 38 height 39
type input "1"
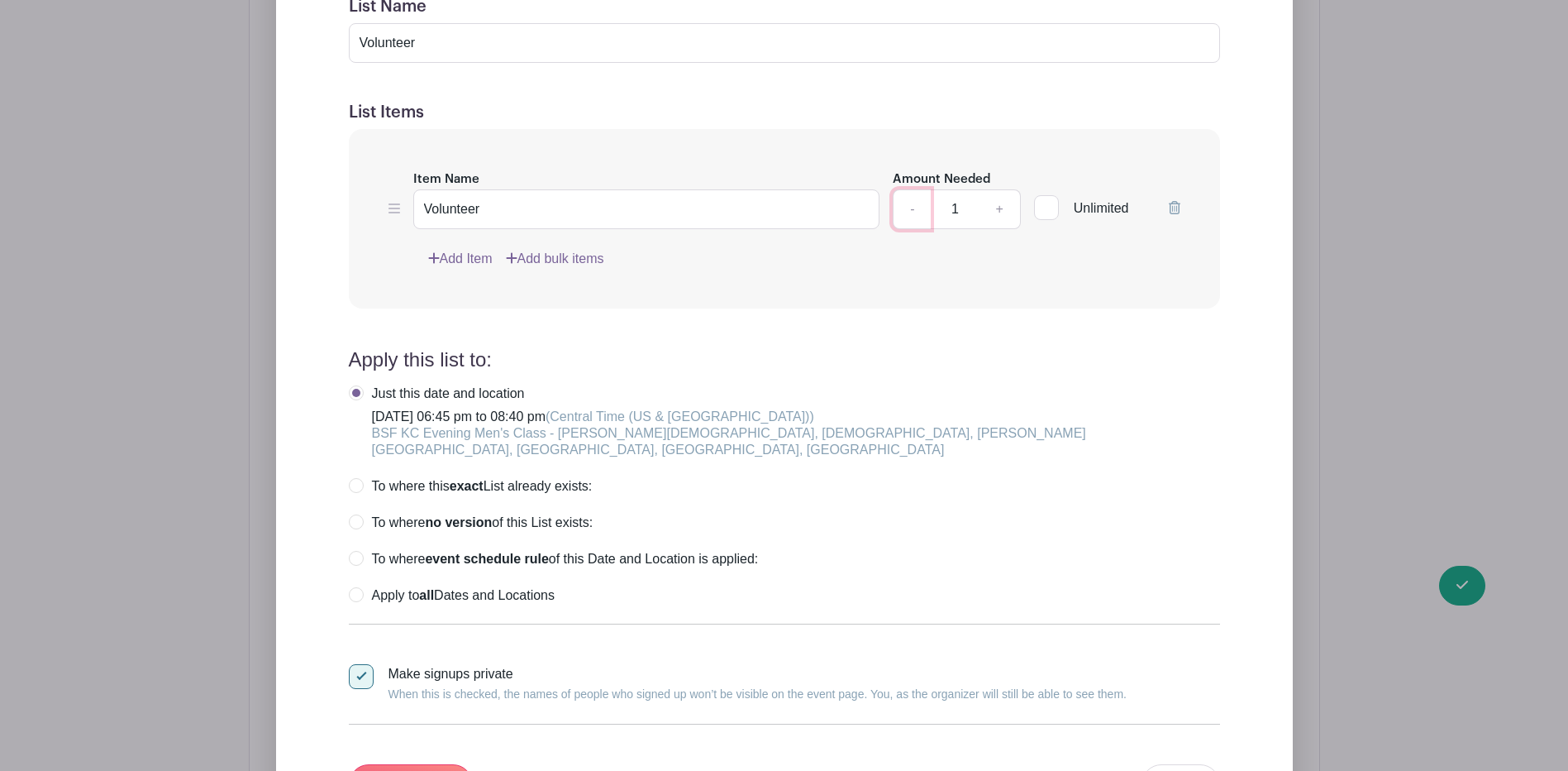
scroll to position [2035, 0]
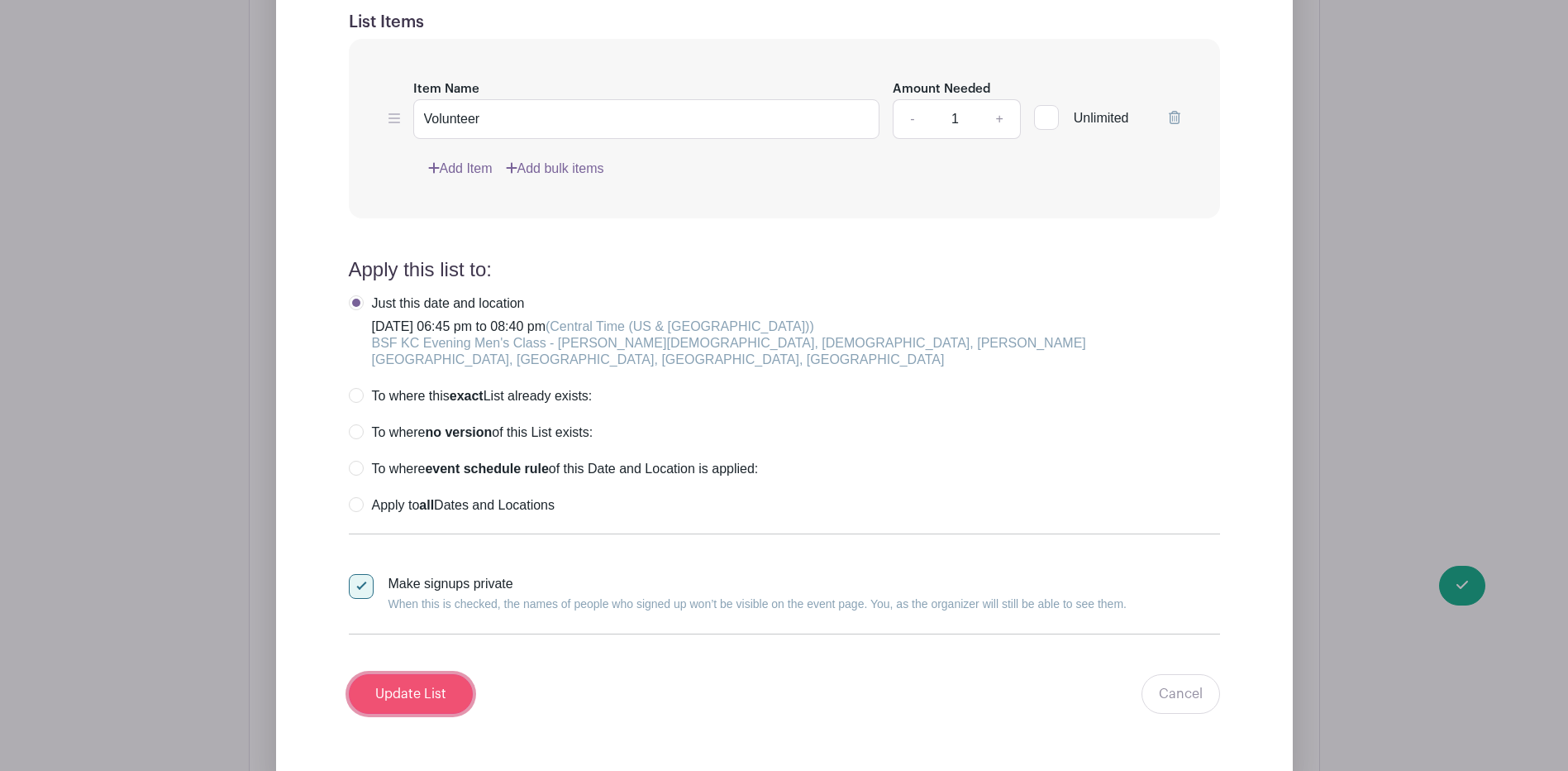
click at [428, 674] on input "Update List" at bounding box center [411, 694] width 124 height 39
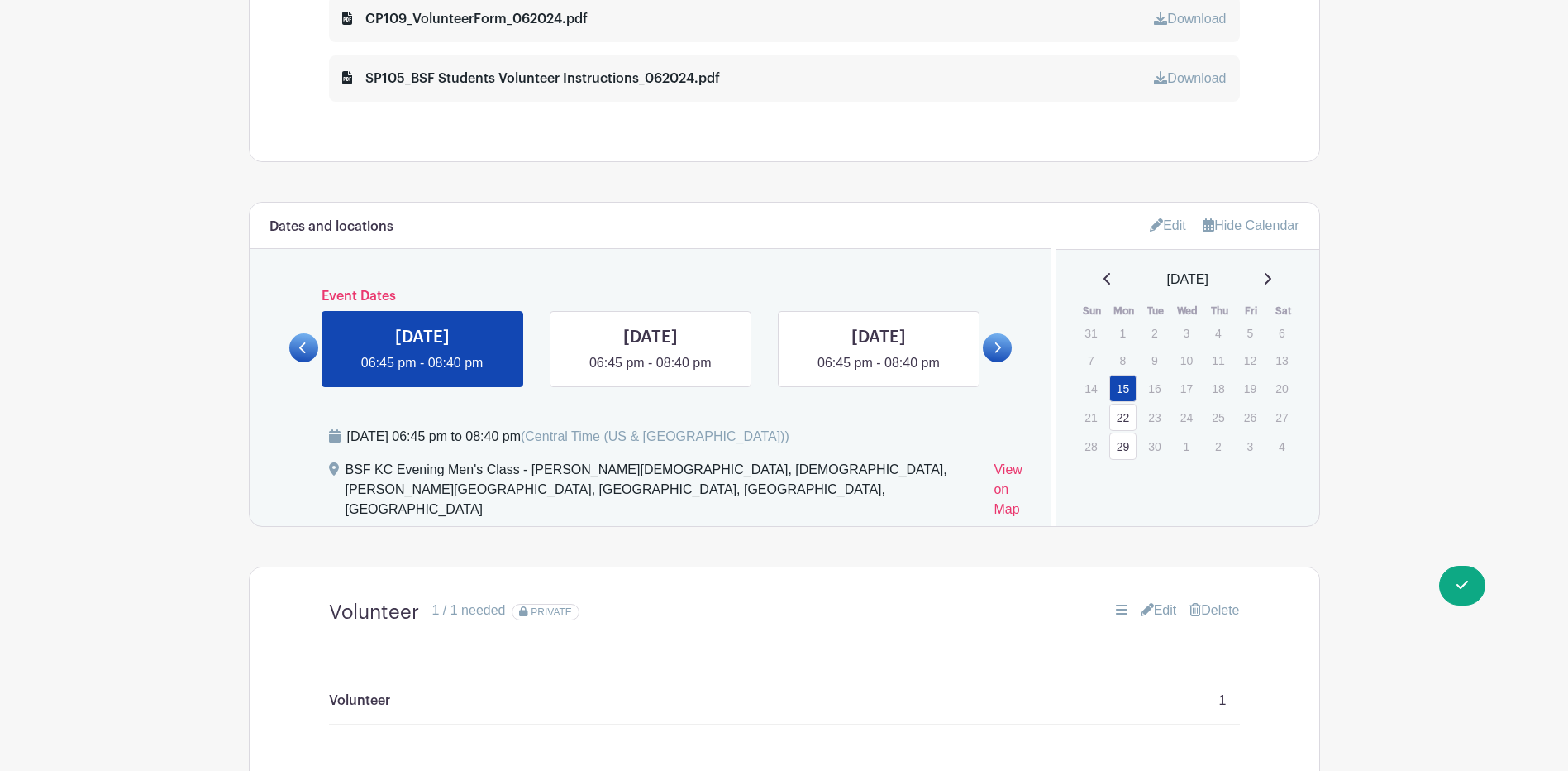
scroll to position [992, 0]
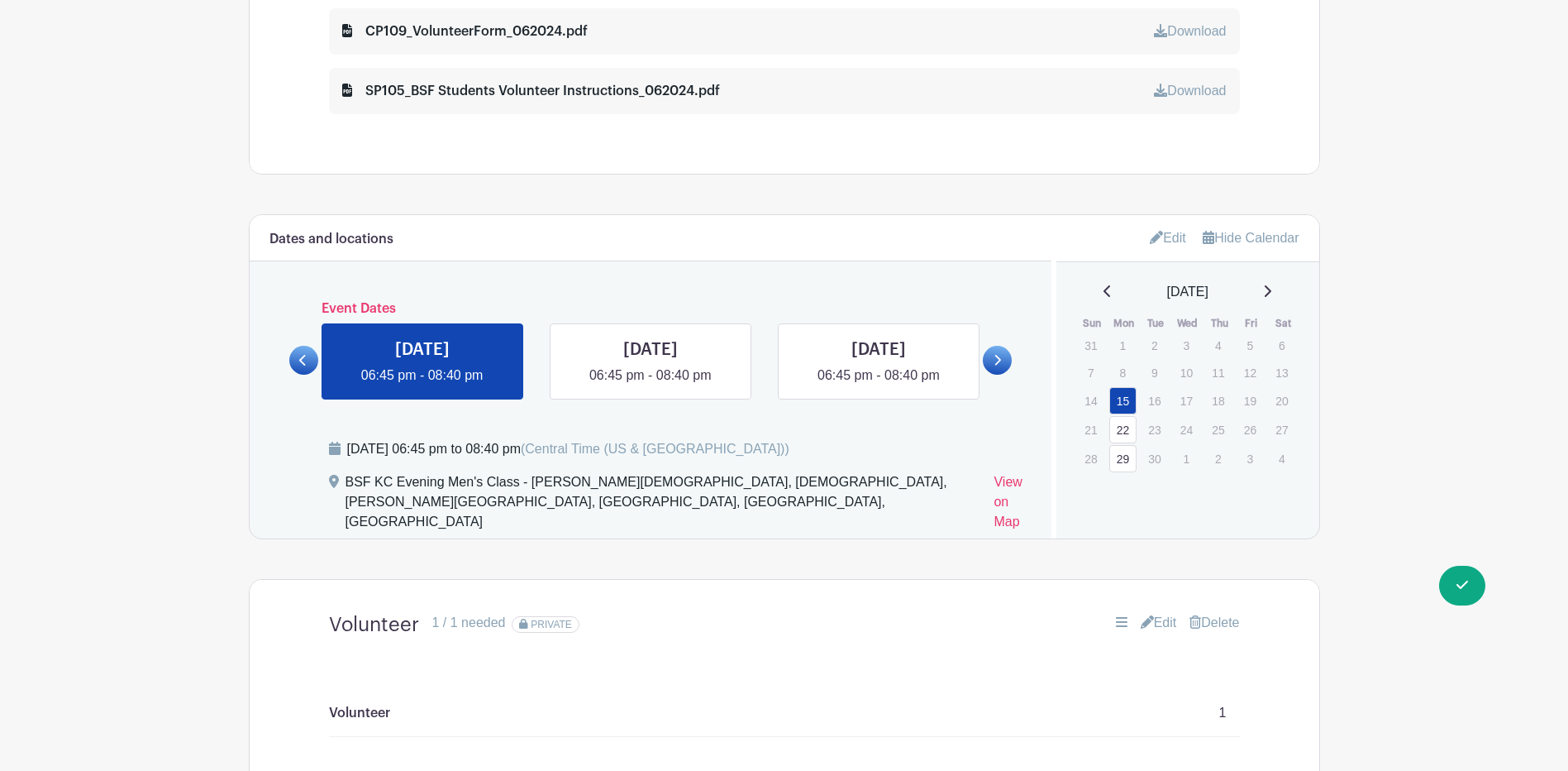
click at [666, 265] on div "Dates and locations Event Dates [DATE] 06:45 pm - 08:40 pm [DATE] 06:45 pm - 08…" at bounding box center [651, 377] width 803 height 323
click at [651, 386] on link at bounding box center [651, 386] width 0 height 0
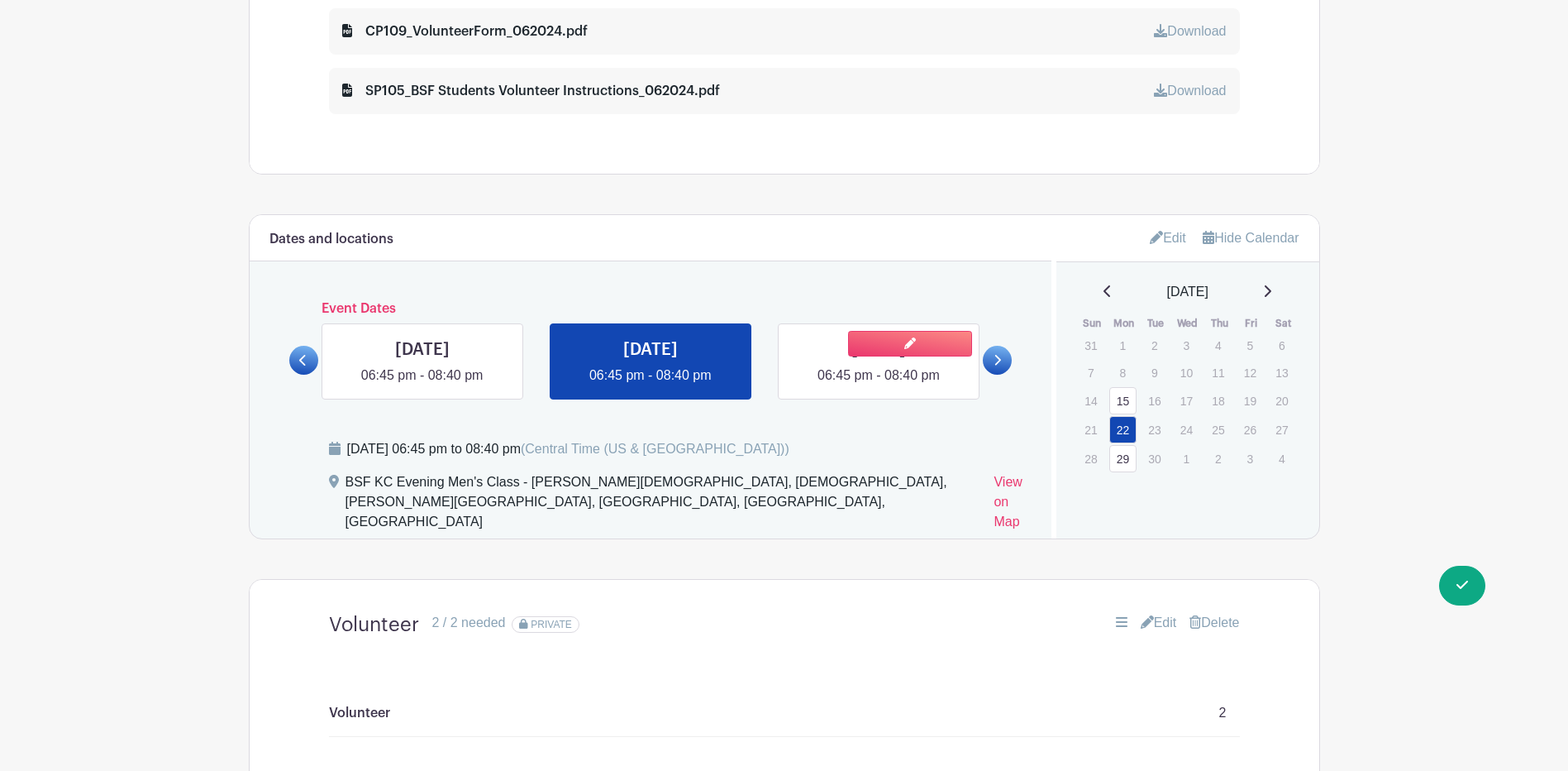
click at [879, 386] on link at bounding box center [879, 386] width 0 height 0
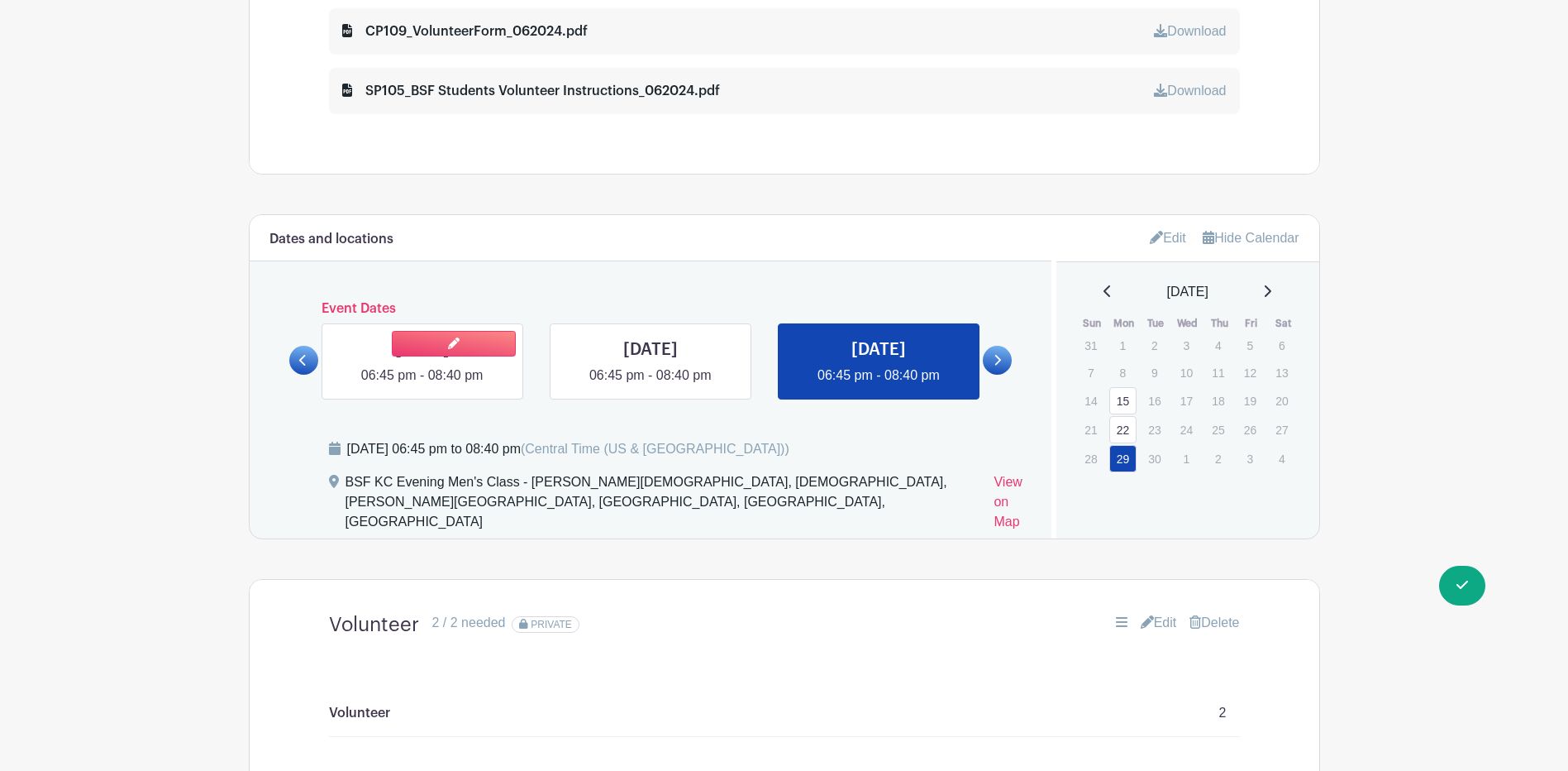
click at [422, 386] on link at bounding box center [422, 386] width 0 height 0
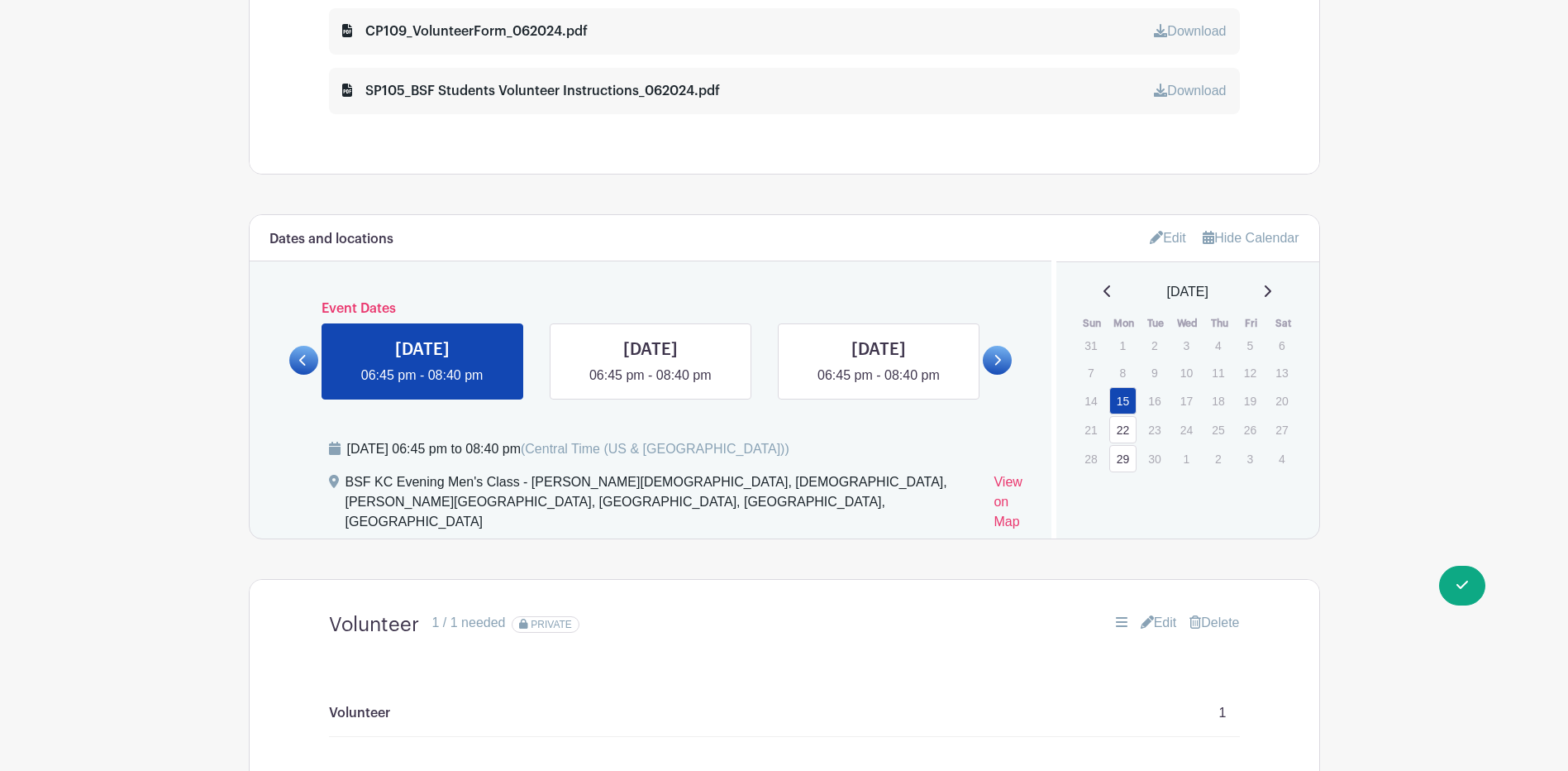
click at [1401, 40] on main "Groups All Groups KC's Events My Signups Event Invites My account Logout BSF Me…" at bounding box center [784, 468] width 1568 height 2920
